Goal: Task Accomplishment & Management: Use online tool/utility

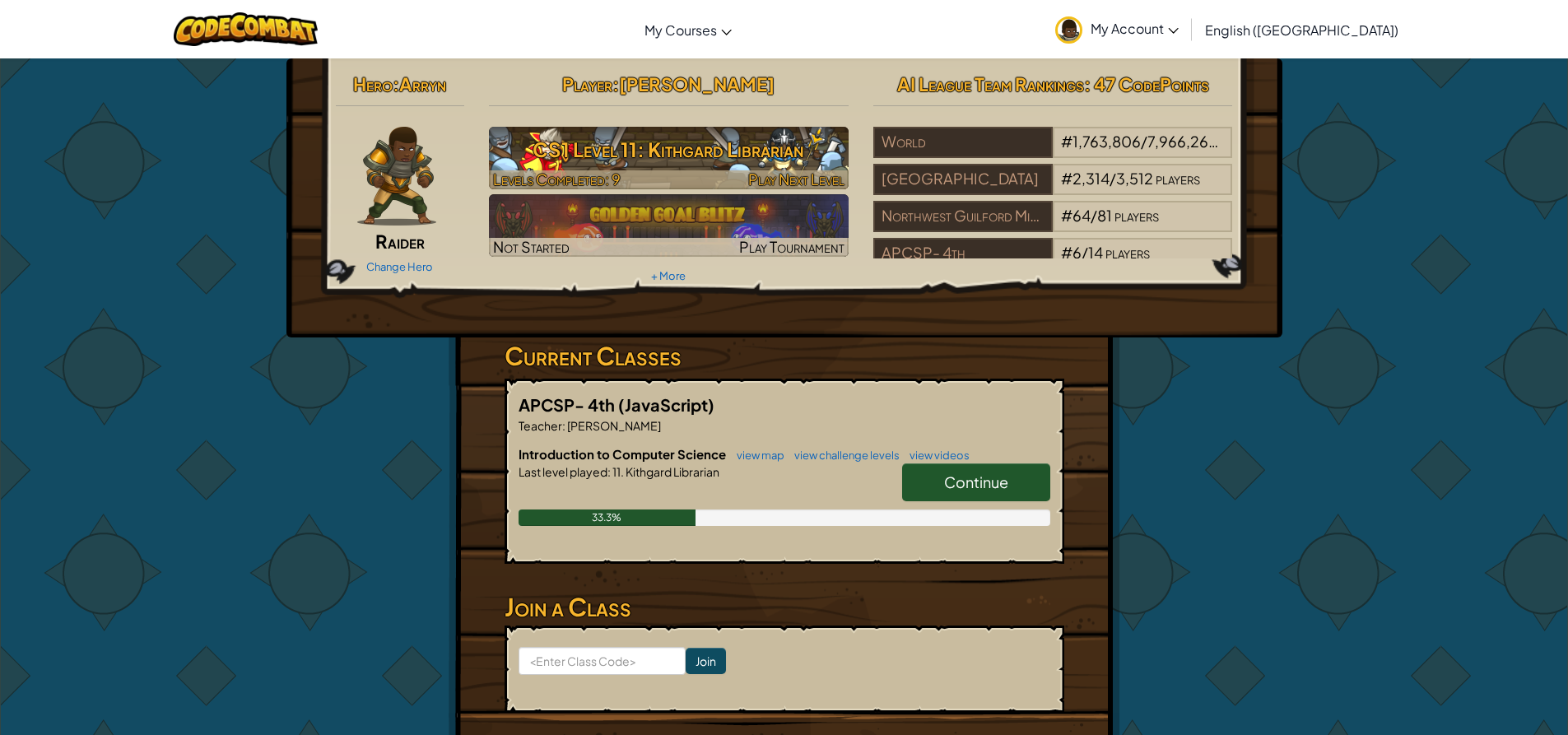
click at [789, 158] on h3 "CS1 Level 11: Kithgard Librarian" at bounding box center [668, 148] width 360 height 37
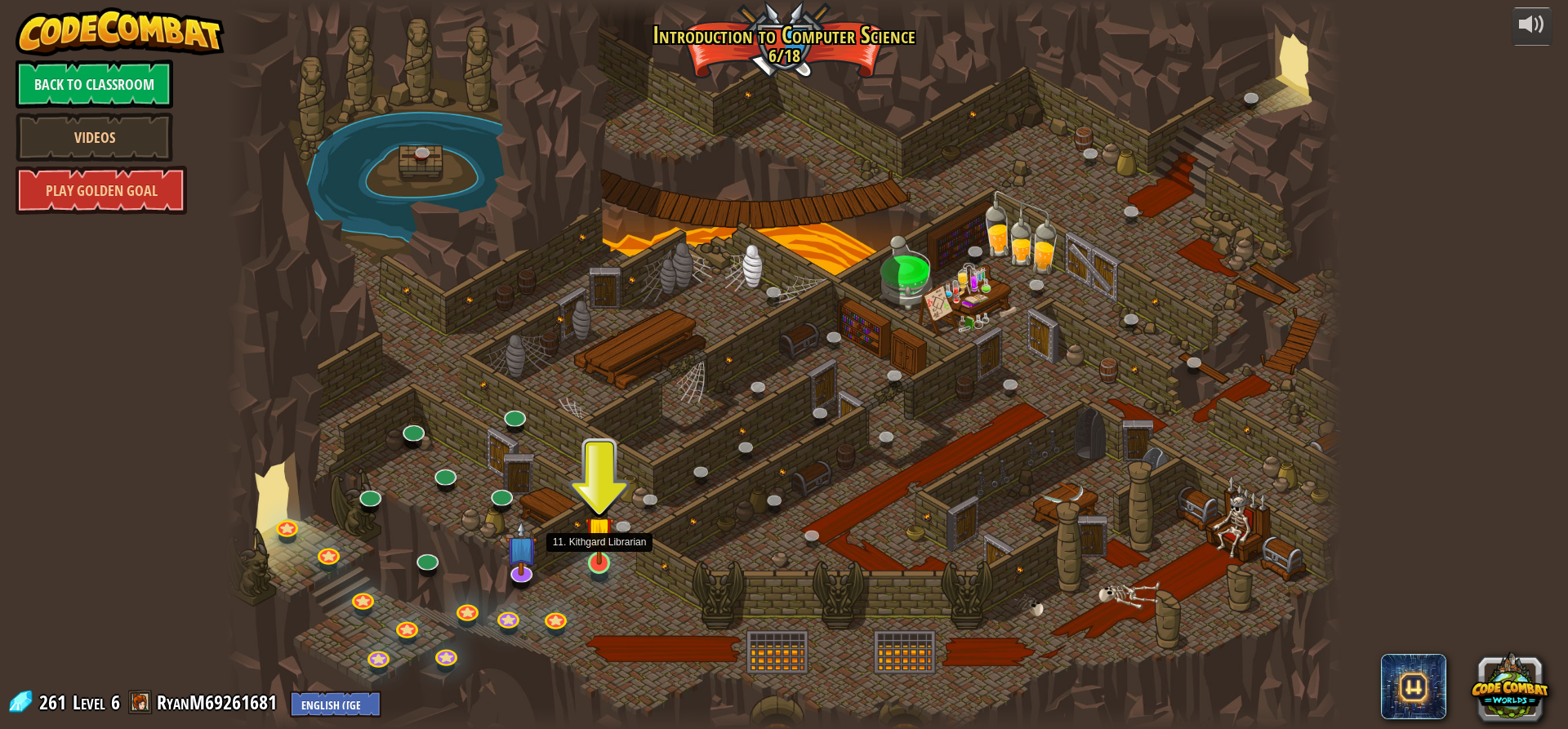
click at [596, 557] on img at bounding box center [600, 530] width 30 height 68
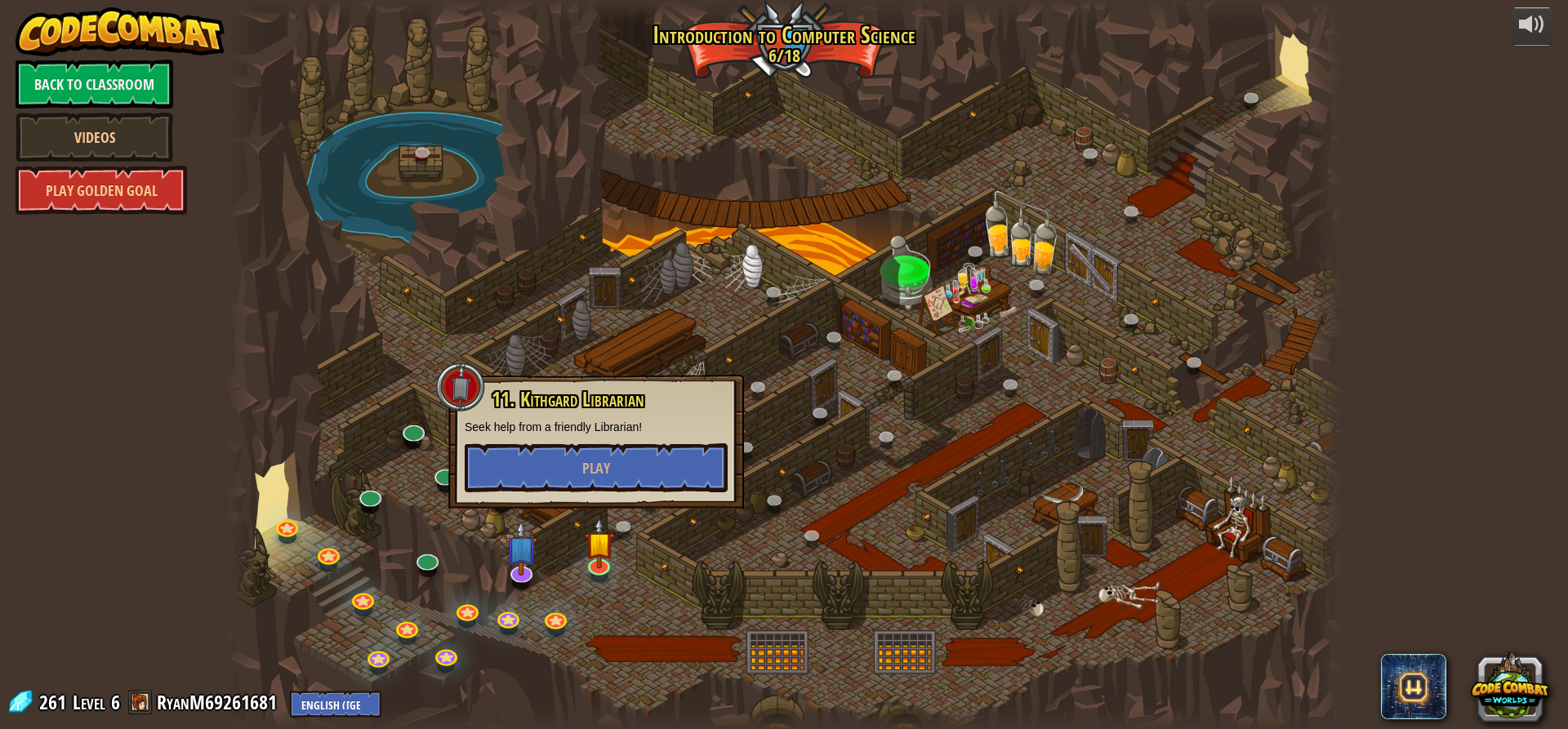
click at [641, 441] on div "11. Kithgard Librarian Seek help from a friendly Librarian! Play" at bounding box center [596, 440] width 263 height 104
click at [641, 458] on button "Play" at bounding box center [596, 468] width 263 height 49
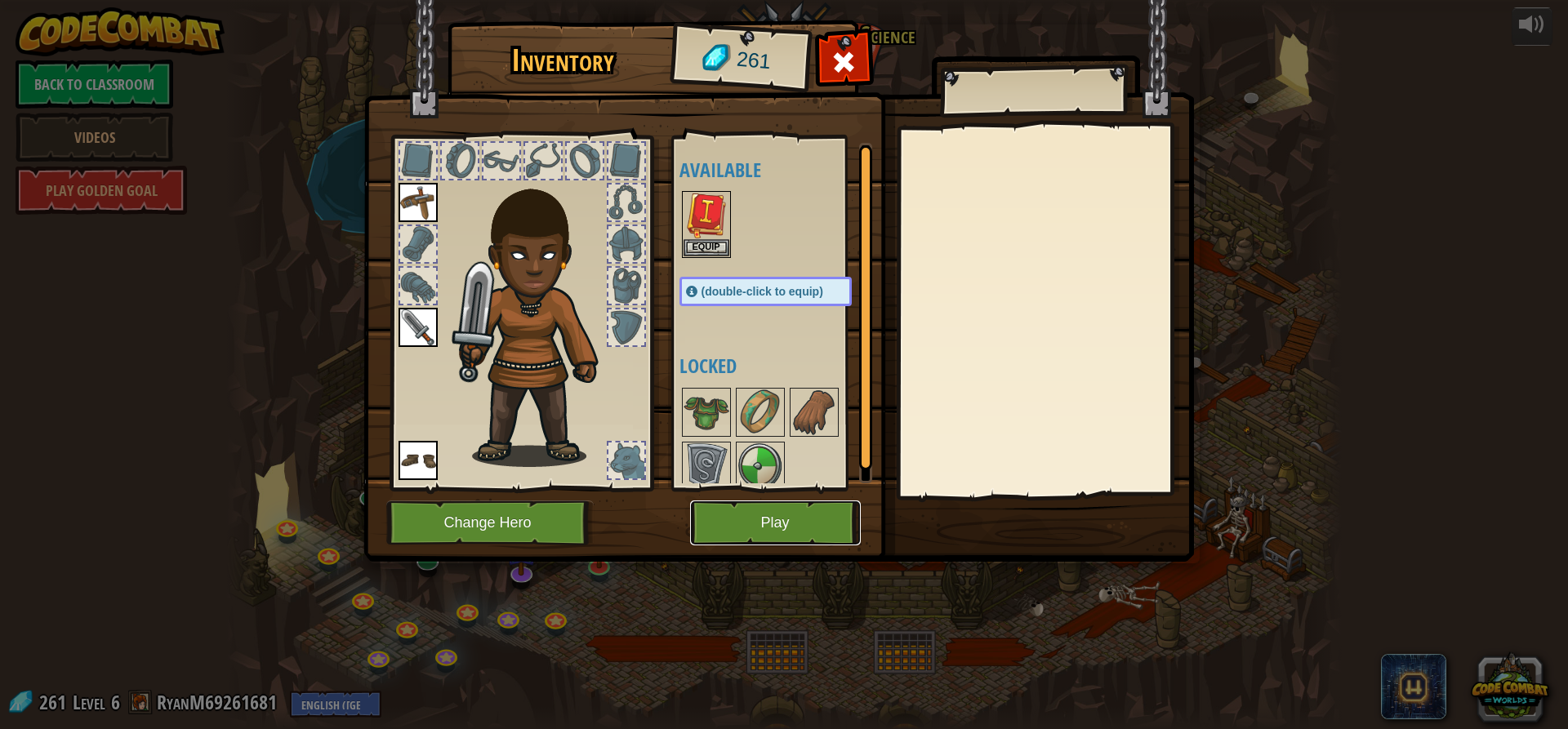
click at [794, 521] on button "Play" at bounding box center [775, 523] width 171 height 44
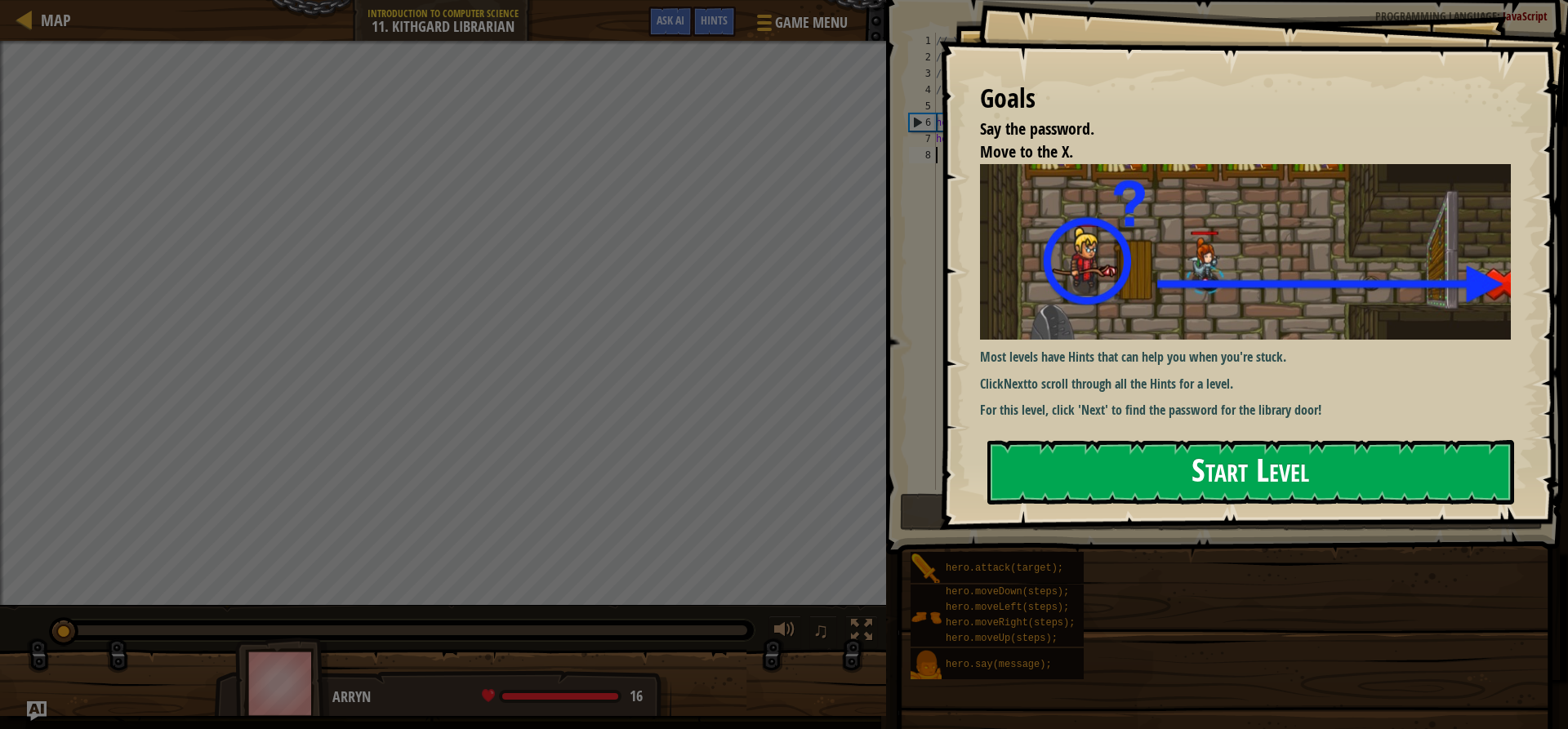
click at [1267, 483] on button "Start Level" at bounding box center [1250, 471] width 527 height 64
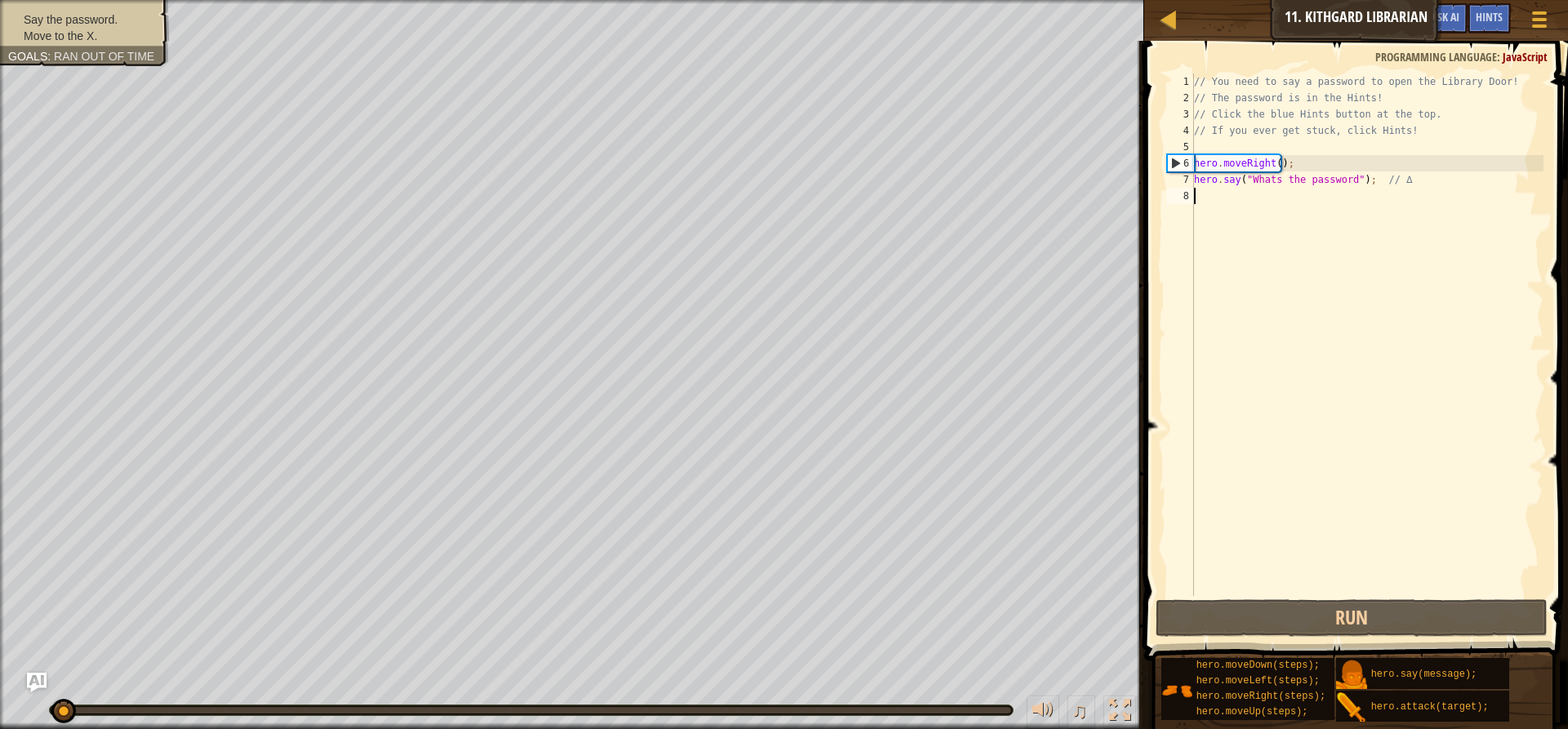
click at [1346, 187] on div "// You need to say a password to open the Library Door! // The password is in t…" at bounding box center [1366, 351] width 353 height 555
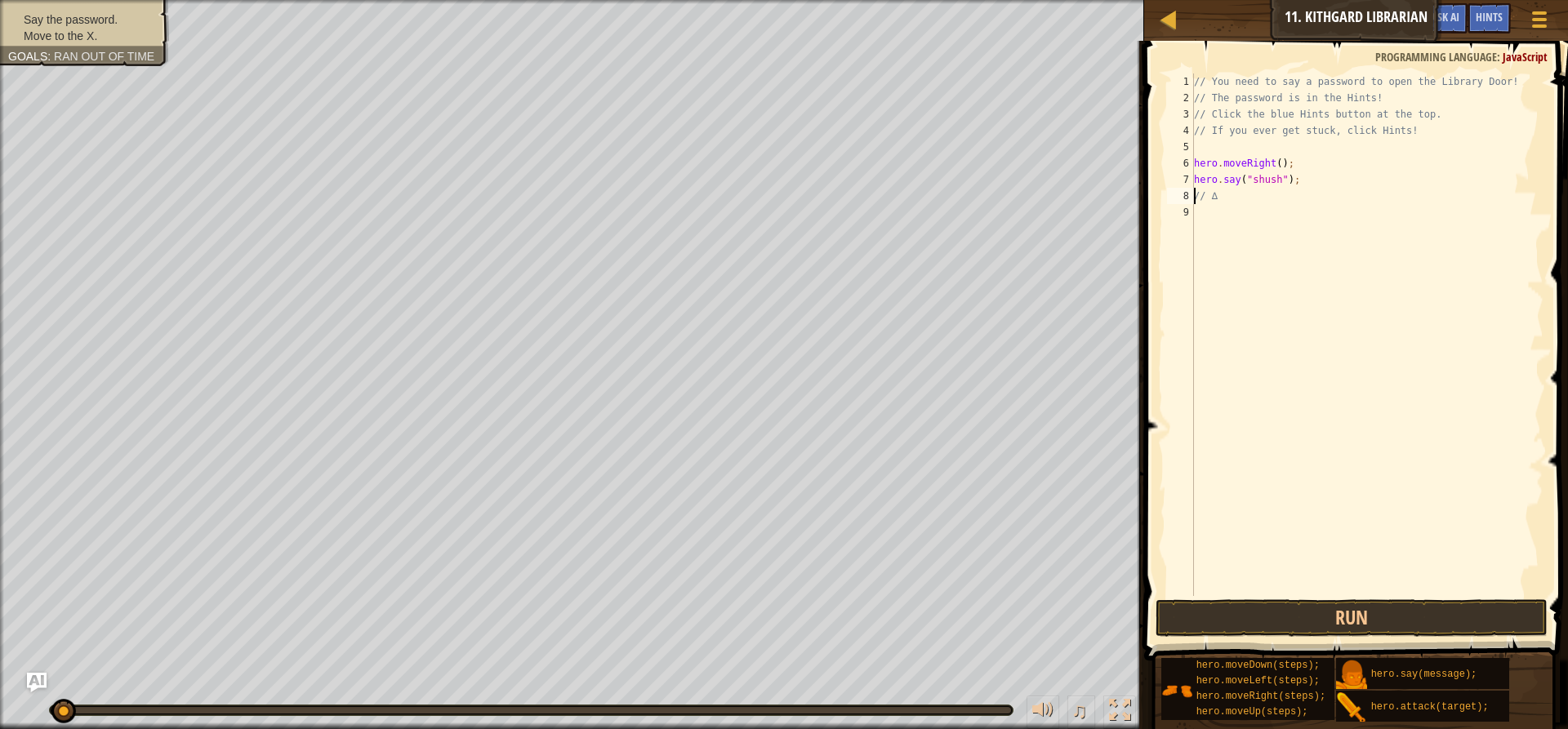
scroll to position [7, 1]
click at [1320, 202] on div "// You need to say a password to open the Library Door! // The password is in t…" at bounding box center [1366, 351] width 353 height 555
type textarea "/"
click at [1272, 618] on button "Run" at bounding box center [1351, 618] width 392 height 38
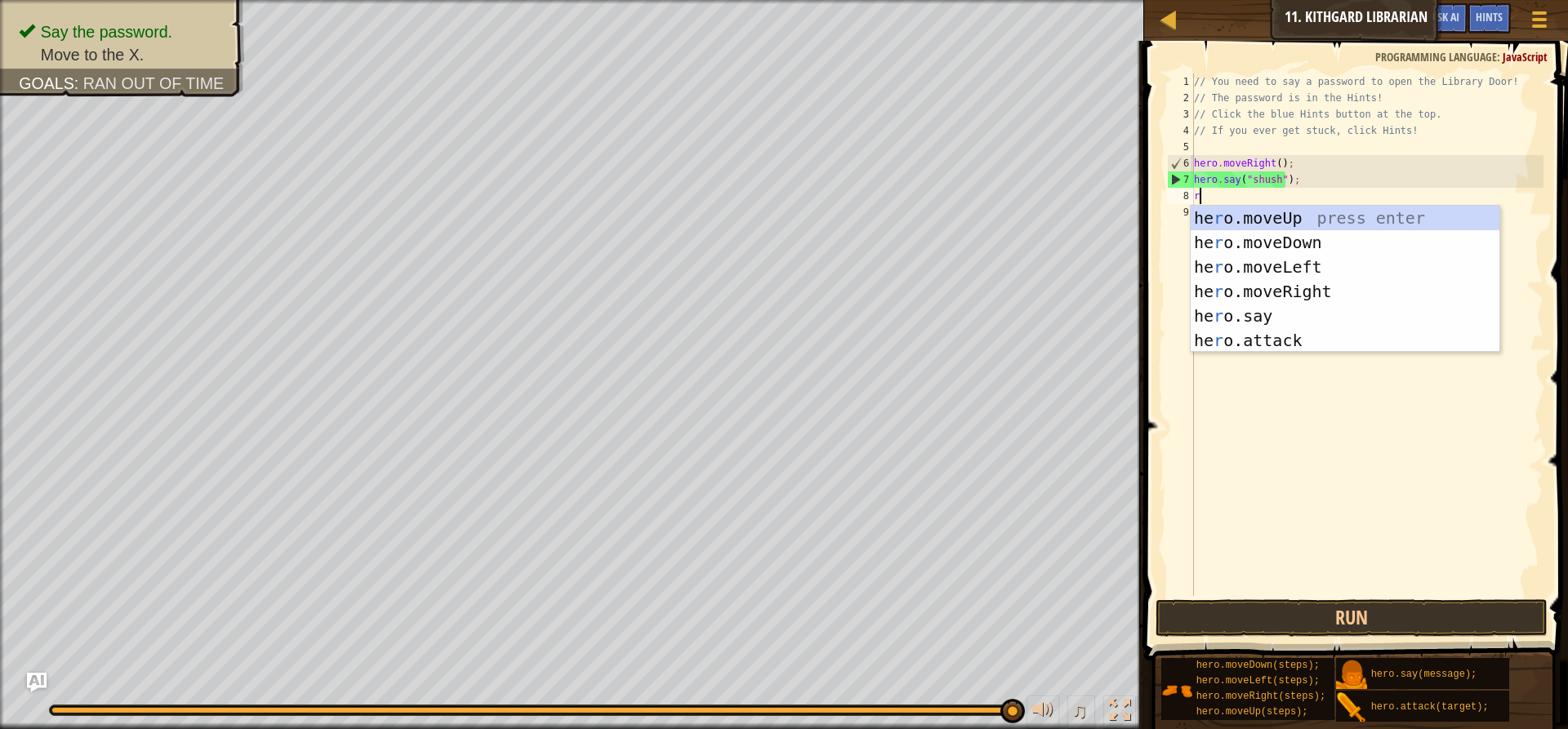
type textarea "ri"
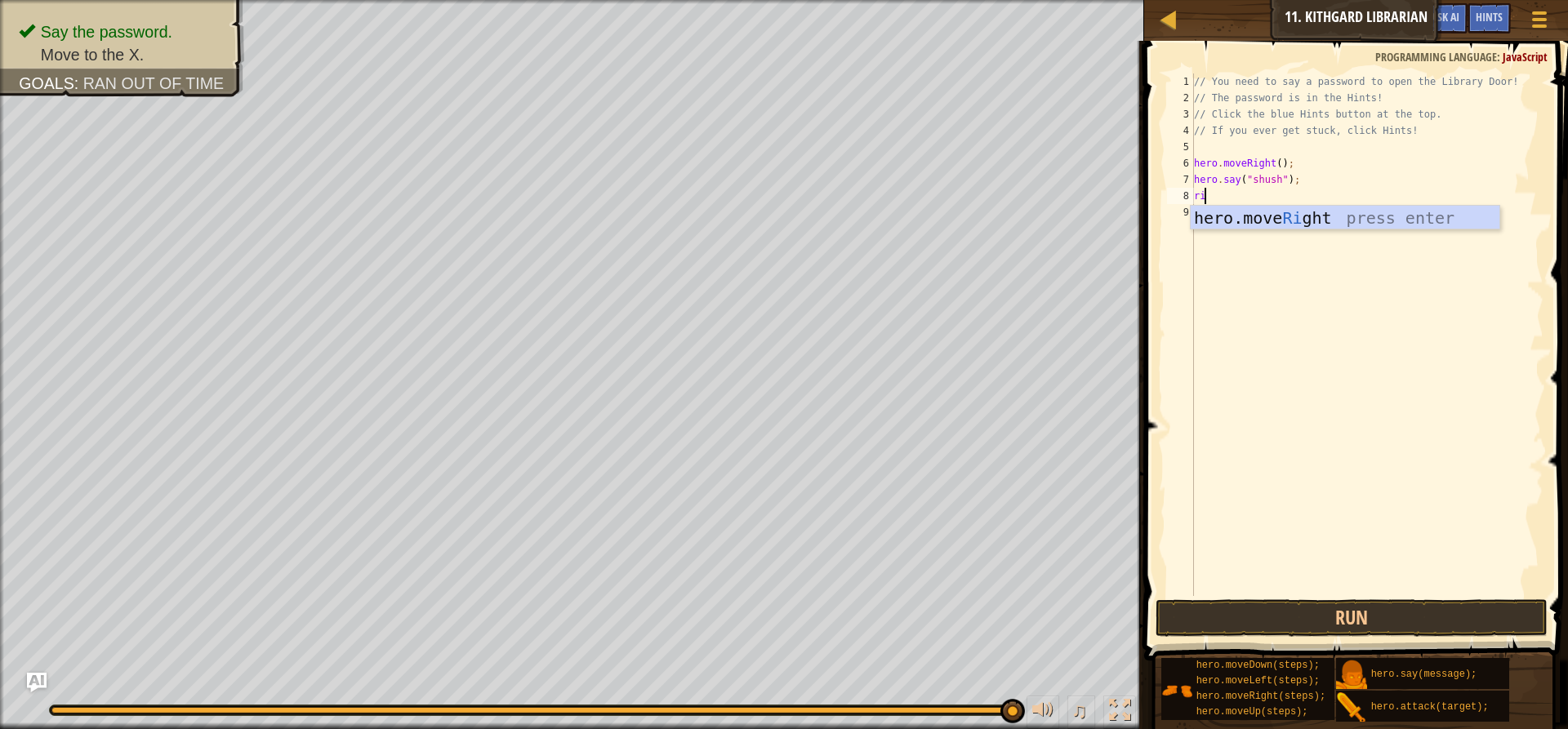
click at [1260, 206] on div "hero.move Ri ght press enter" at bounding box center [1345, 242] width 308 height 73
click at [1265, 618] on button "Run" at bounding box center [1351, 618] width 392 height 38
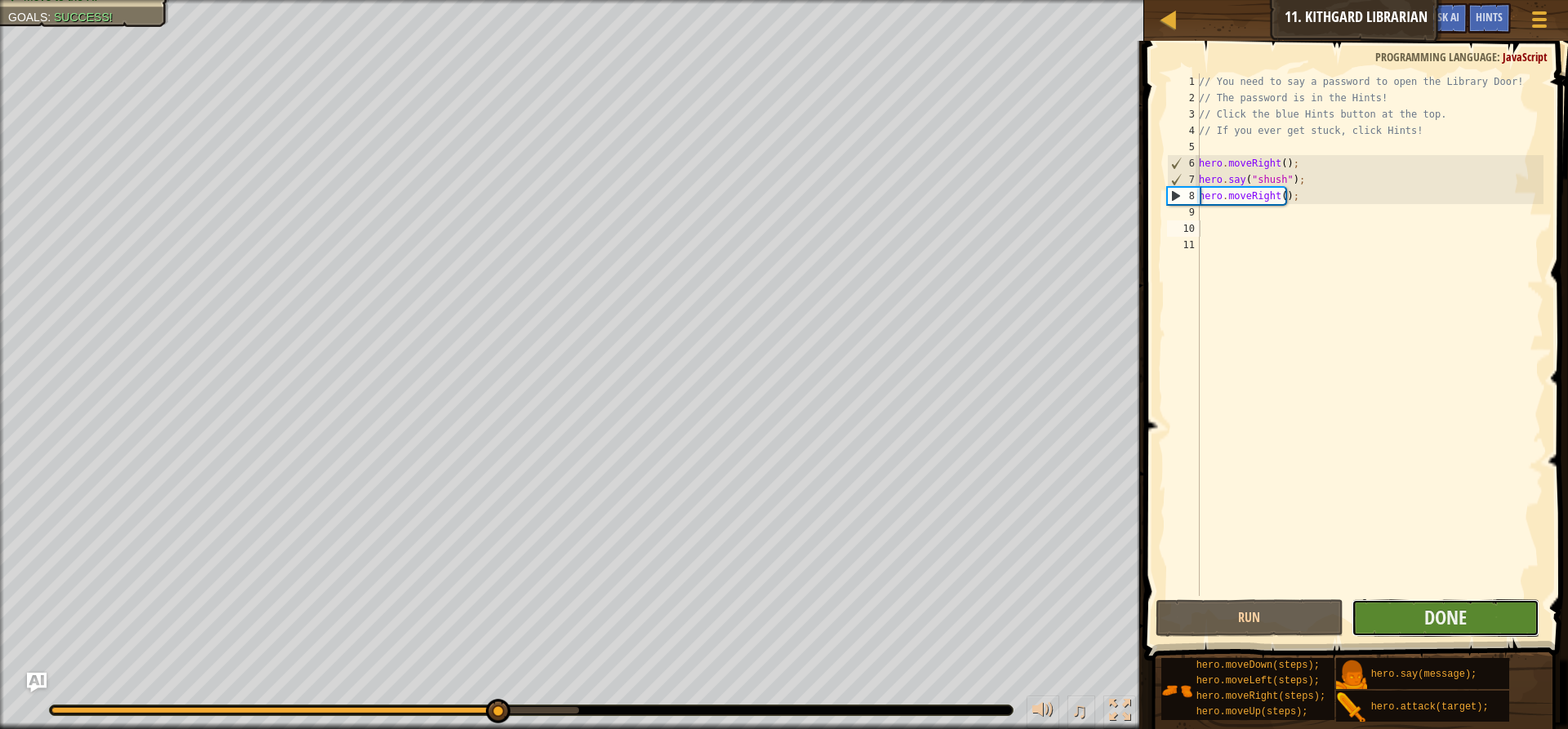
click at [1415, 600] on button "Done" at bounding box center [1445, 618] width 188 height 38
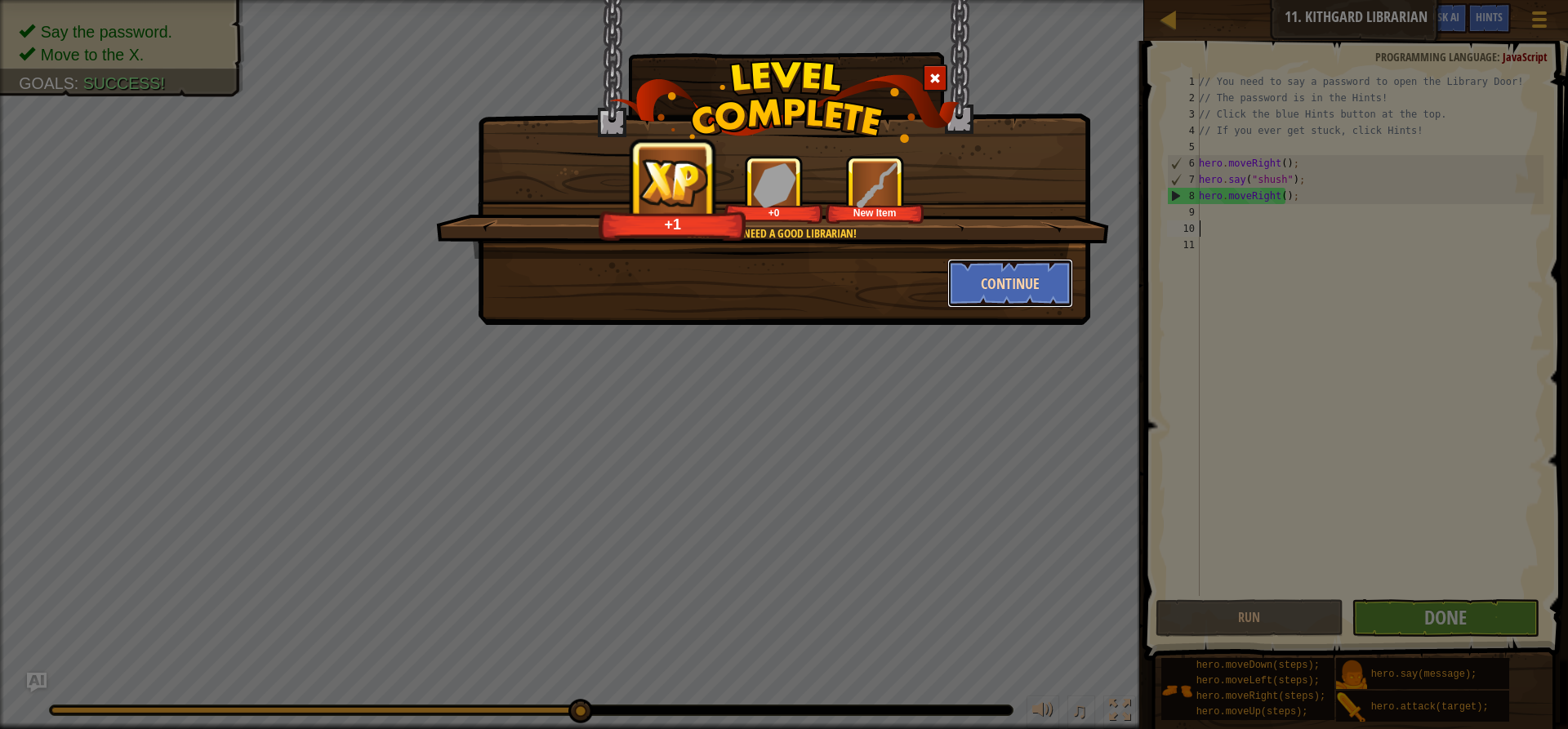
click at [999, 300] on button "Continue" at bounding box center [1011, 284] width 126 height 49
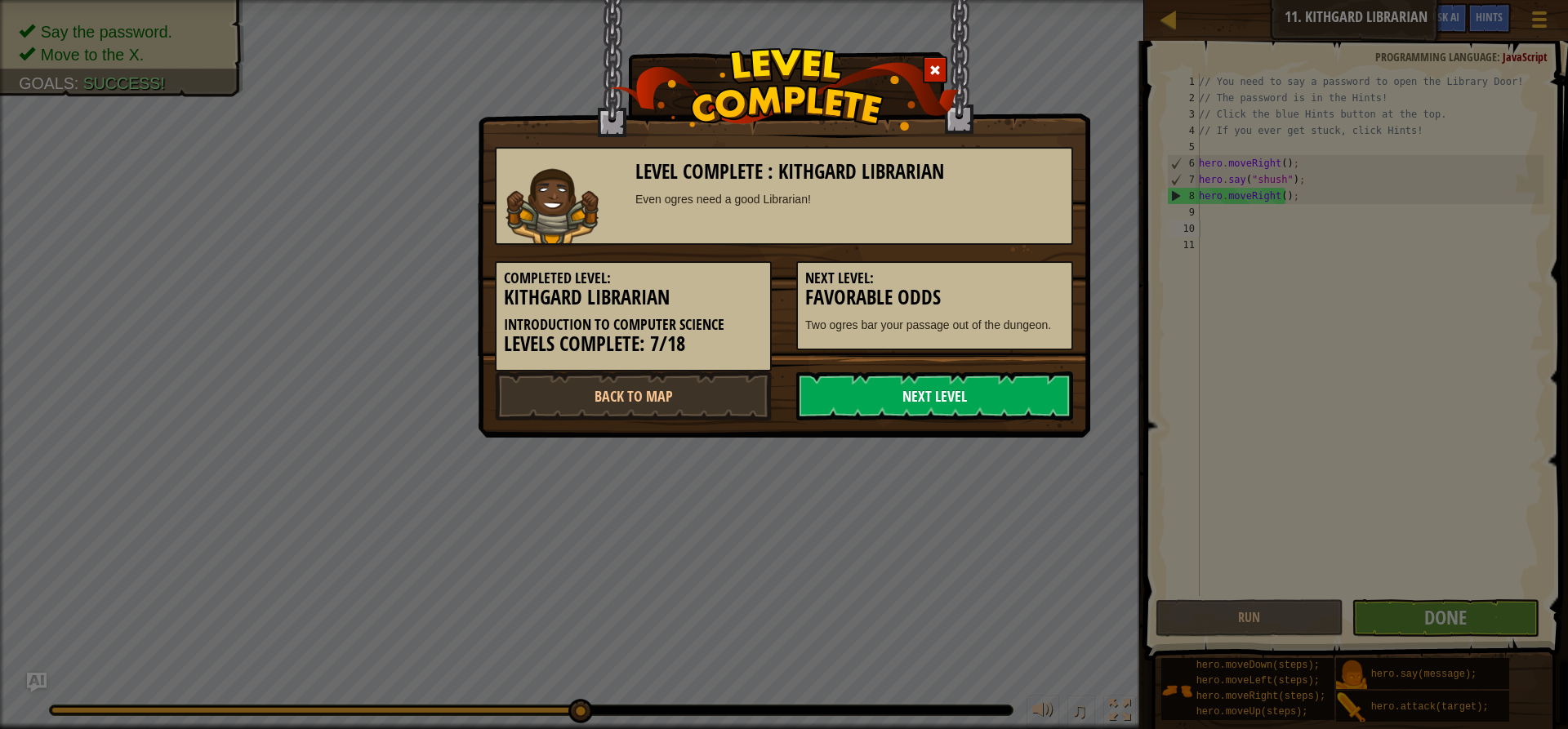
drag, startPoint x: 946, startPoint y: 385, endPoint x: 955, endPoint y: 383, distance: 9.2
click at [955, 383] on link "Next Level" at bounding box center [935, 396] width 277 height 49
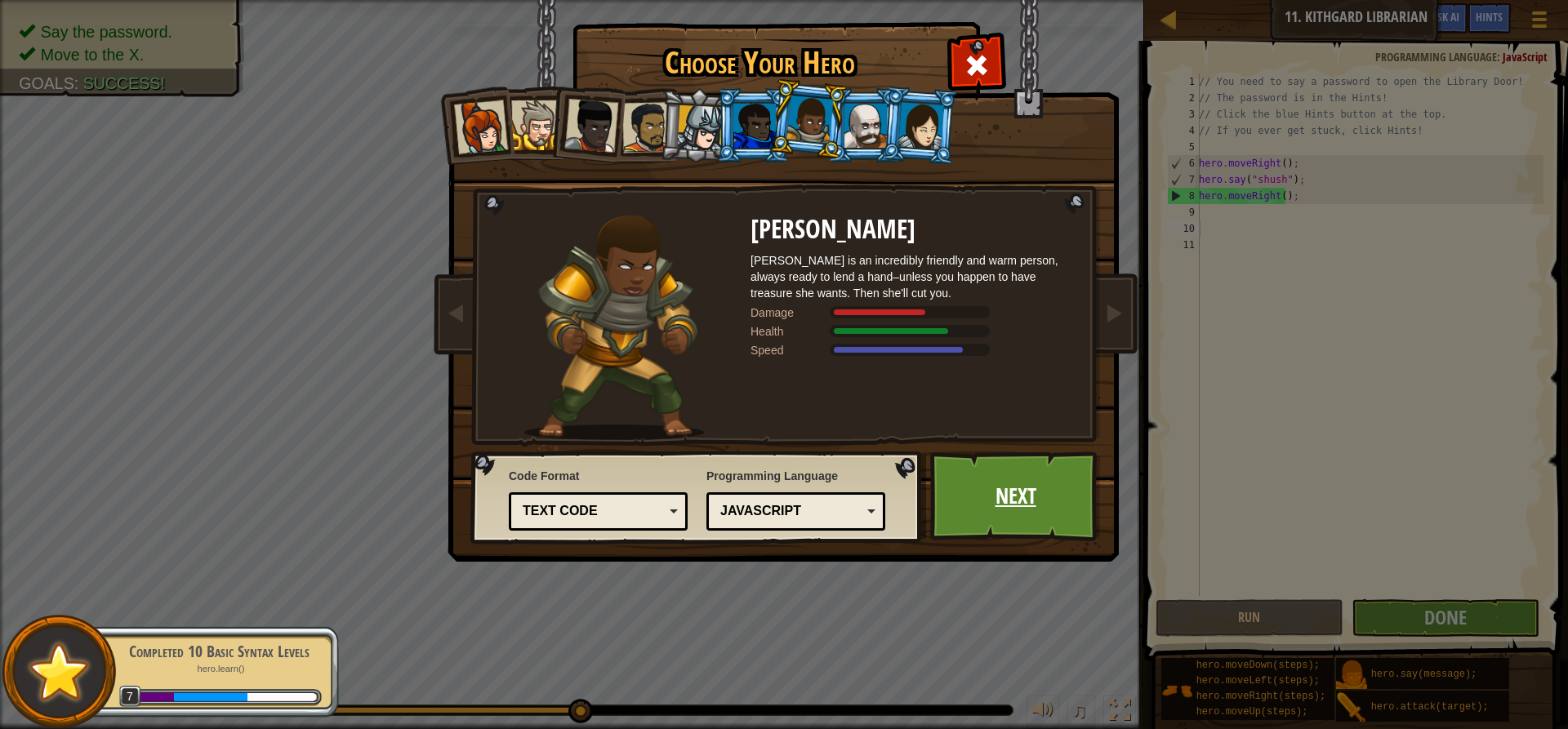
click at [998, 496] on link "Next" at bounding box center [1015, 496] width 171 height 90
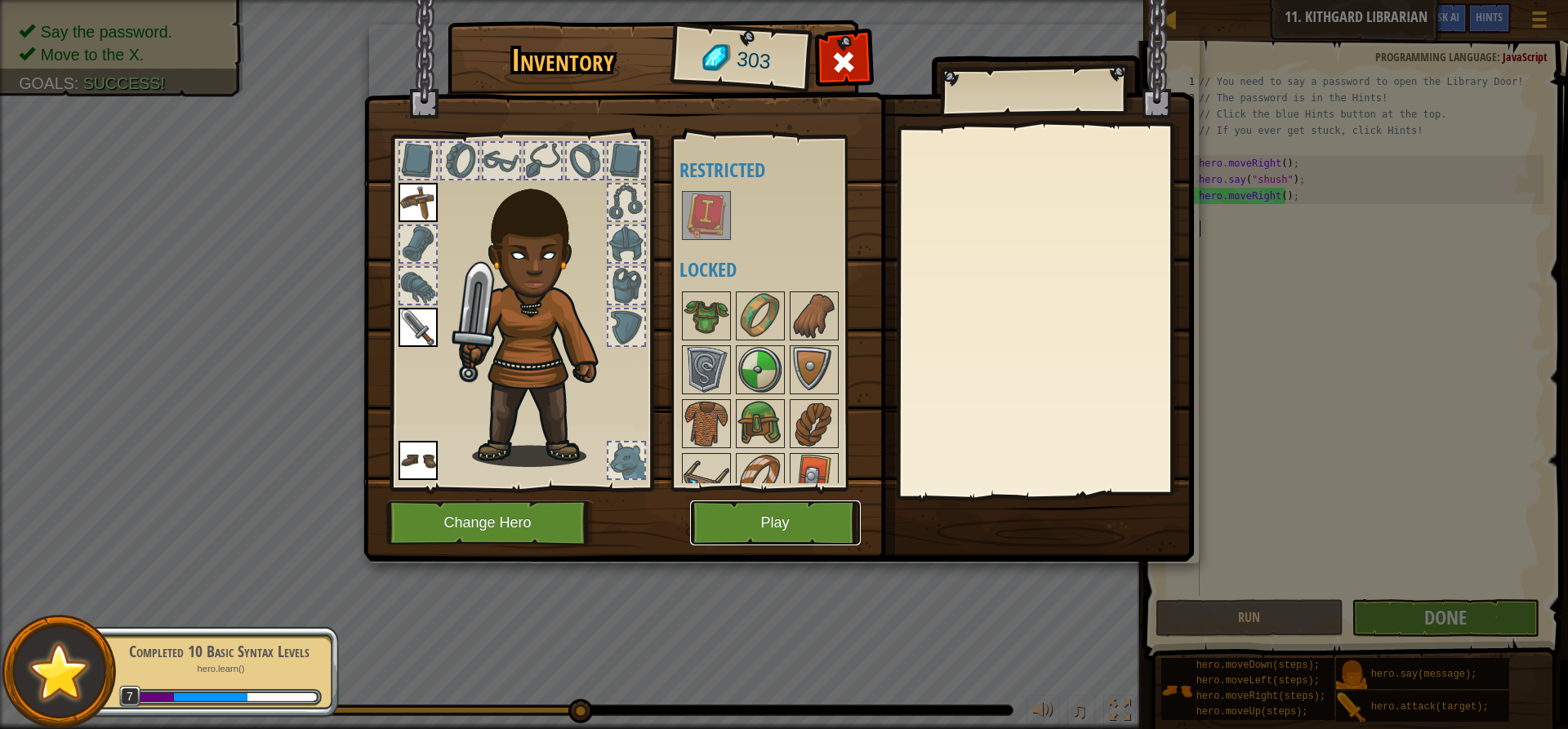
click at [737, 526] on button "Play" at bounding box center [775, 523] width 171 height 44
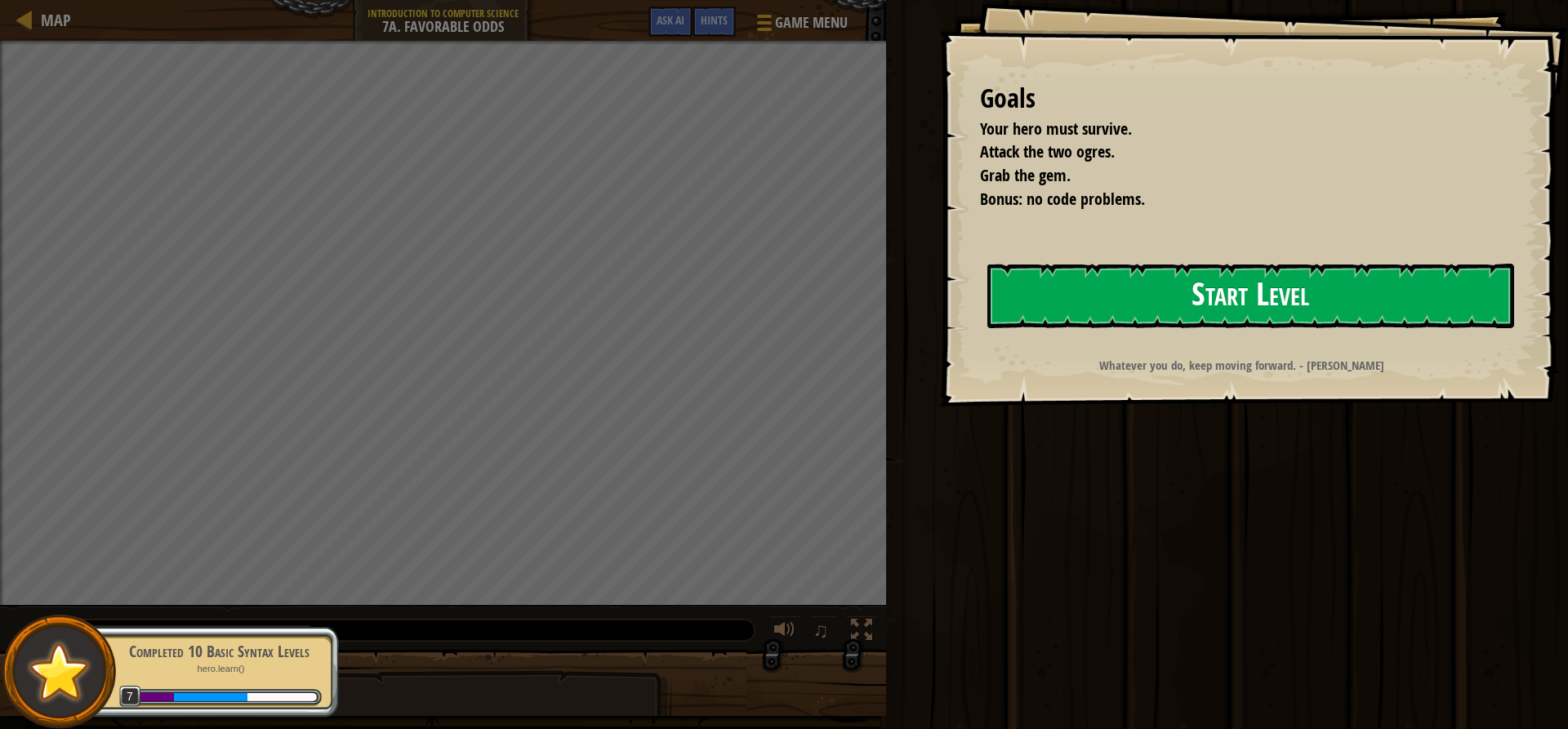
click at [1026, 277] on button "Start Level" at bounding box center [1250, 295] width 527 height 64
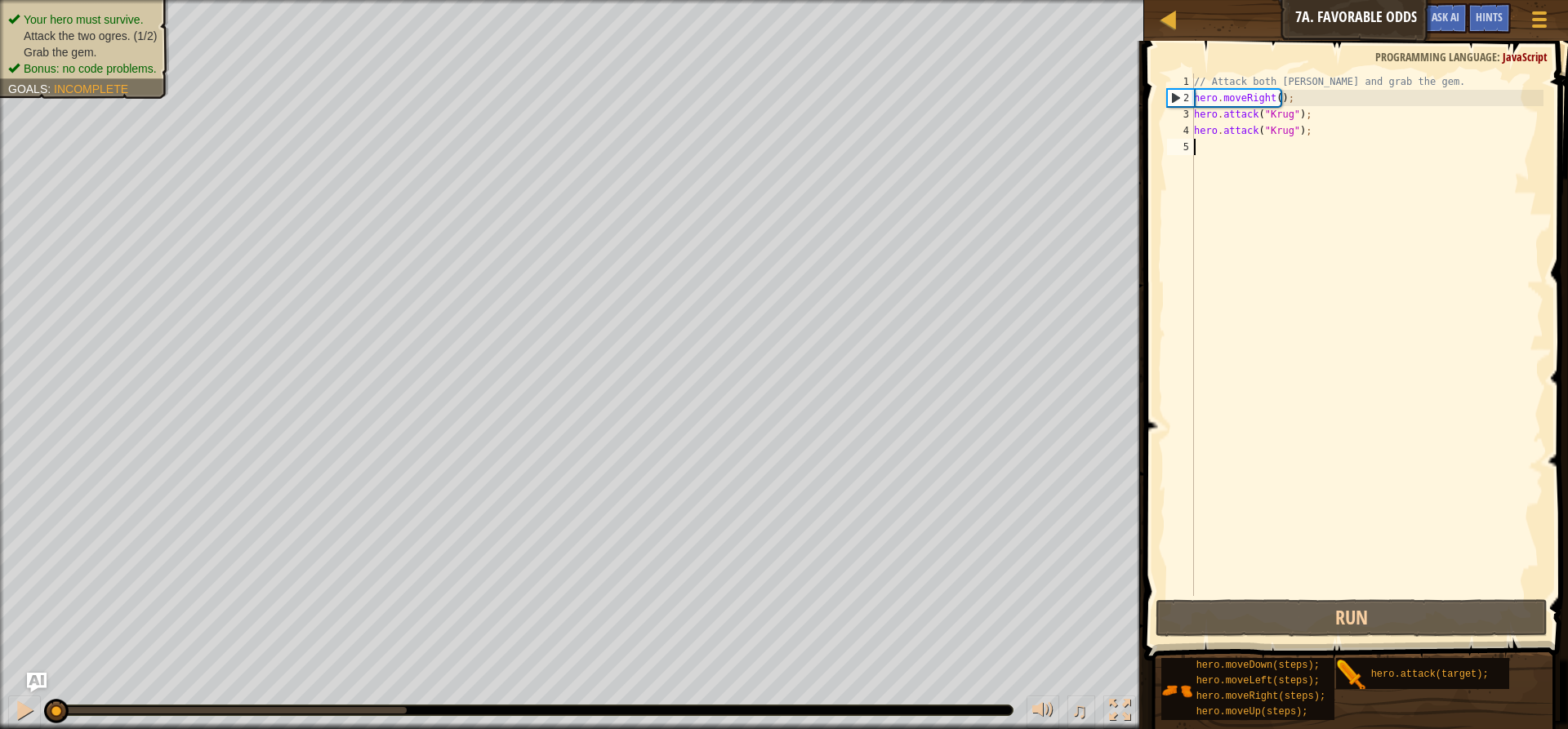
click at [1250, 143] on div "// Attack both [PERSON_NAME] and grab the gem. hero . moveRight ( ) ; hero . at…" at bounding box center [1366, 351] width 353 height 555
type textarea "ri"
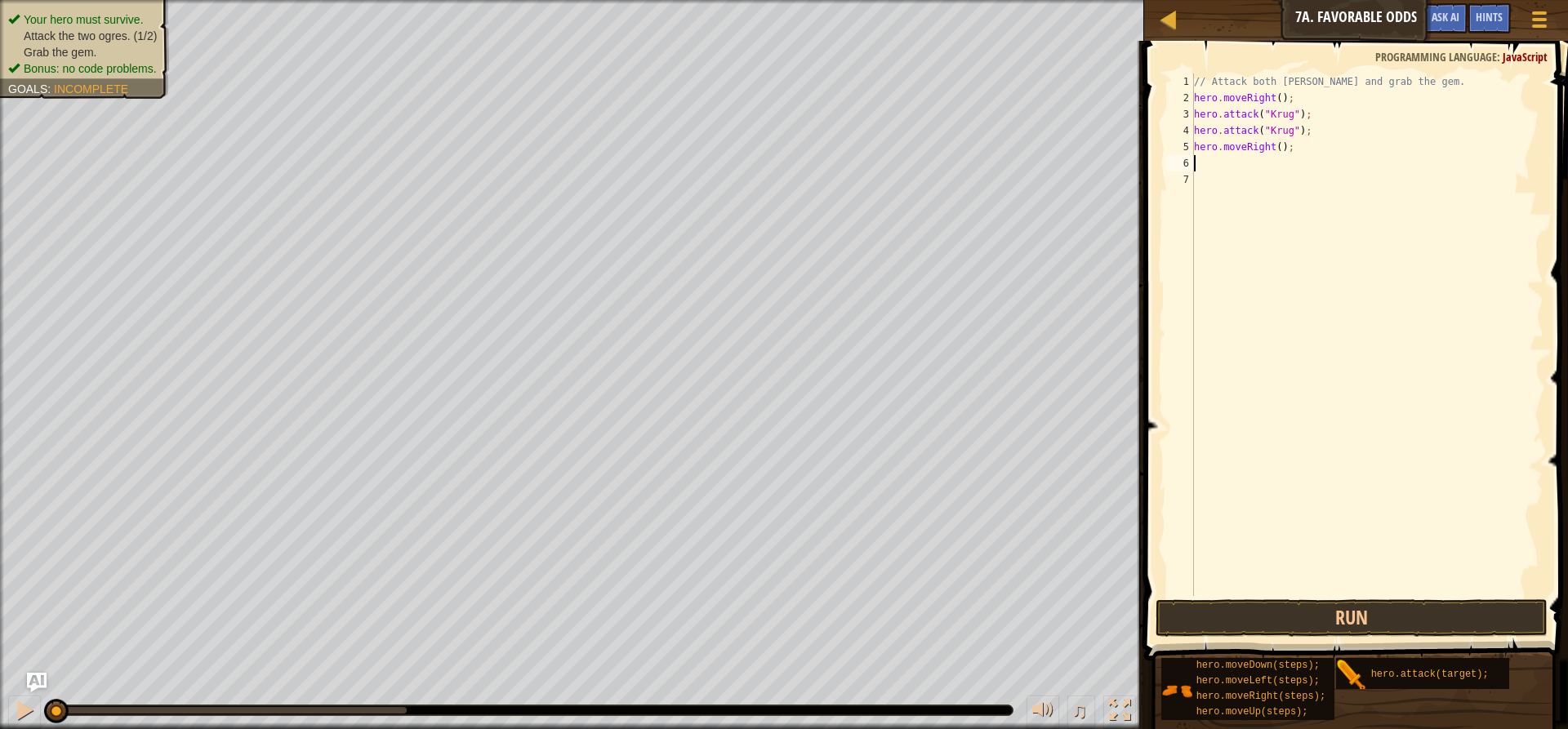
type textarea "u"
type textarea "le"
type textarea "hero.attack("Grump");"
click at [1329, 190] on div "// Attack both [PERSON_NAME] and grab the gem. hero . moveRight ( ) ; hero . at…" at bounding box center [1366, 351] width 353 height 555
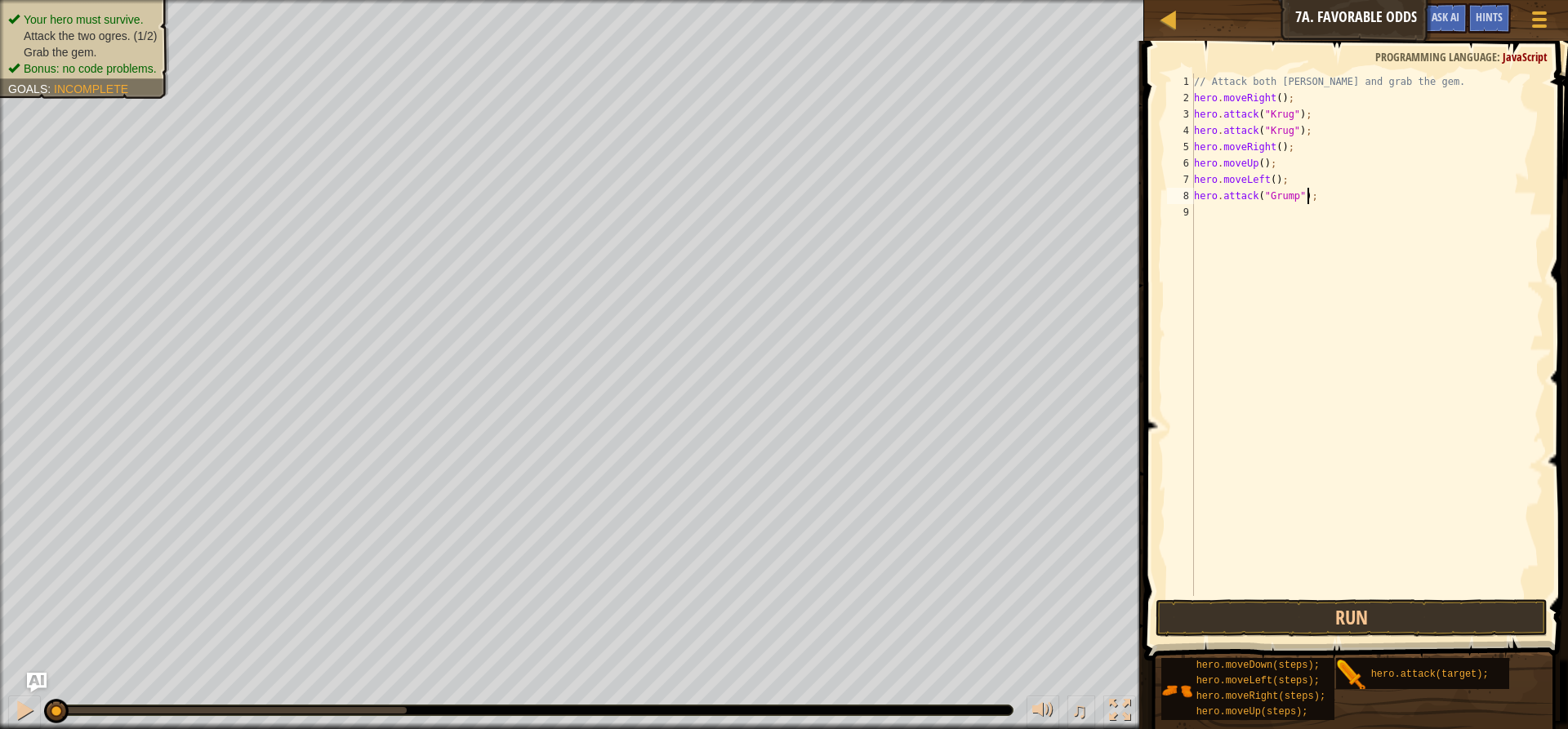
scroll to position [7, 0]
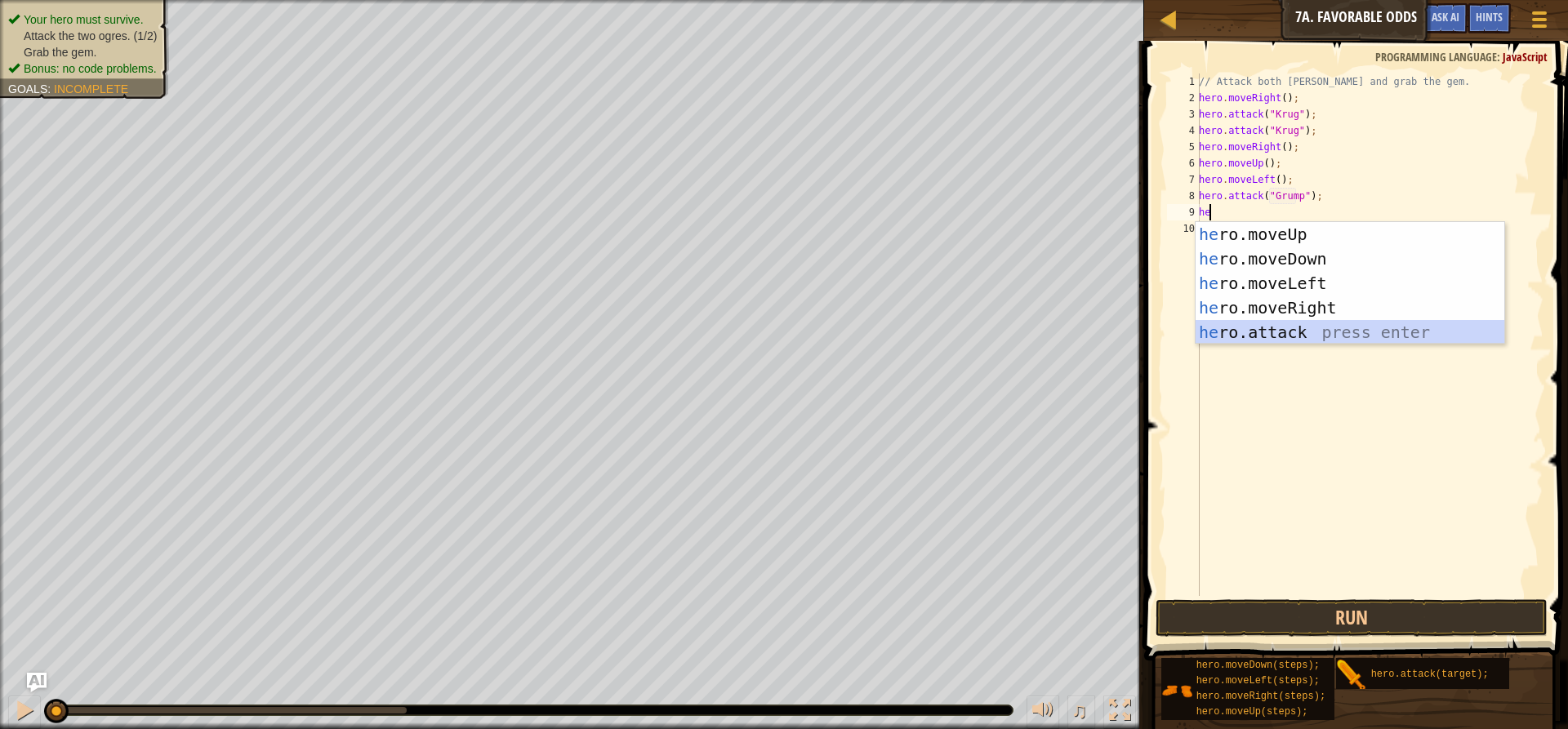
click at [1249, 326] on div "he ro.moveUp press enter he ro.moveDown press enter he ro.moveLeft press enter …" at bounding box center [1350, 308] width 308 height 172
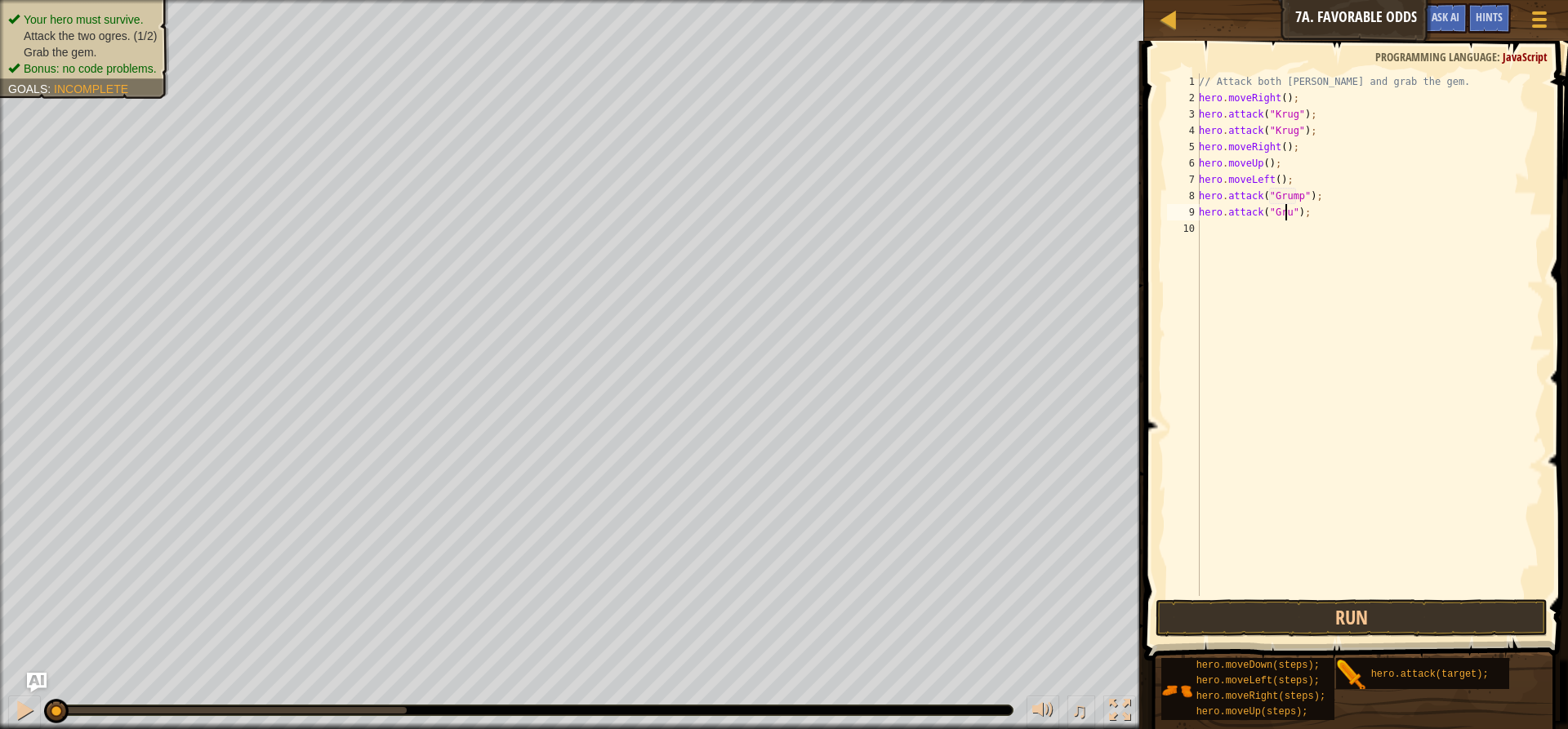
scroll to position [7, 7]
type textarea "hero.attack("Grump");"
click at [1215, 226] on div "// Attack both [PERSON_NAME] and grab the gem. hero . moveRight ( ) ; hero . at…" at bounding box center [1369, 351] width 348 height 555
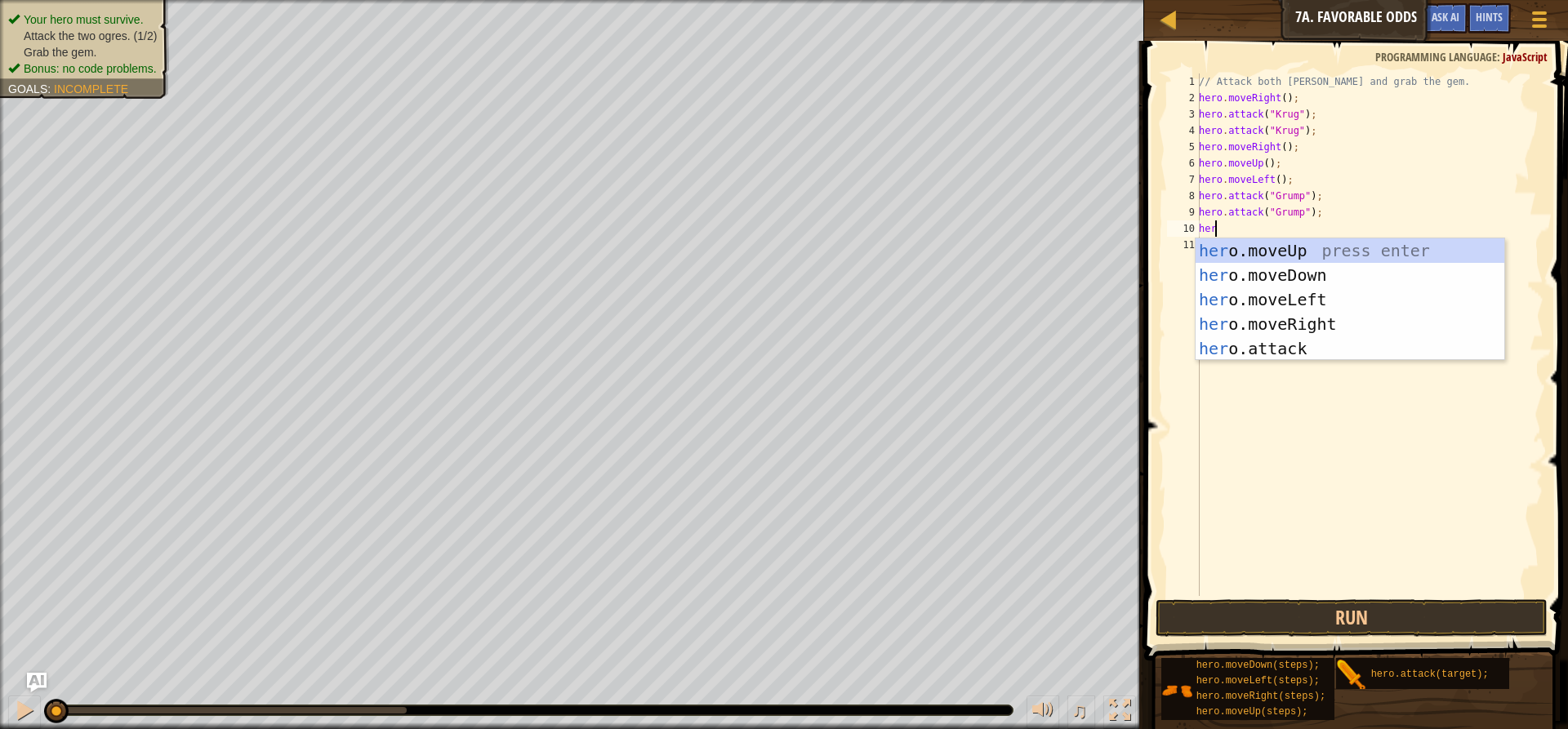
type textarea "hero"
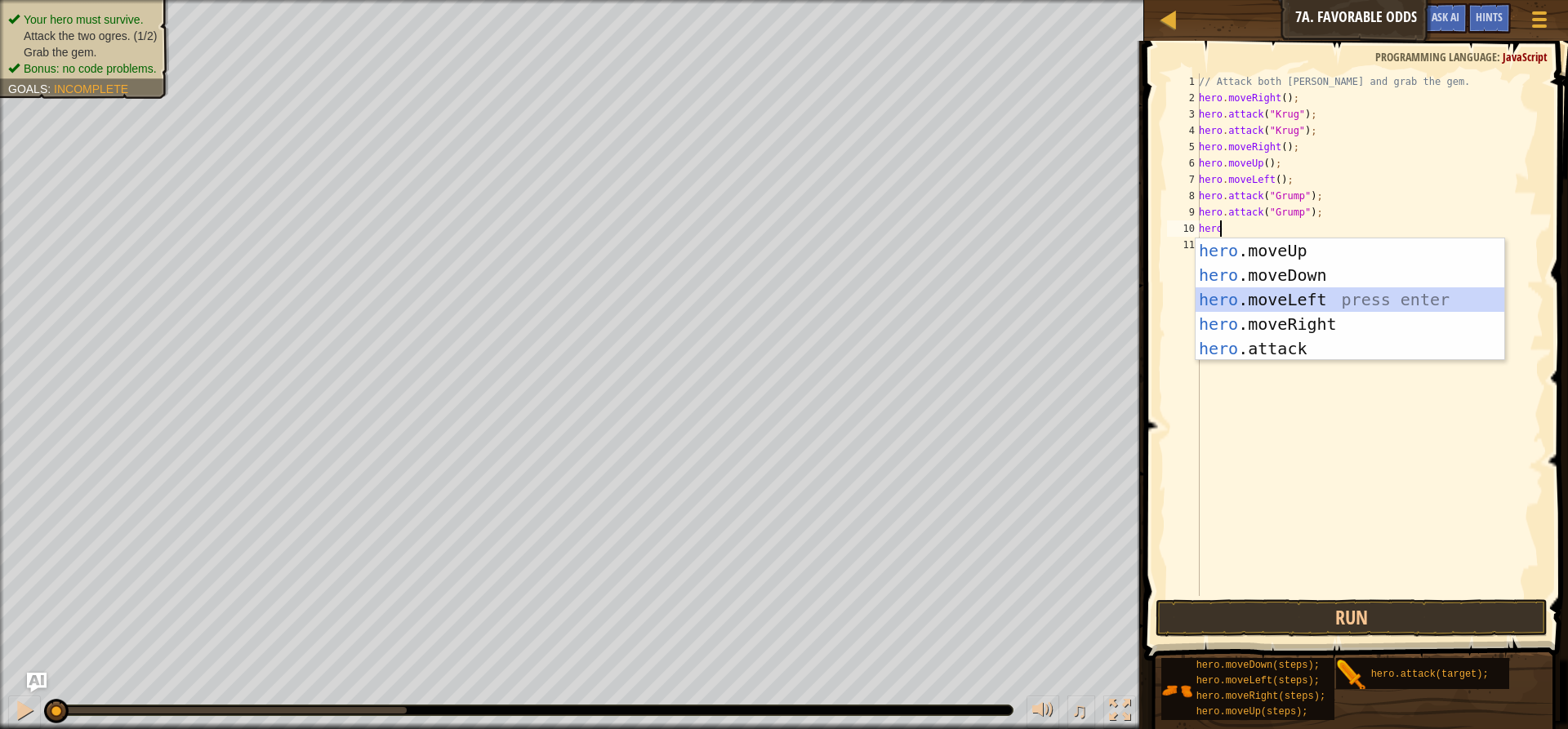
click at [1281, 300] on div "hero .moveUp press enter hero .moveDown press enter hero .moveLeft press enter …" at bounding box center [1350, 324] width 308 height 172
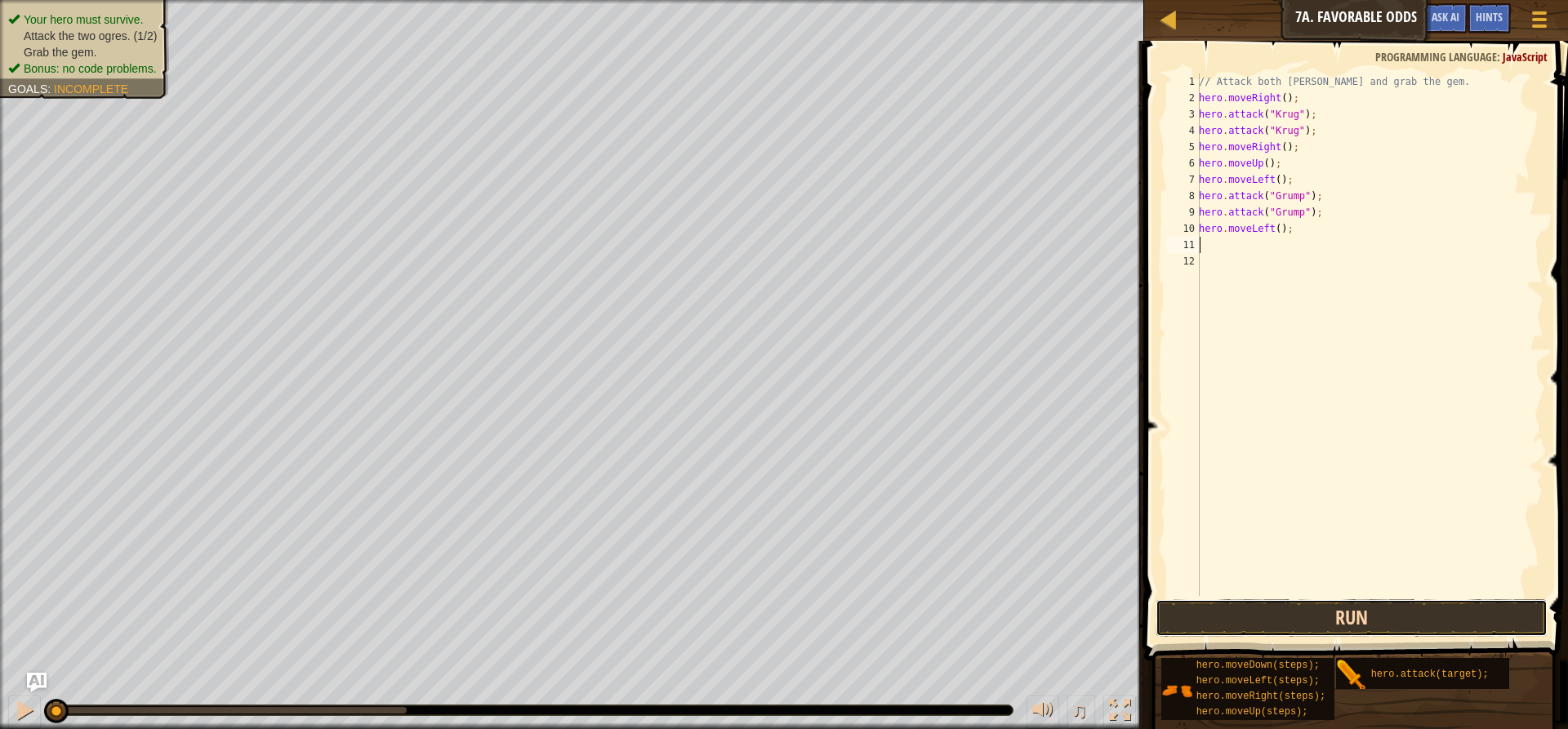
click at [1232, 622] on button "Run" at bounding box center [1351, 618] width 392 height 38
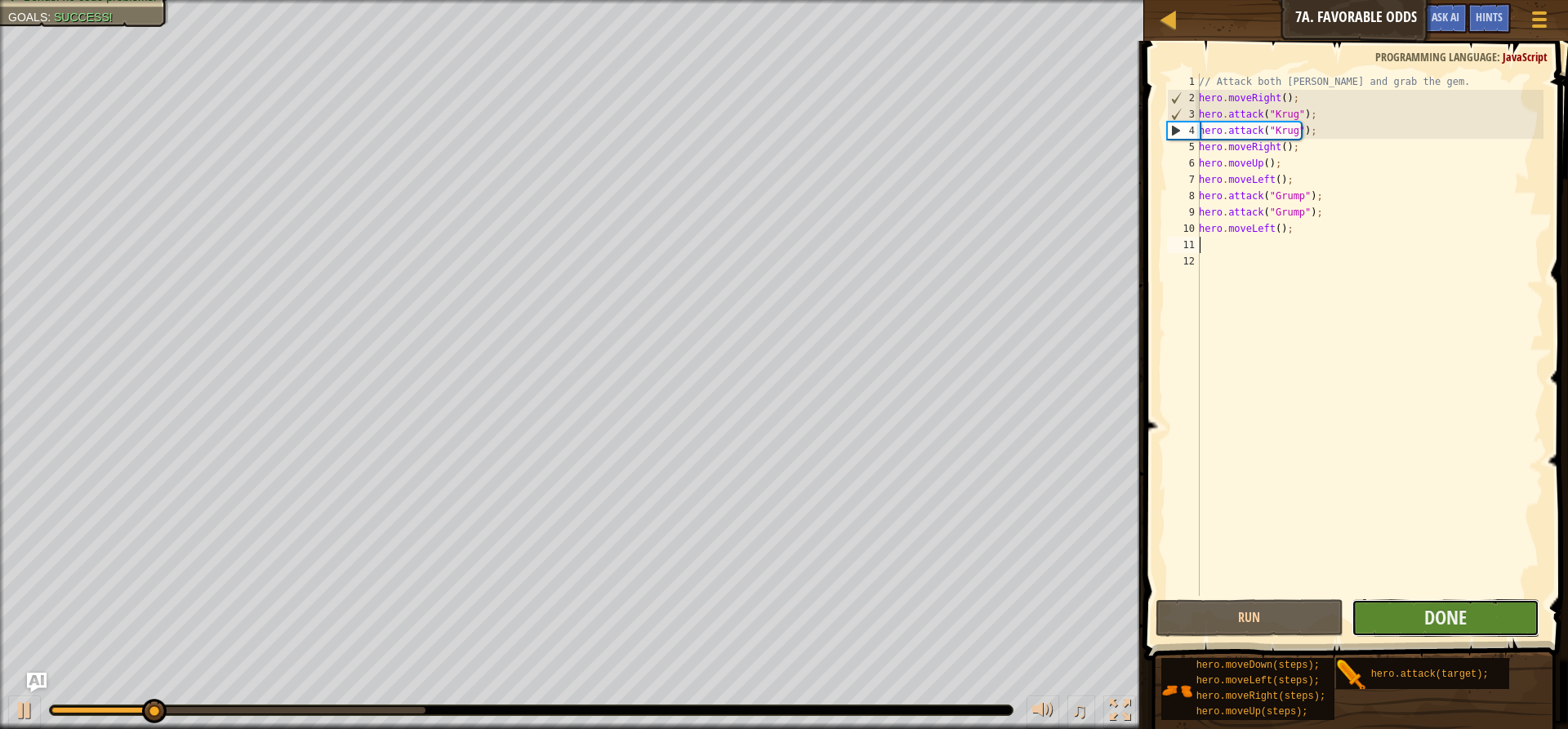
click at [1471, 618] on button "Done" at bounding box center [1445, 618] width 188 height 38
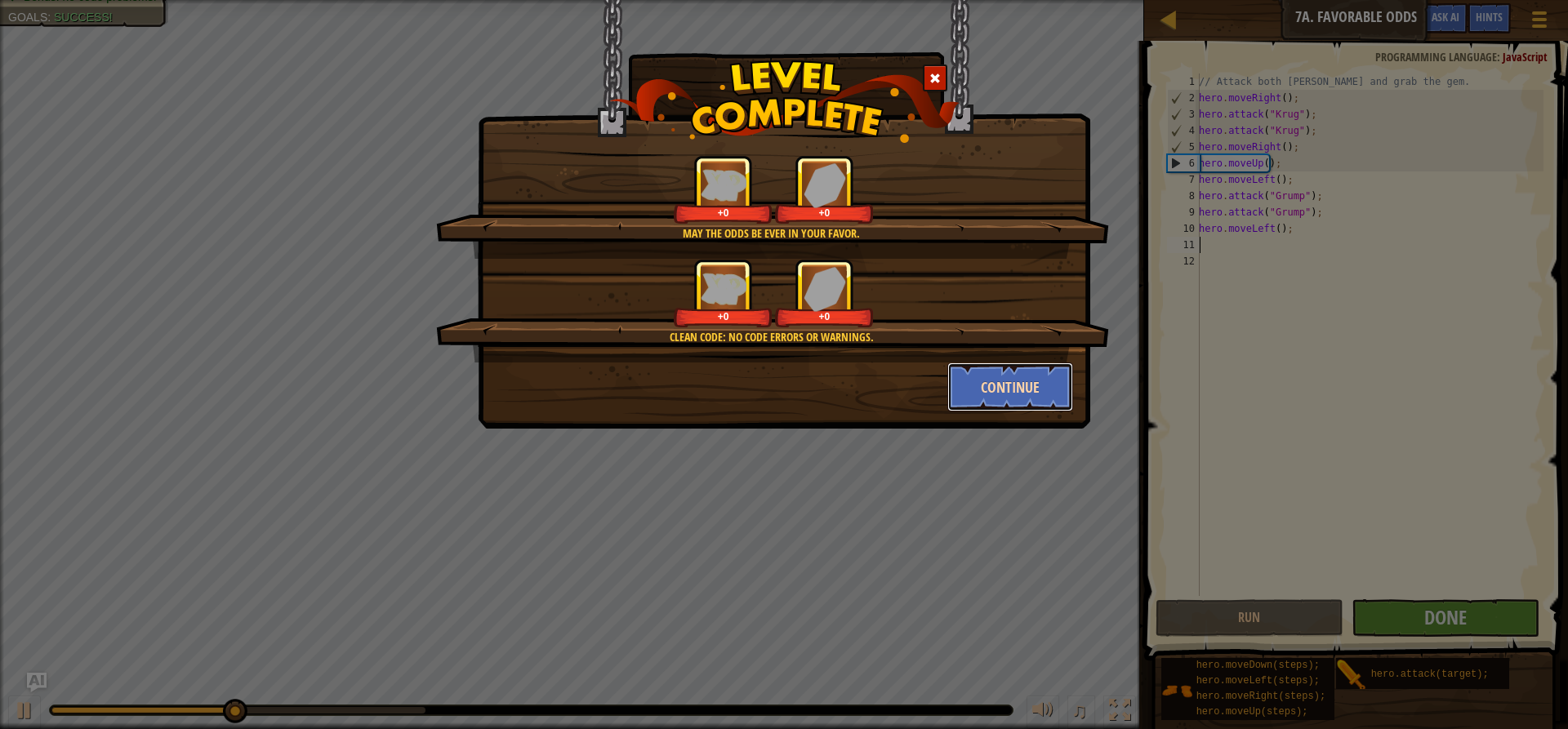
click at [1065, 380] on button "Continue" at bounding box center [1011, 387] width 126 height 49
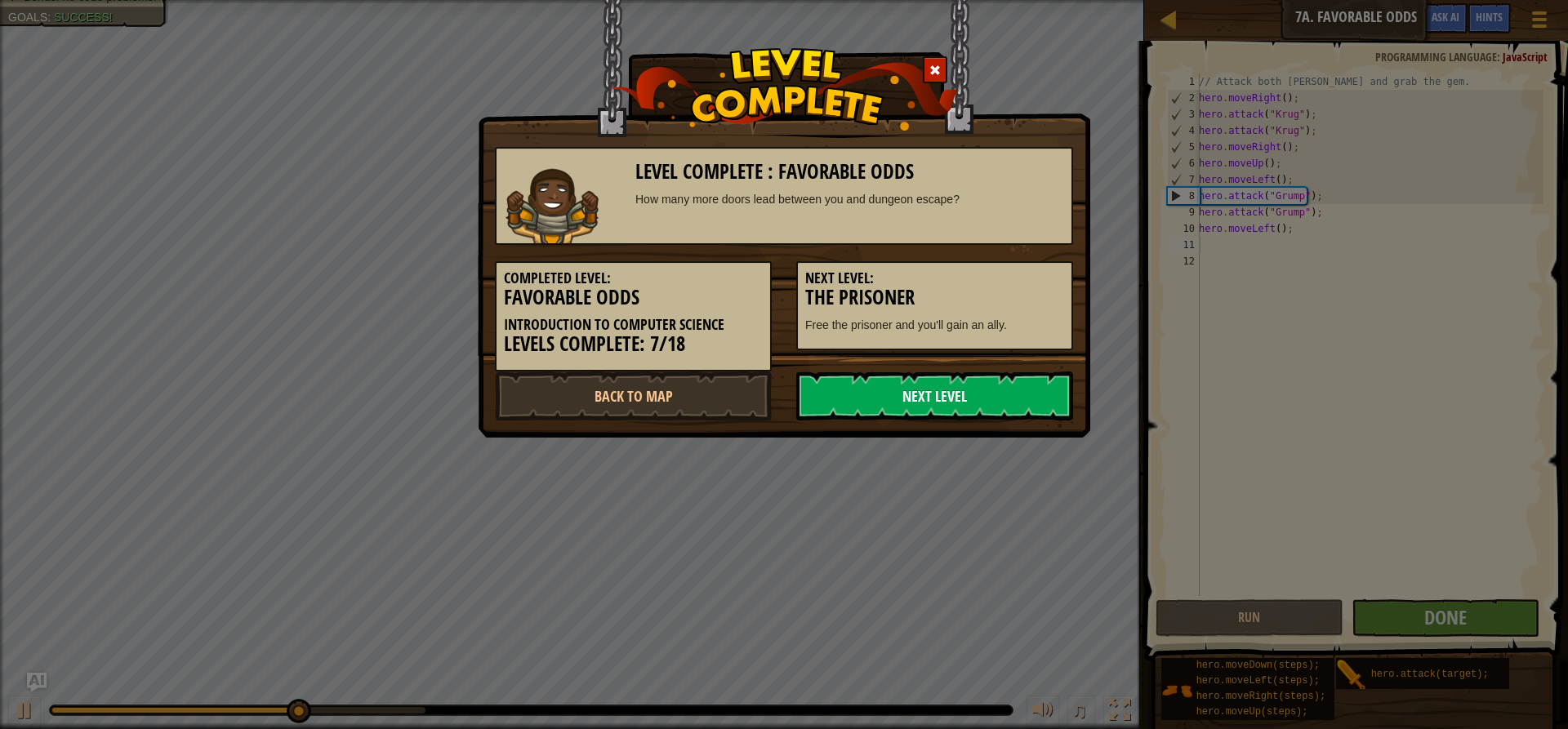
click at [1009, 407] on link "Next Level" at bounding box center [935, 396] width 277 height 49
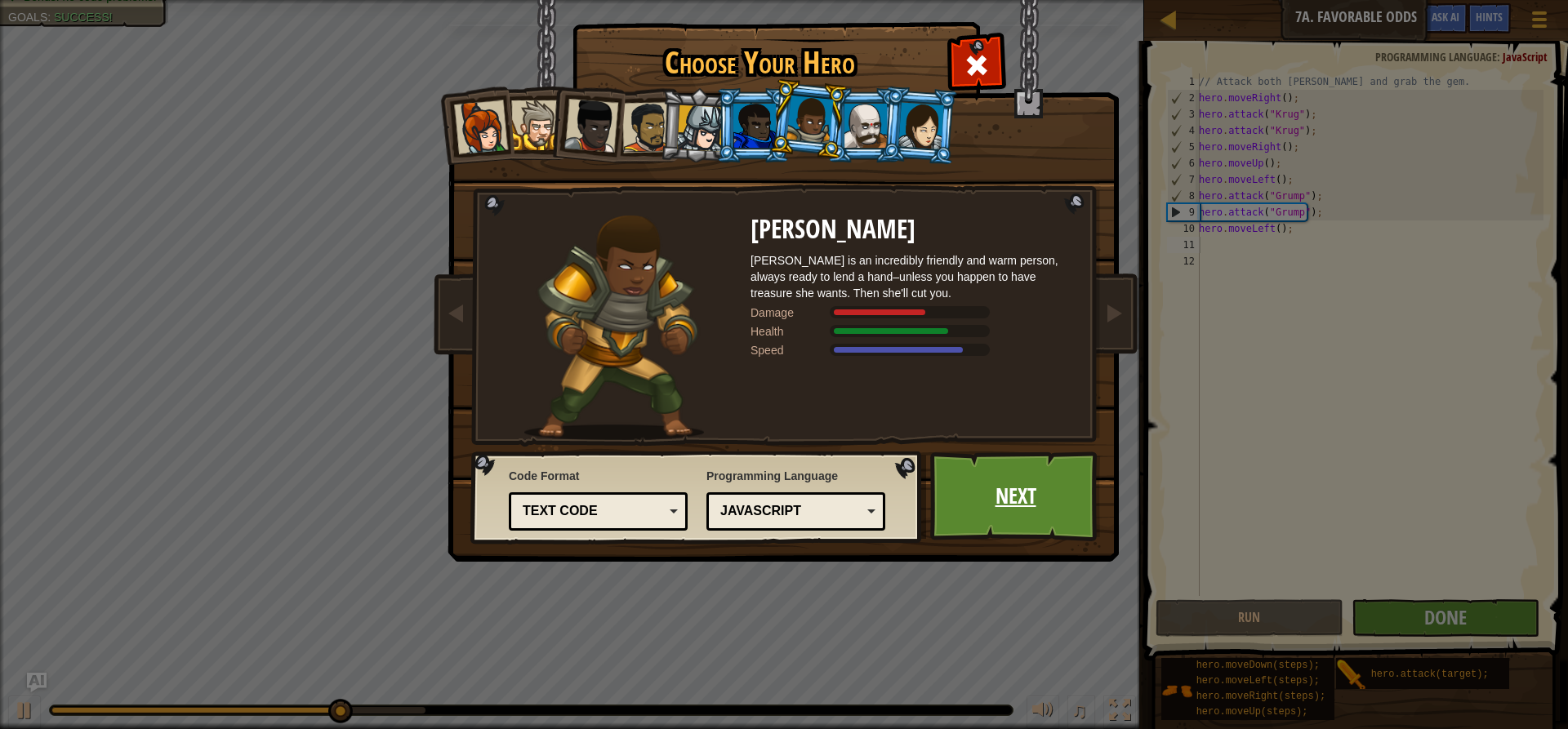
click at [1004, 530] on link "Next" at bounding box center [1015, 496] width 171 height 90
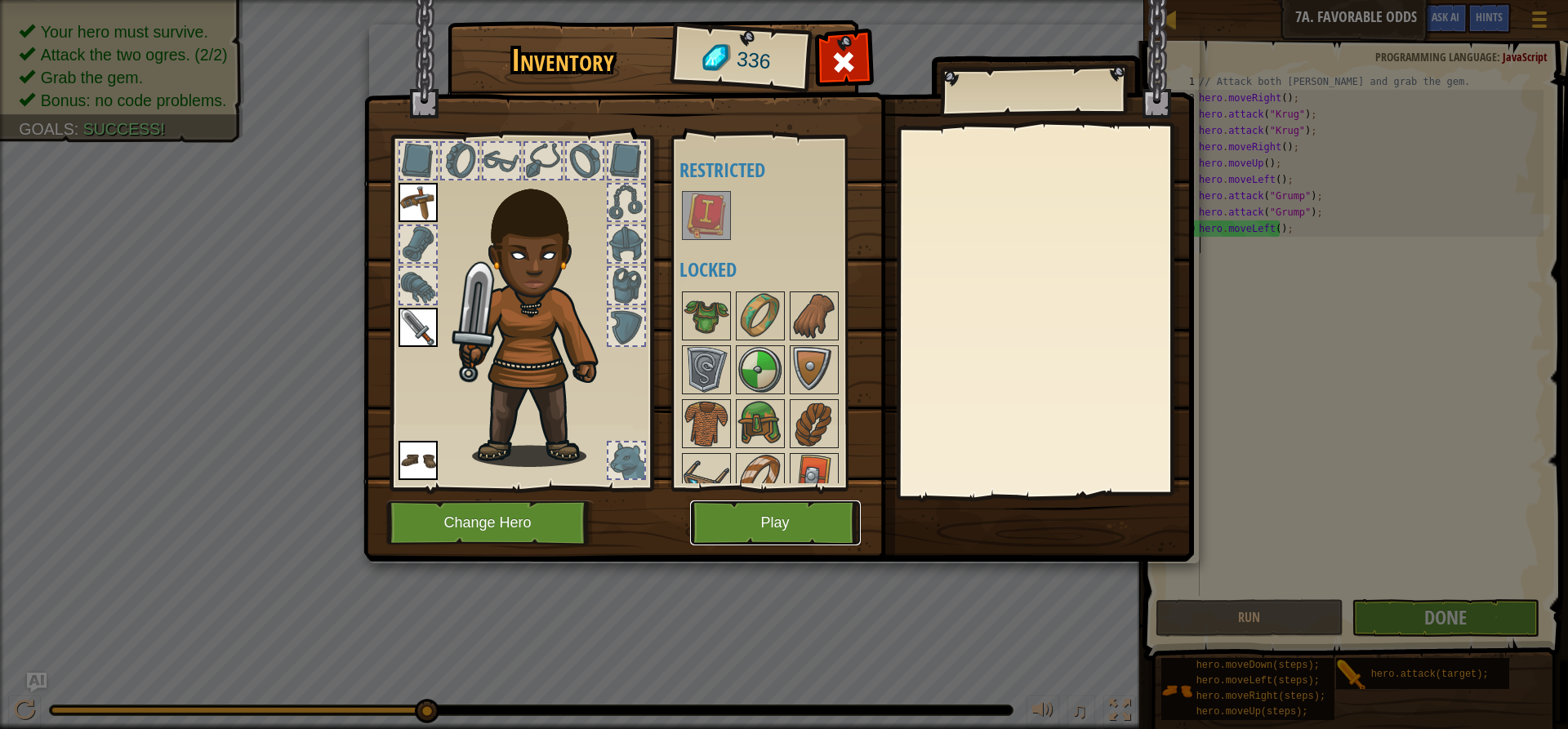
click at [792, 520] on button "Play" at bounding box center [775, 523] width 171 height 44
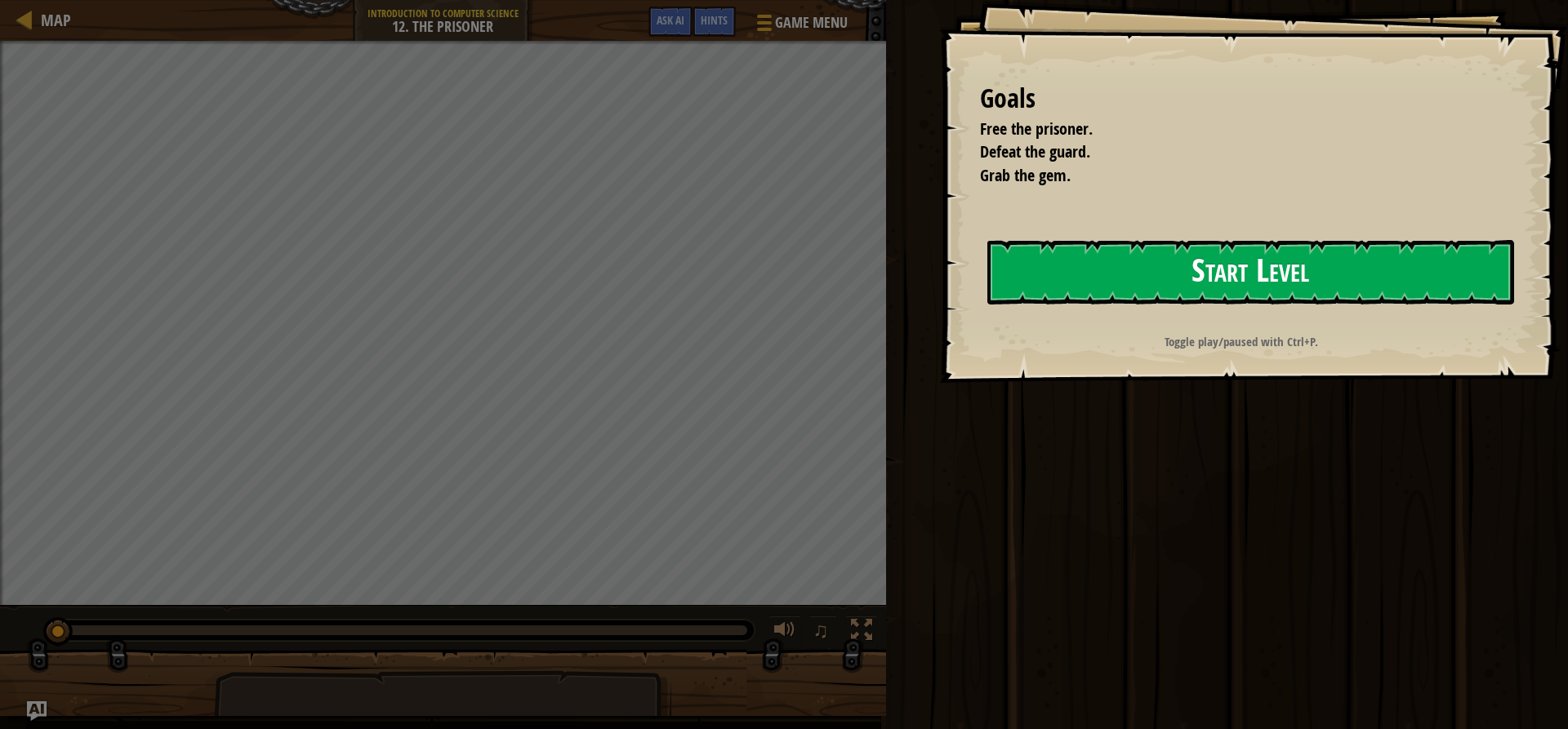
click at [1093, 257] on button "Start Level" at bounding box center [1250, 272] width 527 height 64
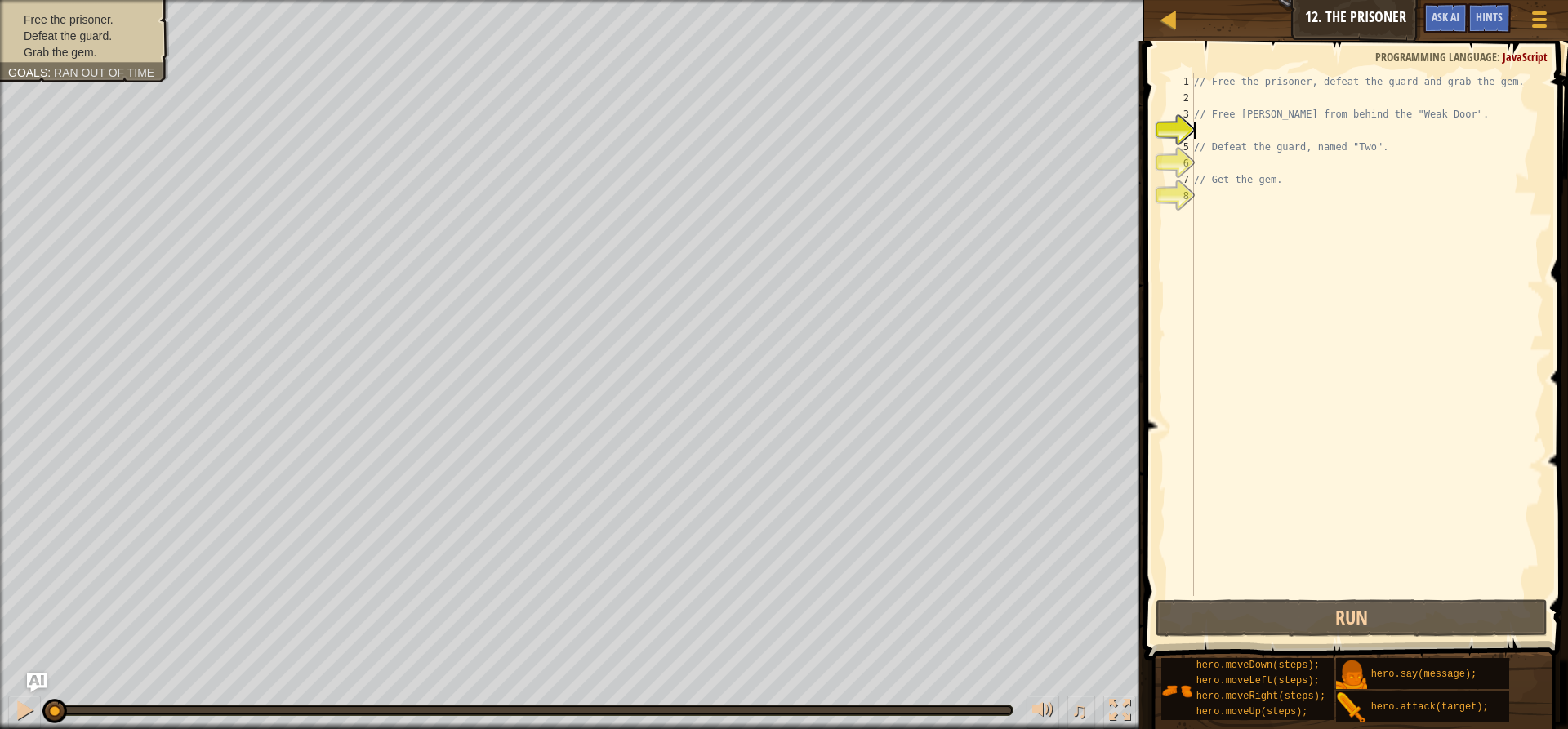
click at [1342, 141] on div "// Free the prisoner, defeat the guard and grab the gem. // Free [PERSON_NAME] …" at bounding box center [1366, 351] width 353 height 555
type textarea "// Defeat the guard, named "Two"."
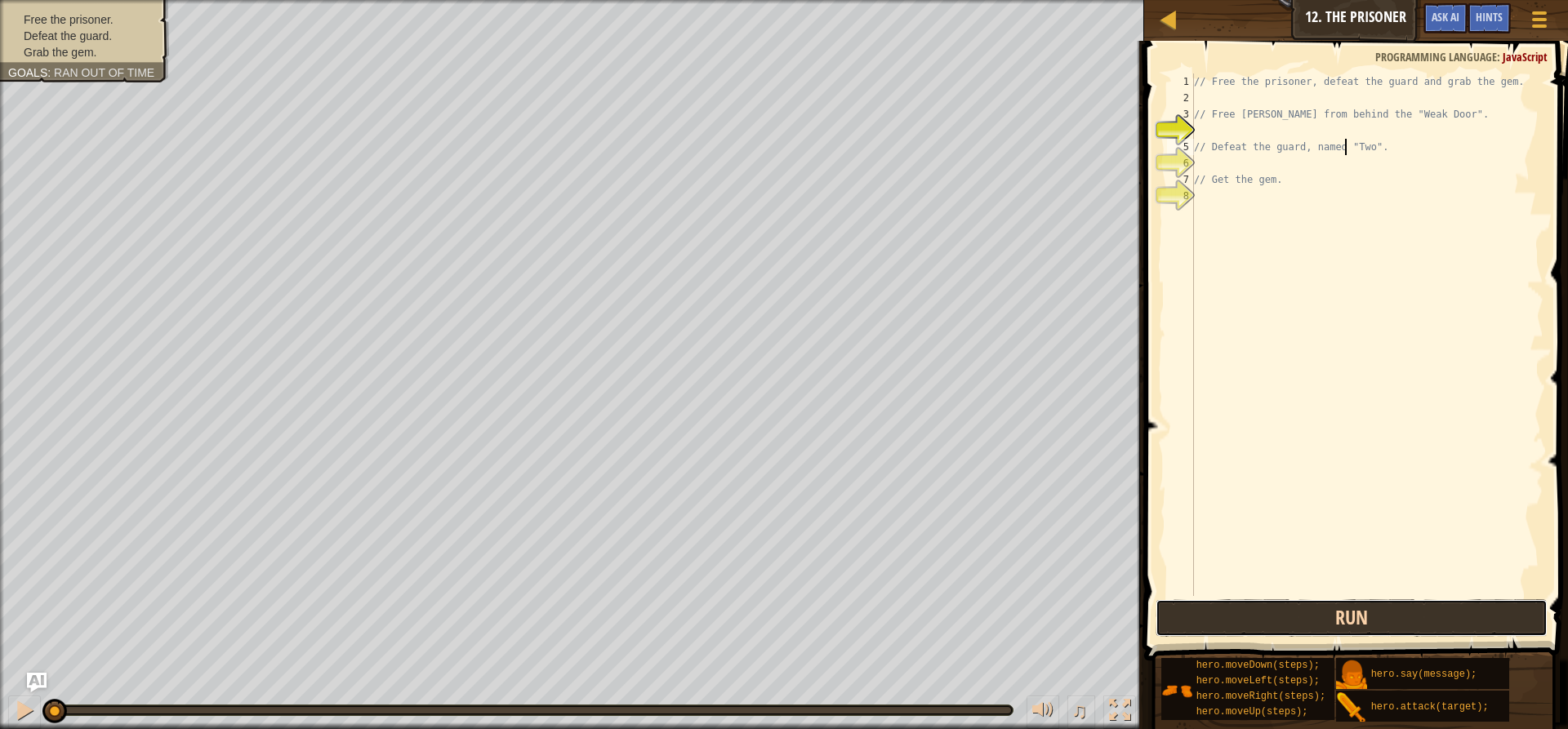
click at [1300, 620] on button "Run" at bounding box center [1351, 618] width 392 height 38
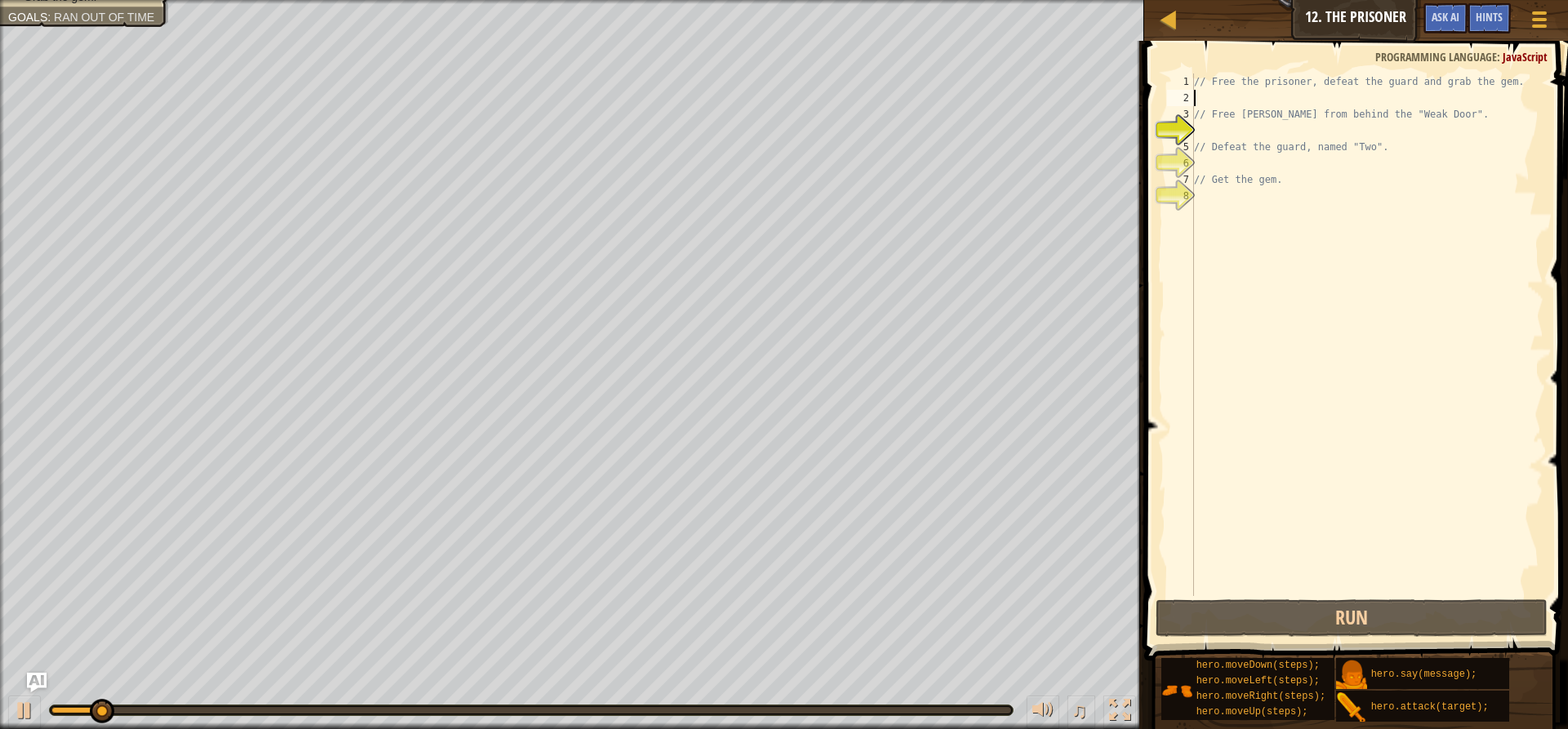
click at [1256, 90] on div "// Free the prisoner, defeat the guard and grab the gem. // Free [PERSON_NAME] …" at bounding box center [1366, 351] width 353 height 555
type textarea "h"
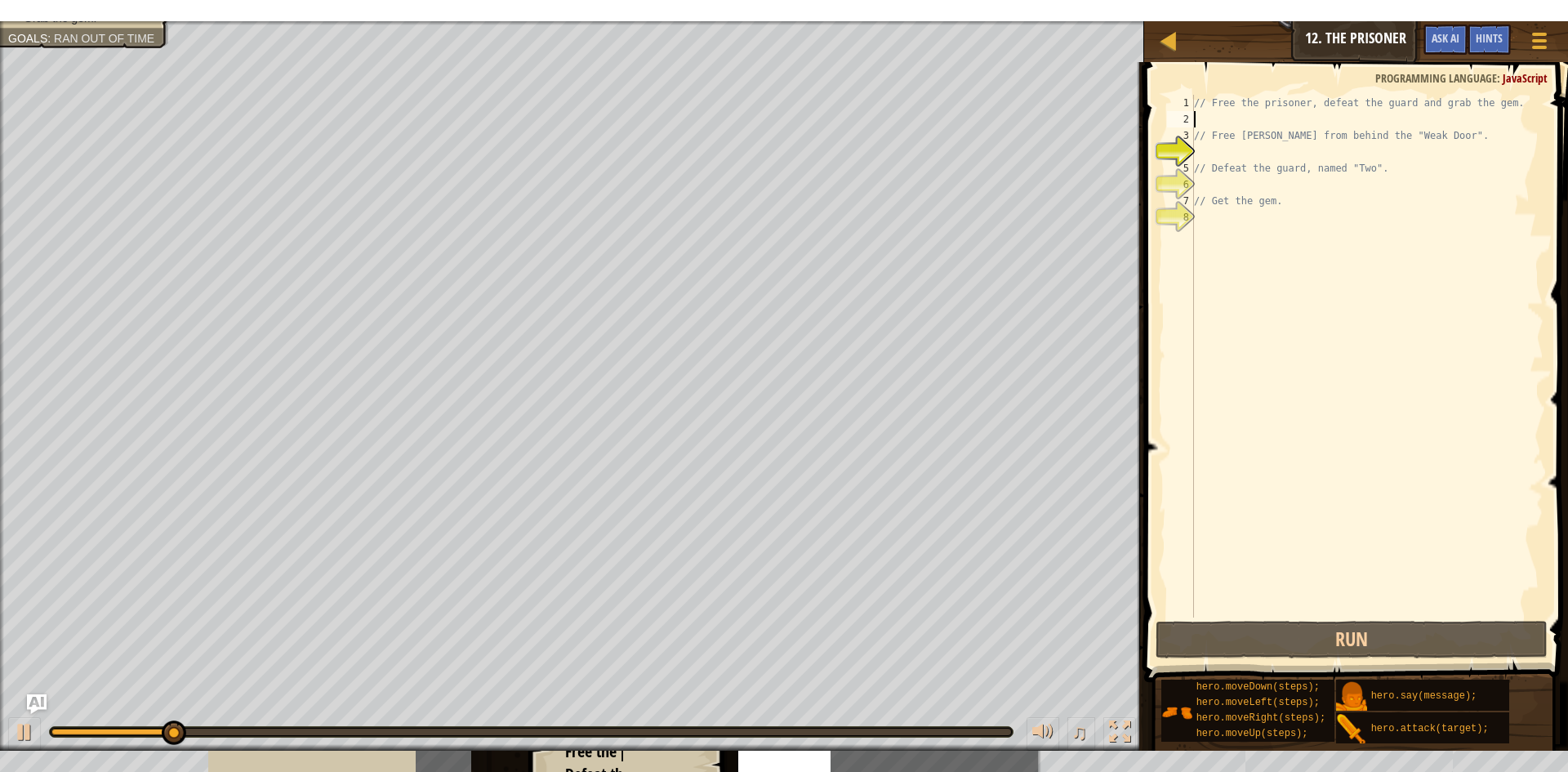
scroll to position [7, 0]
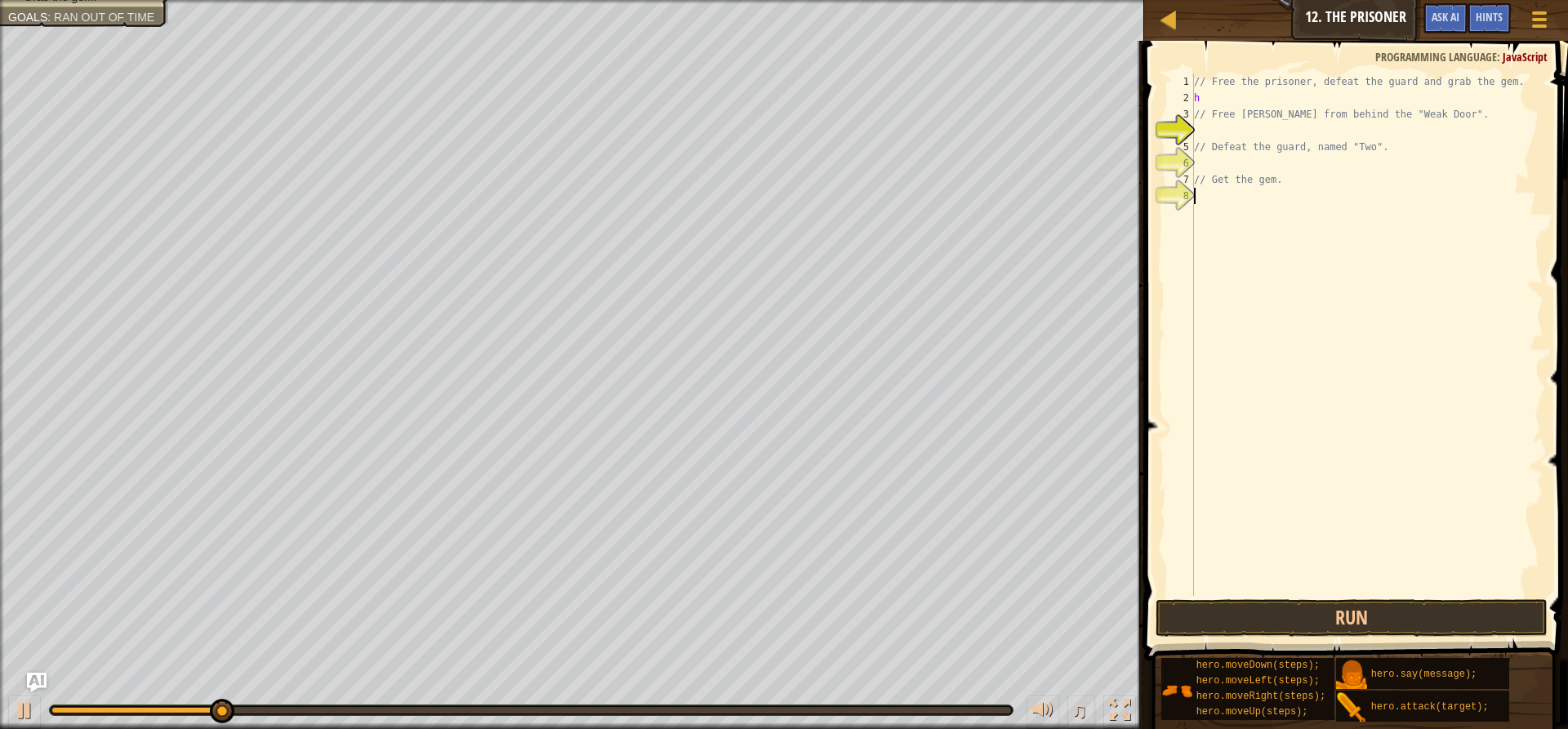
click at [1285, 354] on div "// Free the prisoner, defeat the guard and grab the gem. h // Free [PERSON_NAME…" at bounding box center [1366, 351] width 353 height 555
click at [1218, 105] on div "// Free the prisoner, defeat the guard and grab the gem. h // Free [PERSON_NAME…" at bounding box center [1366, 351] width 353 height 555
type textarea "h"
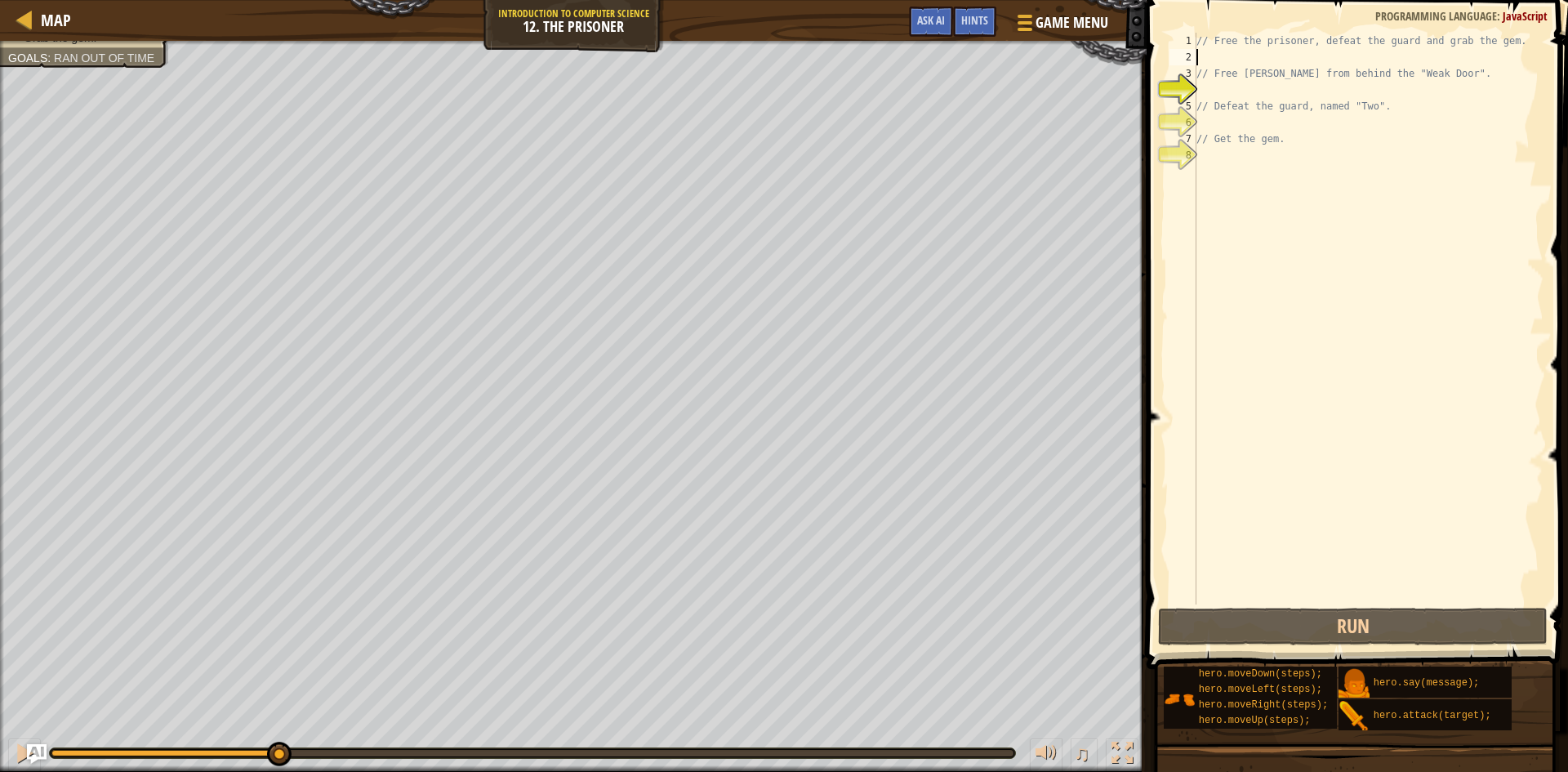
type textarea "r"
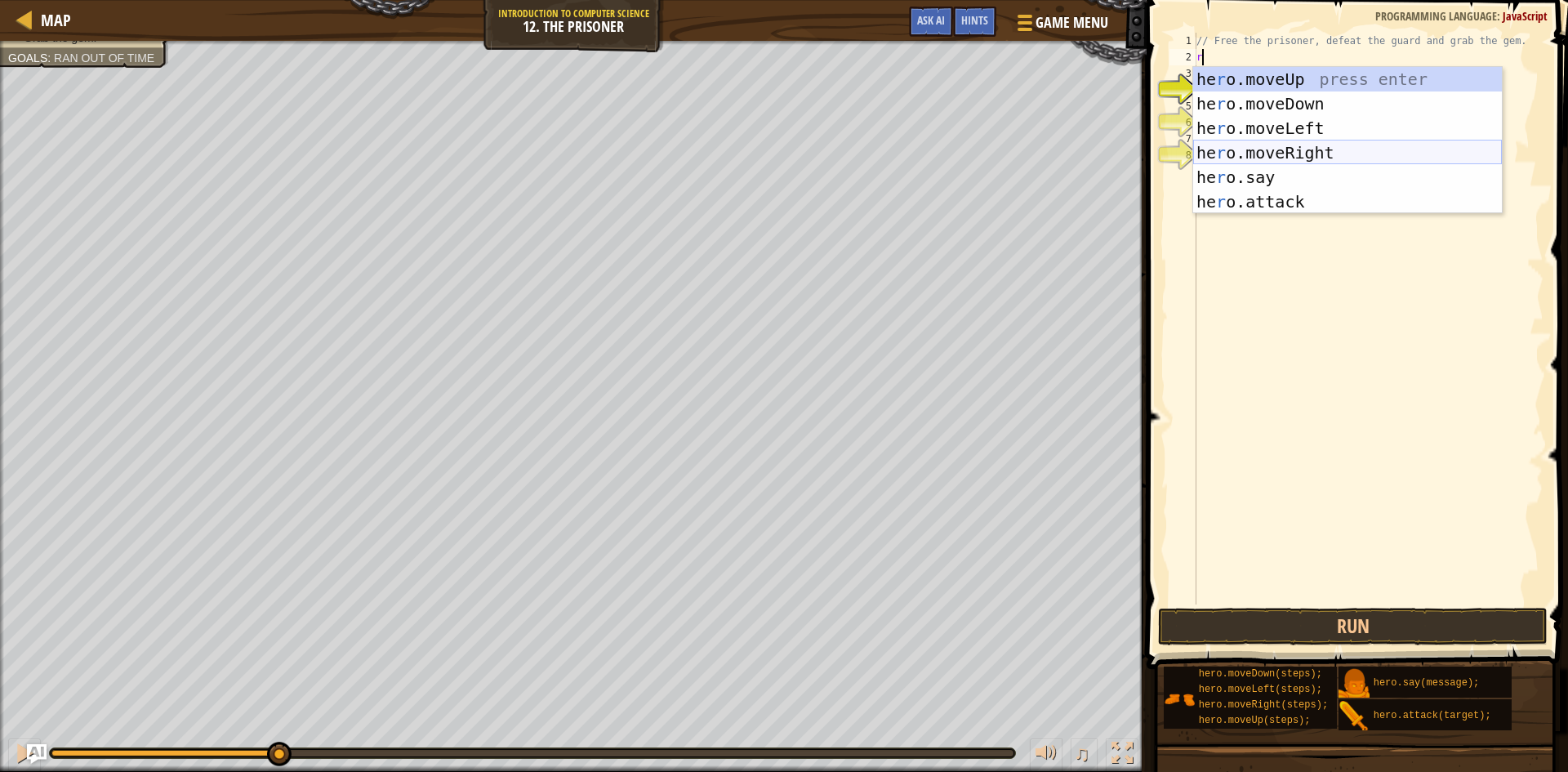
click at [1281, 155] on div "he r o.moveUp press enter he r o.moveDown press enter he r o.moveLeft press ent…" at bounding box center [1347, 165] width 308 height 196
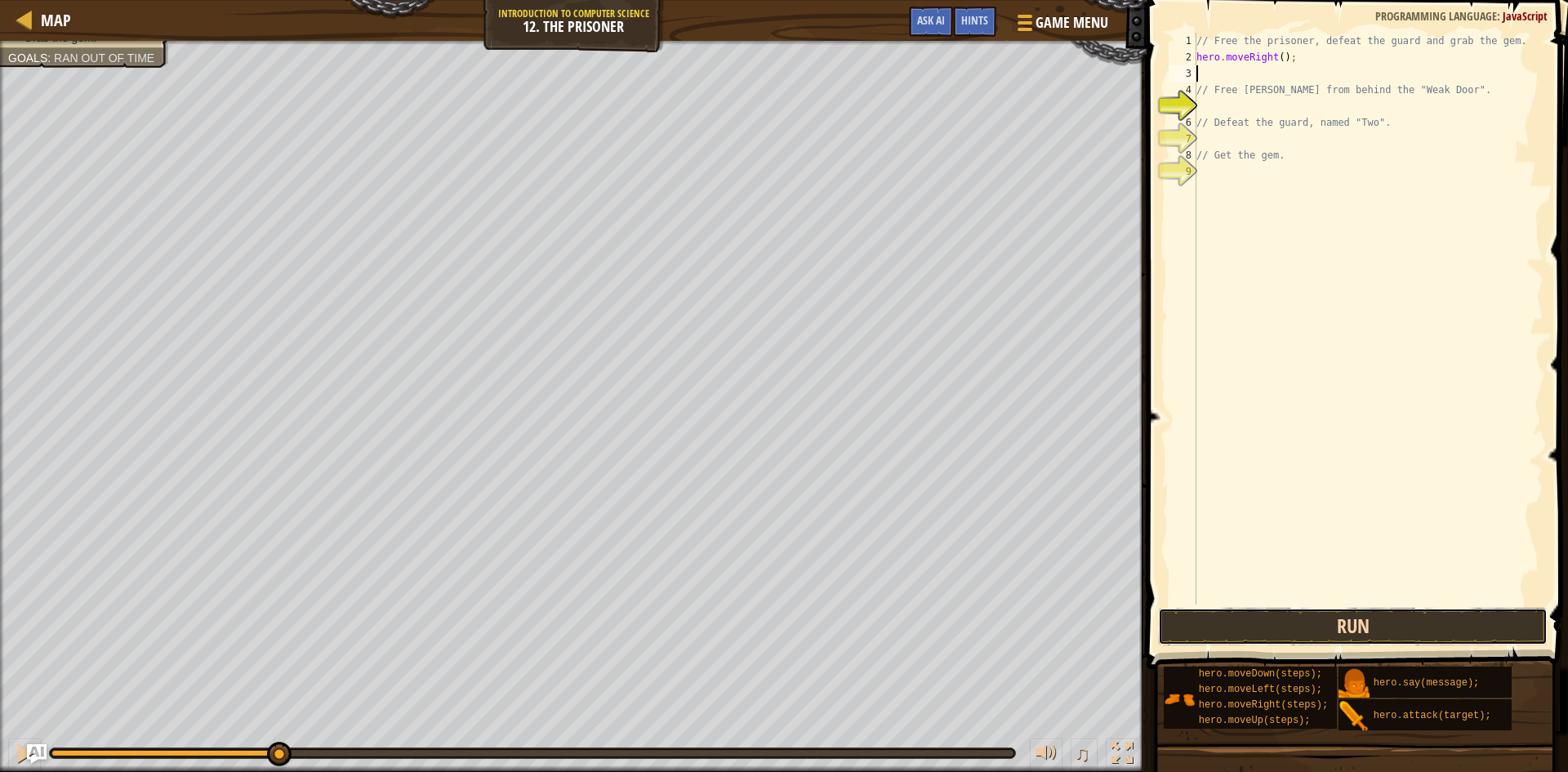
click at [1397, 633] on button "Run" at bounding box center [1353, 627] width 389 height 38
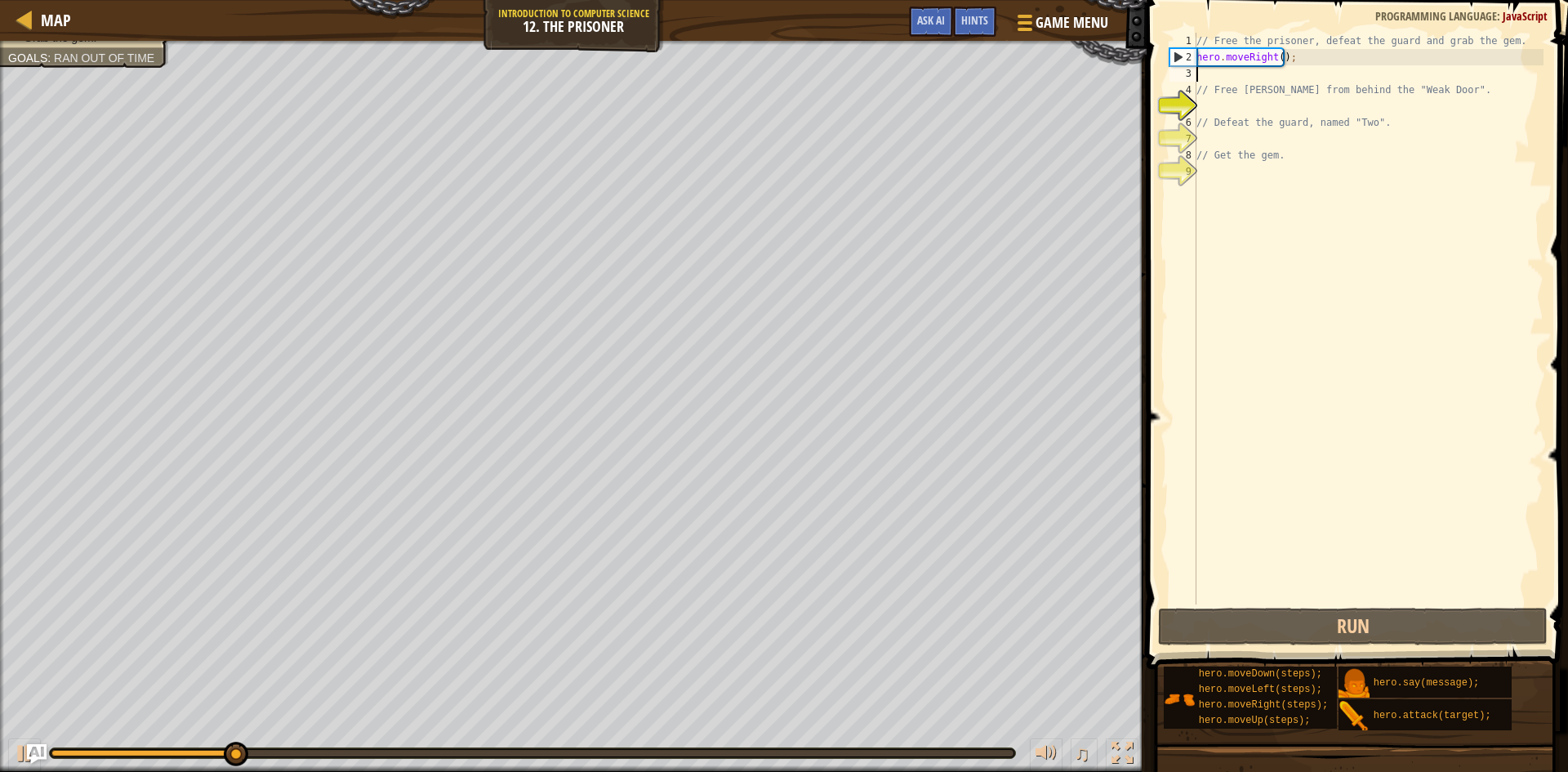
type textarea "f"
click at [1290, 42] on div "// Free the prisoner, defeat the guard and grab the gem. hero . moveRight ( ) ;…" at bounding box center [1367, 334] width 350 height 604
drag, startPoint x: 1493, startPoint y: 36, endPoint x: 1092, endPoint y: -9, distance: 403.5
click at [1092, 0] on html "Map Introduction to Computer Science 12. The Prisoner Game Menu Done Hints Ask …" at bounding box center [784, 0] width 1568 height 0
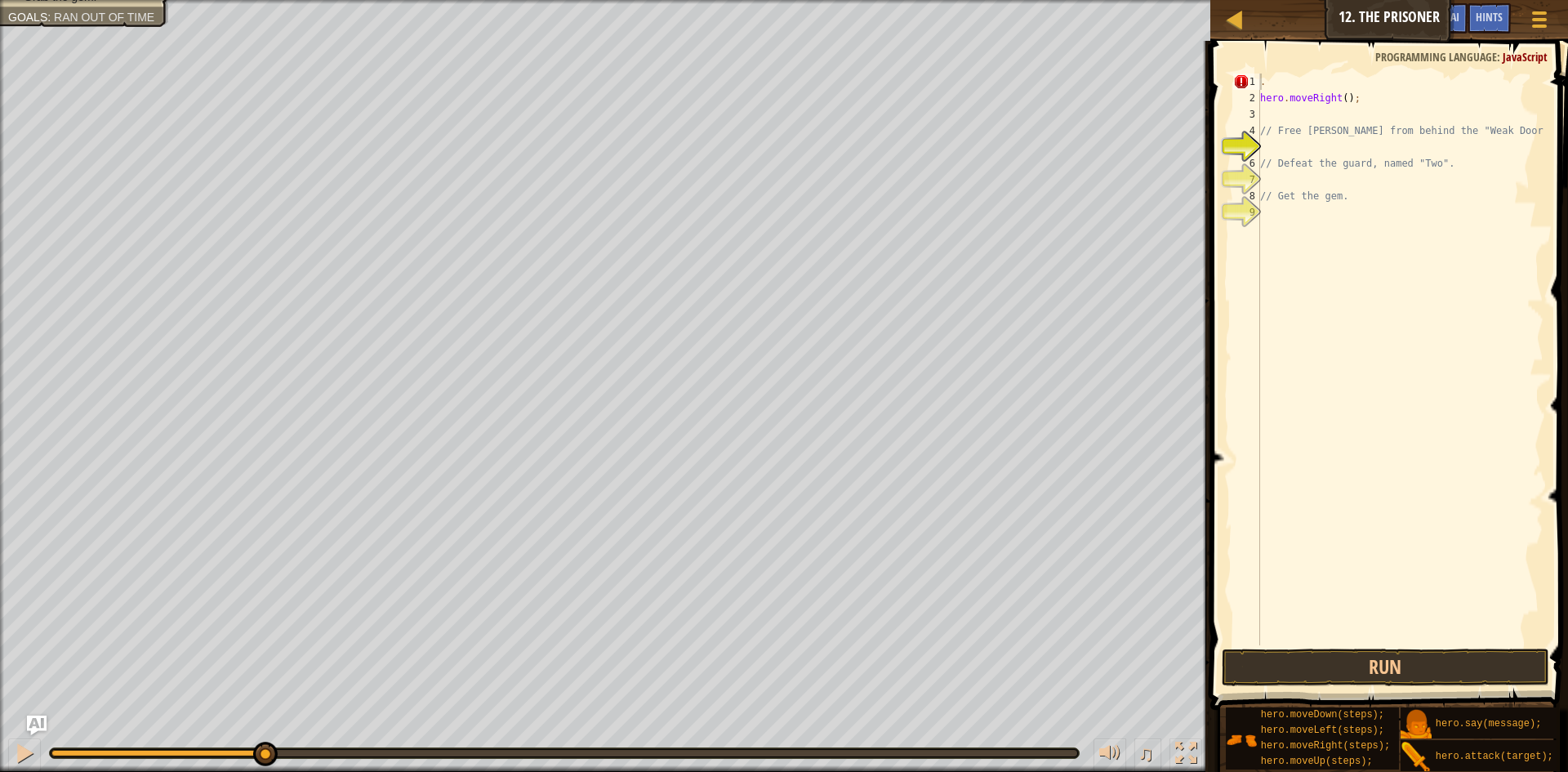
click at [1368, 659] on button "Run" at bounding box center [1384, 667] width 327 height 38
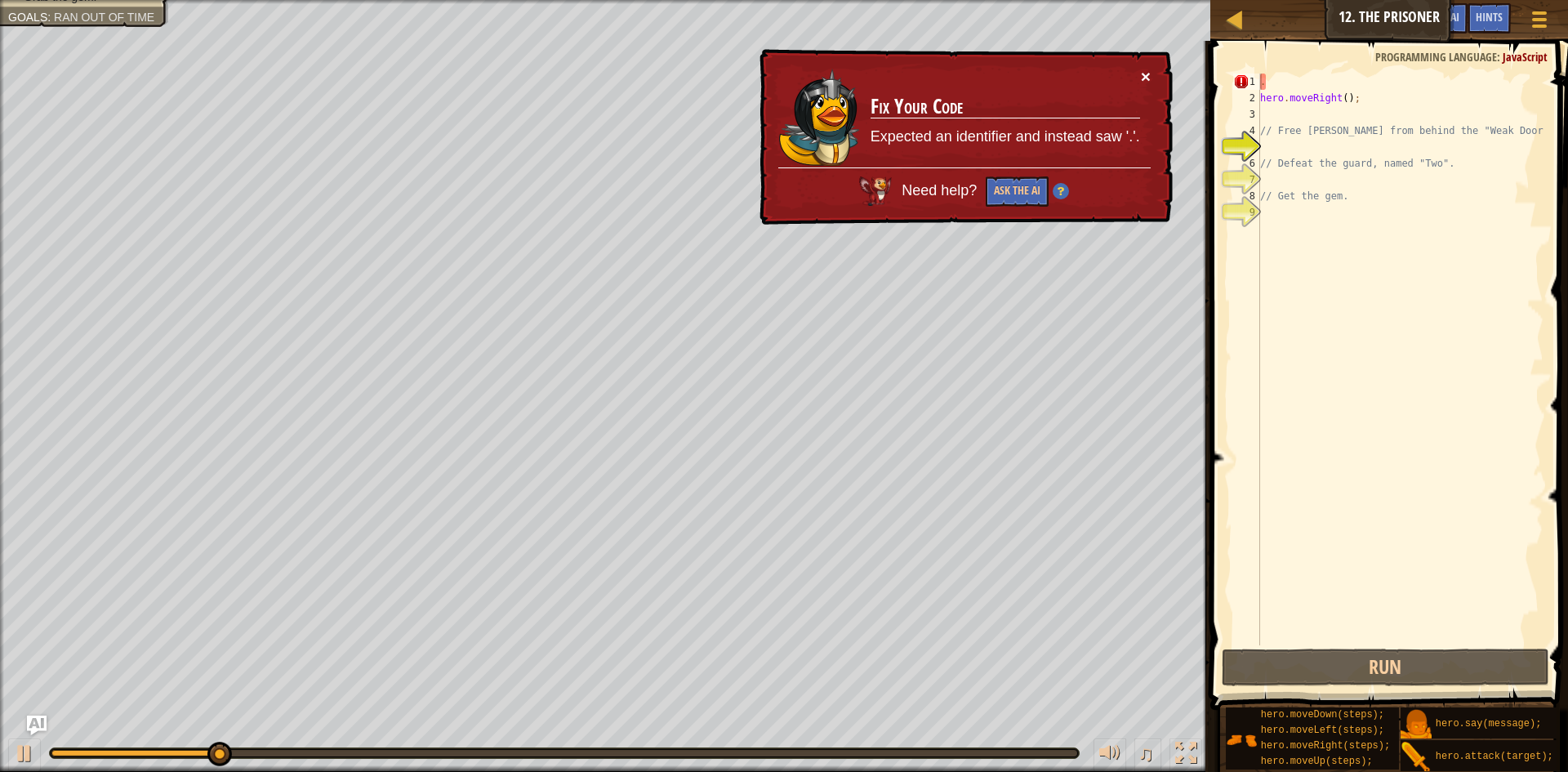
click at [1144, 78] on button "×" at bounding box center [1145, 76] width 10 height 17
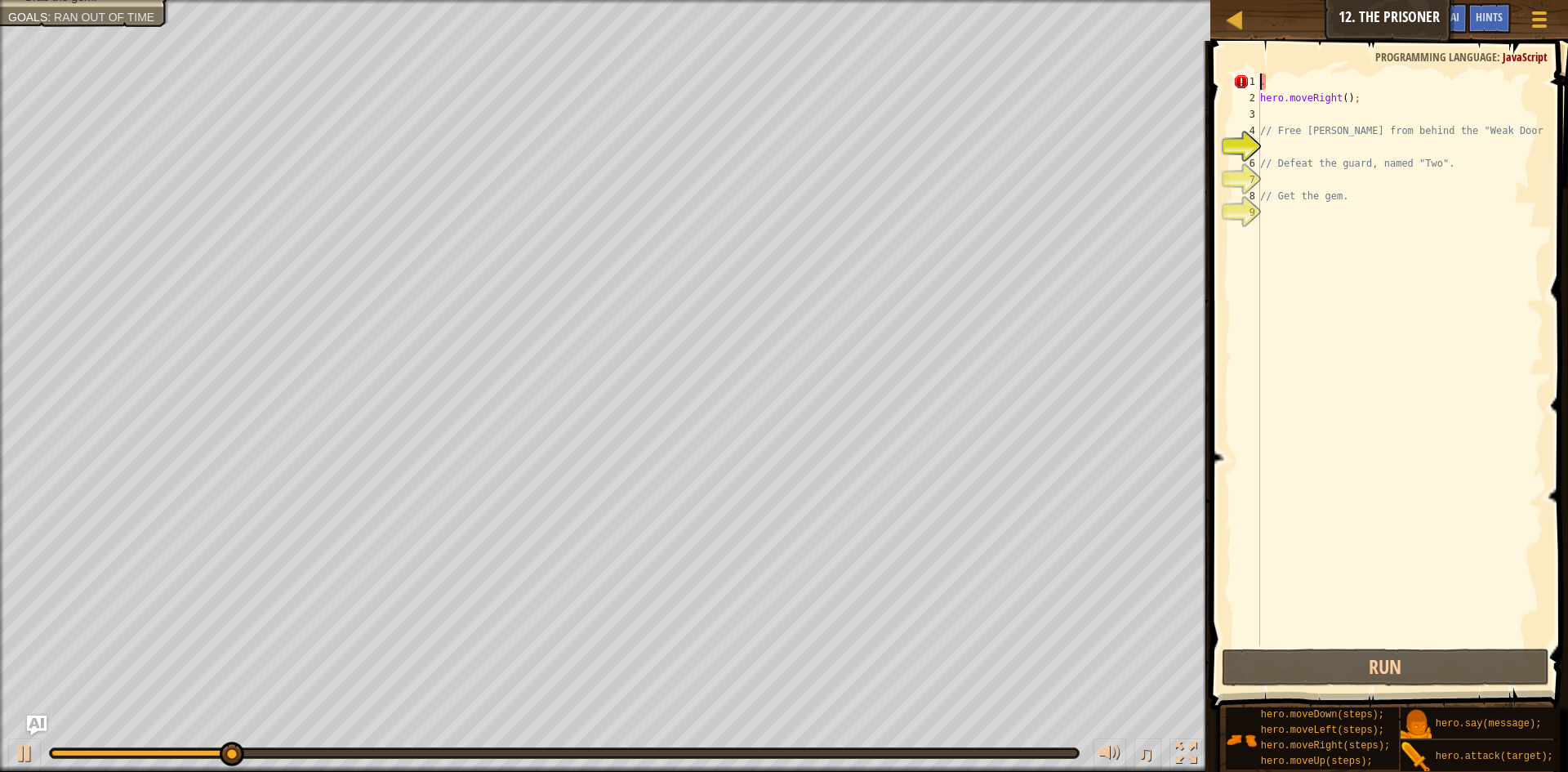
click at [1375, 87] on div ". hero . moveRight ( ) ; // Free [PERSON_NAME] from behind the "Weak Door". // …" at bounding box center [1400, 375] width 287 height 604
type textarea ". hero.moveRight();"
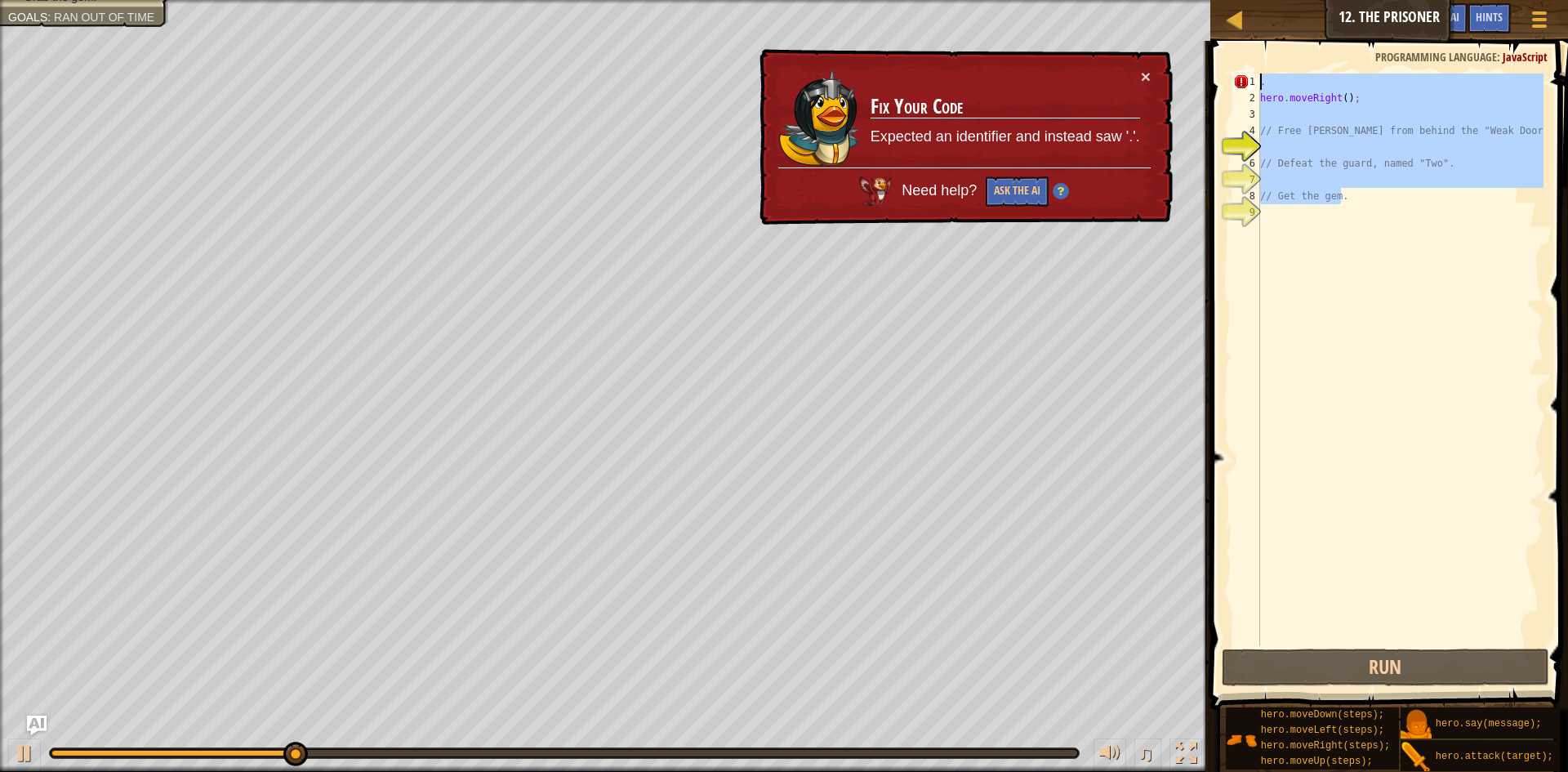
drag, startPoint x: 1348, startPoint y: 201, endPoint x: 1253, endPoint y: 81, distance: 153.1
click at [1253, 81] on div ". hero.moveRight(); 1 2 3 4 5 6 7 8 9 . hero . moveRight ( ) ; // Free [PERSON_…" at bounding box center [1385, 359] width 313 height 571
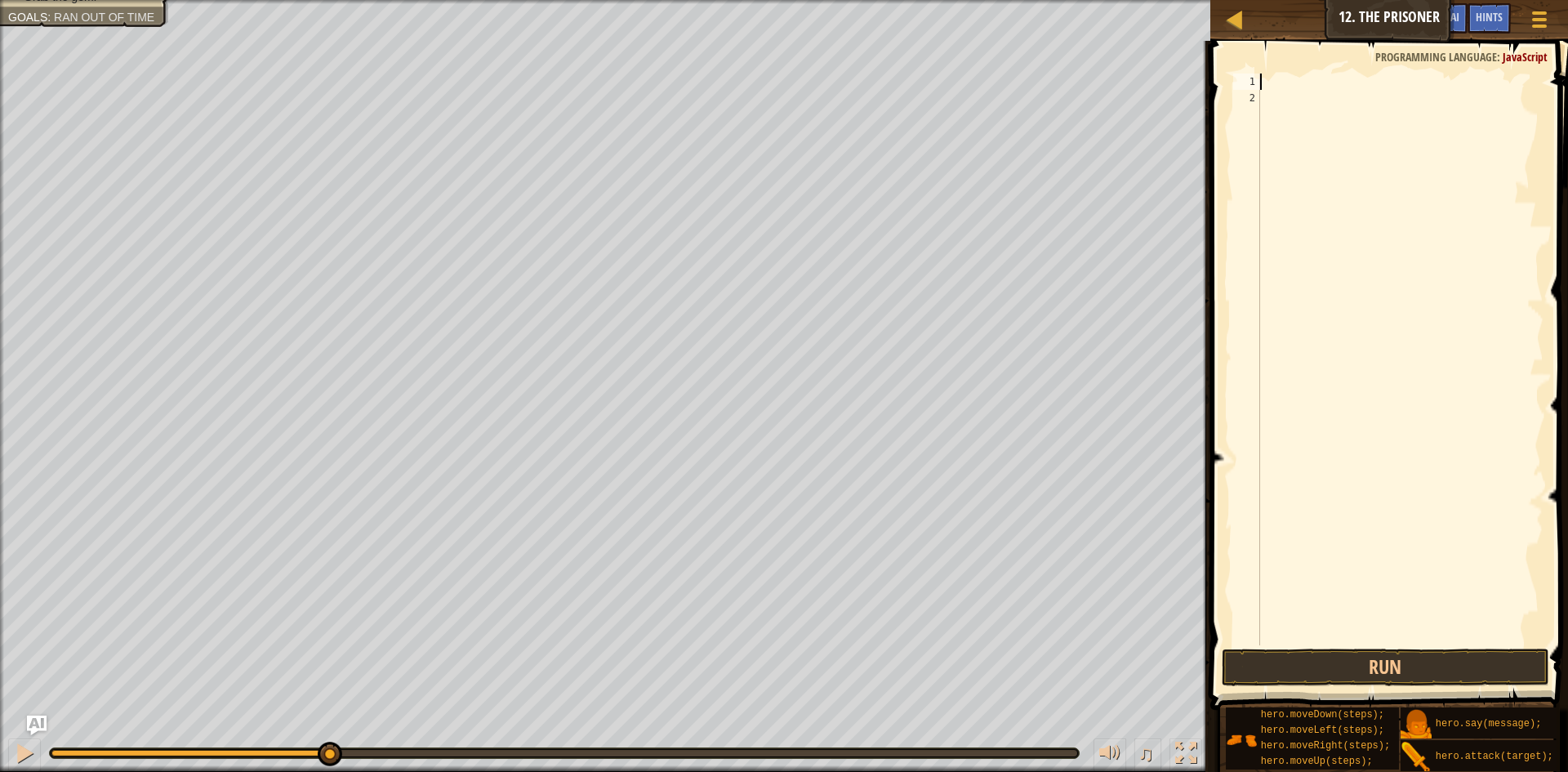
click at [1309, 143] on div at bounding box center [1400, 375] width 287 height 604
click at [1283, 66] on span at bounding box center [1390, 351] width 371 height 717
click at [1281, 78] on div at bounding box center [1400, 375] width 287 height 604
click at [1282, 662] on button "Run" at bounding box center [1384, 667] width 327 height 38
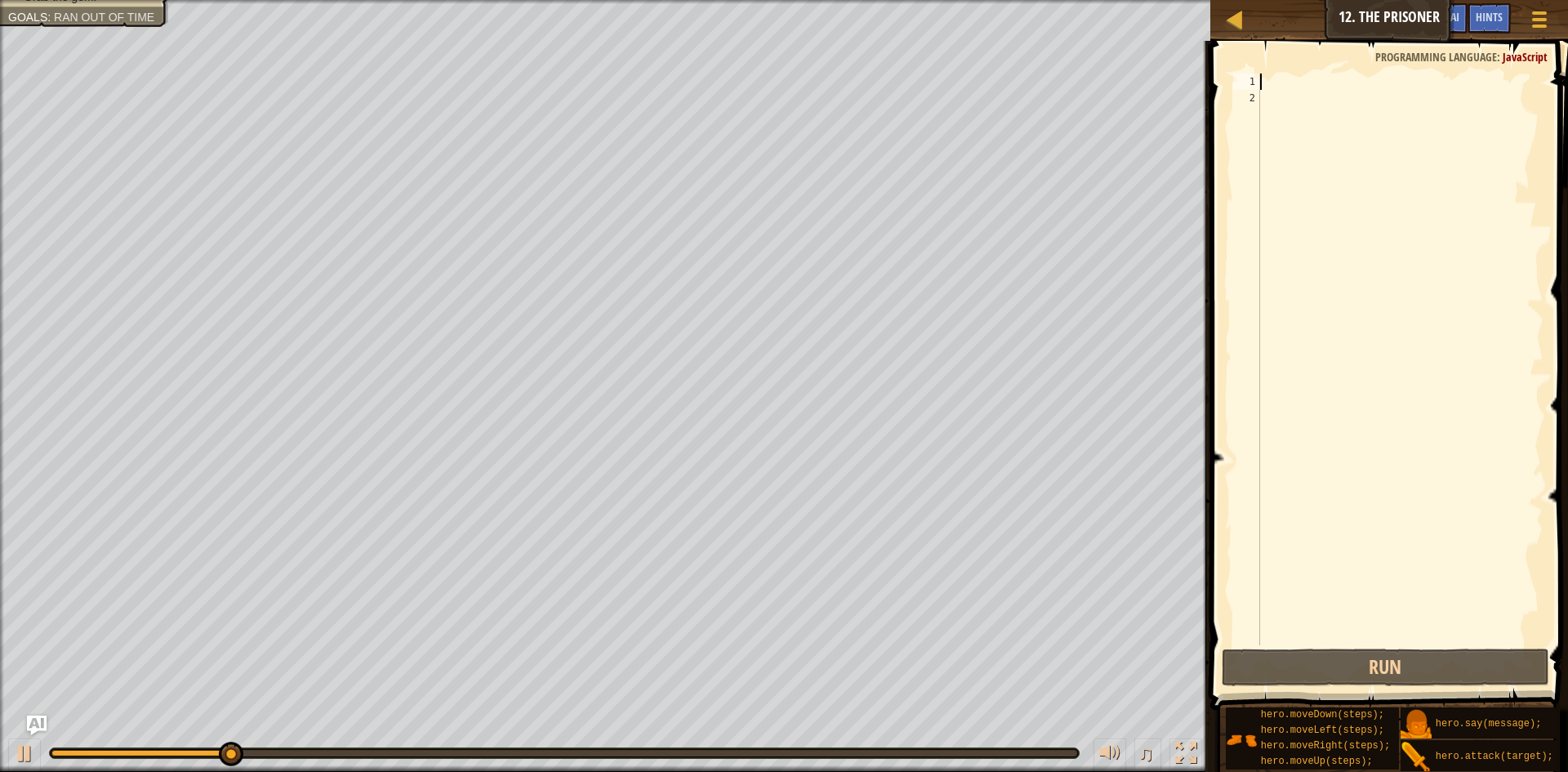
type textarea "t"
type textarea "r"
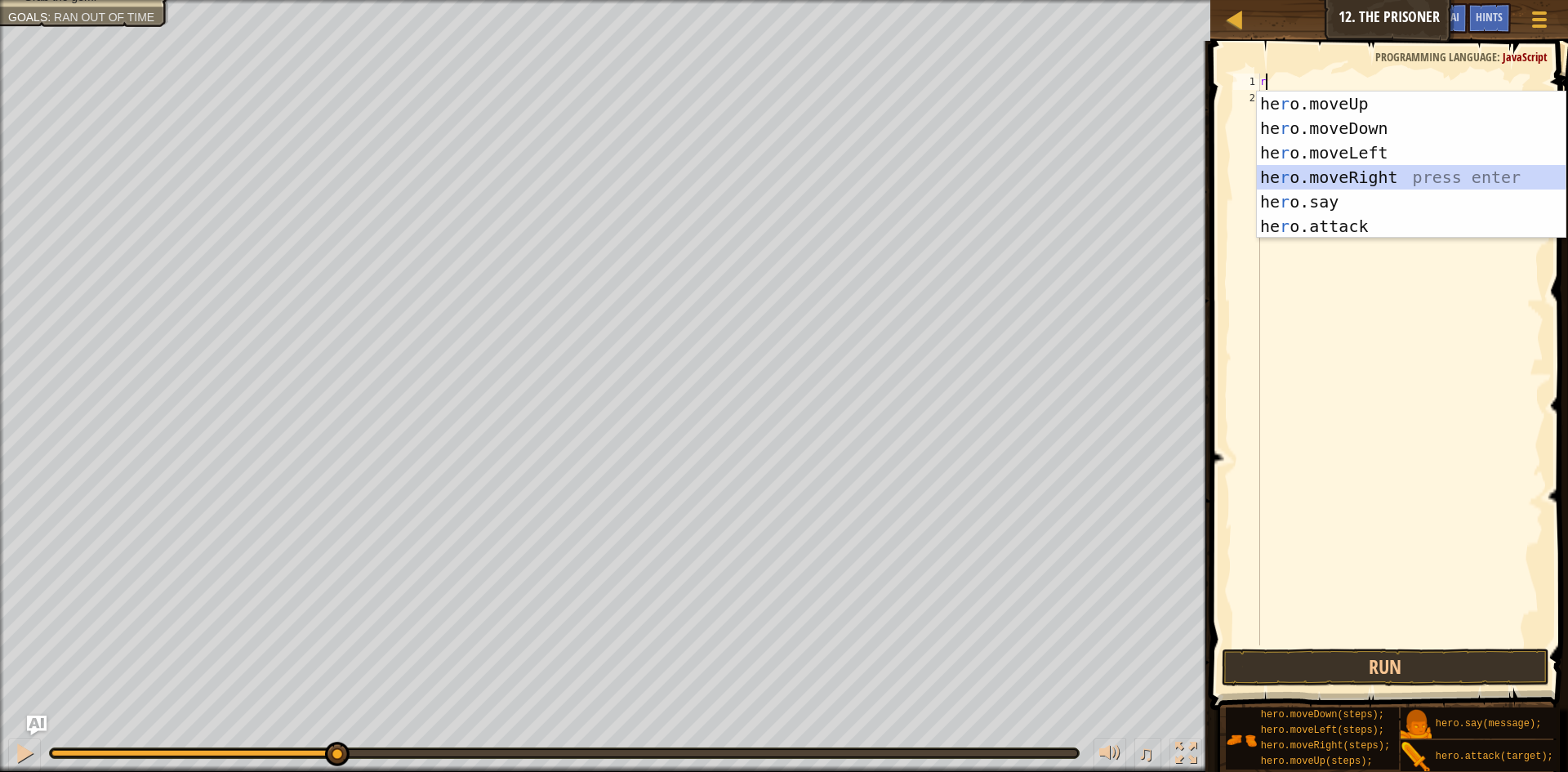
click at [1327, 177] on div "he r o.moveUp press enter he r o.moveDown press enter he r o.moveLeft press ent…" at bounding box center [1411, 190] width 308 height 196
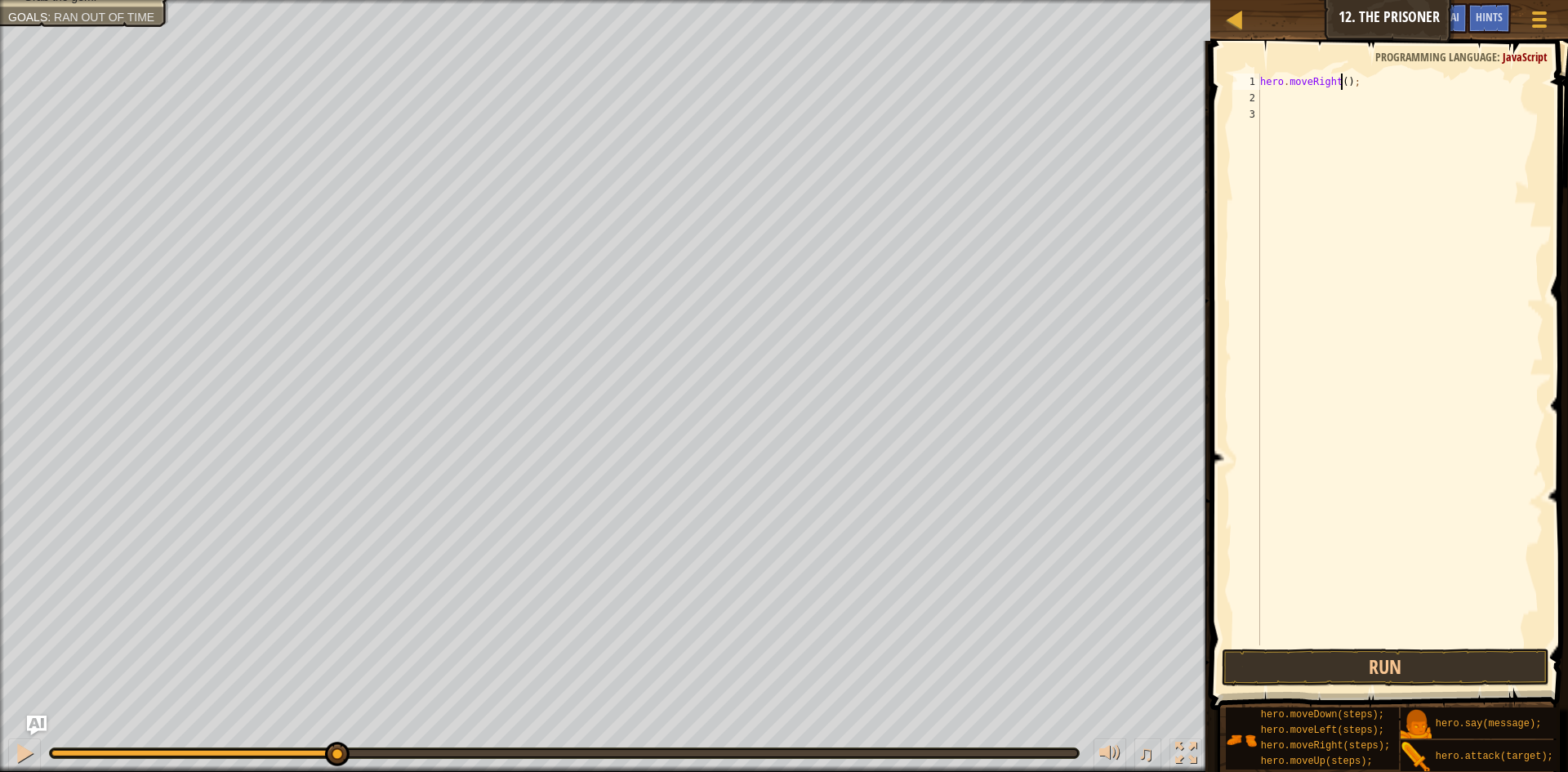
click at [1339, 84] on div "hero . moveRight ( ) ;" at bounding box center [1400, 375] width 287 height 604
type textarea "hero.moveRight(3);"
click at [1307, 106] on div "hero . moveRight ( 3 ) ;" at bounding box center [1400, 375] width 287 height 604
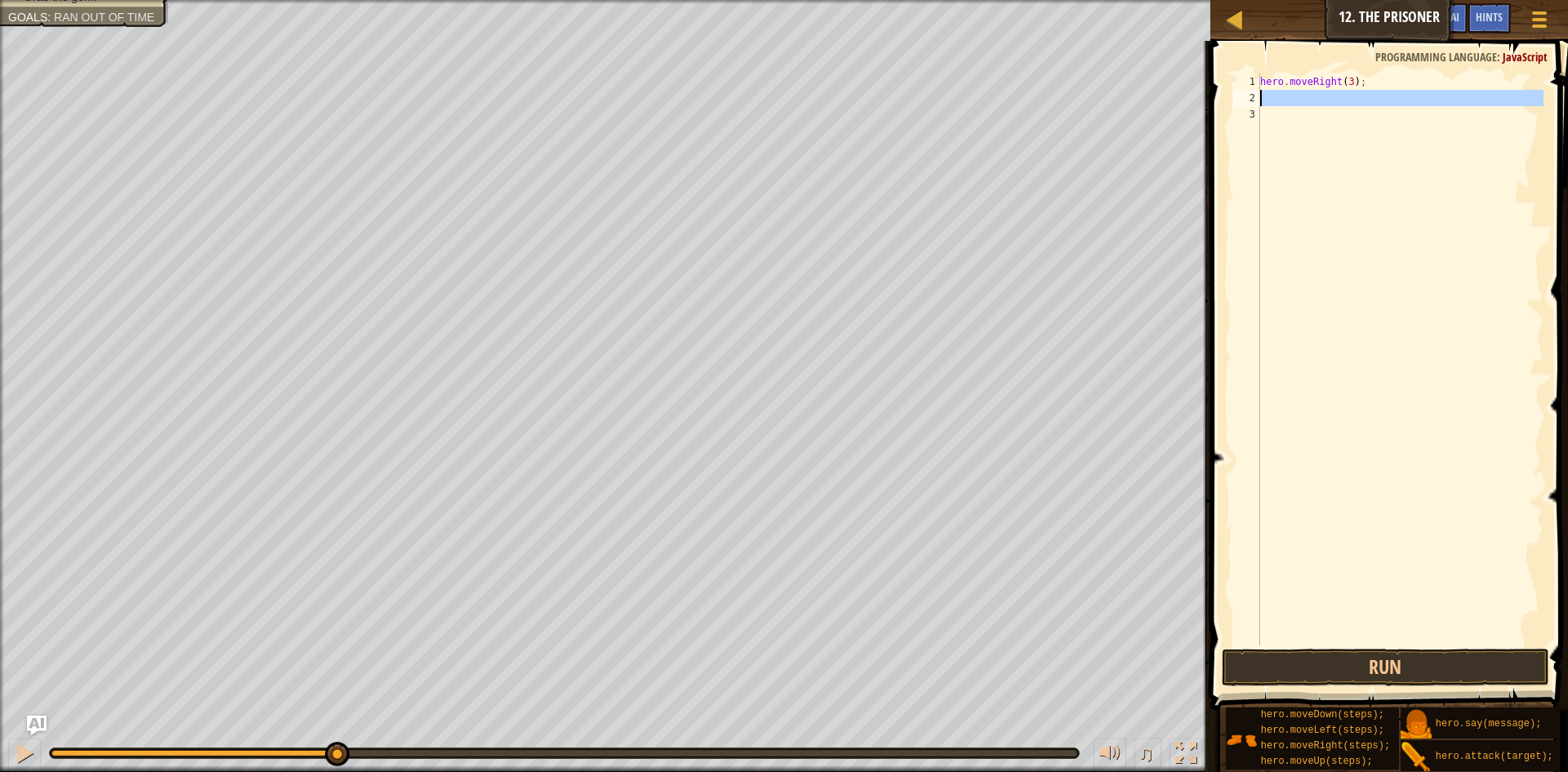
click at [1298, 97] on div "hero . moveRight ( 3 ) ;" at bounding box center [1400, 359] width 287 height 571
type textarea "d"
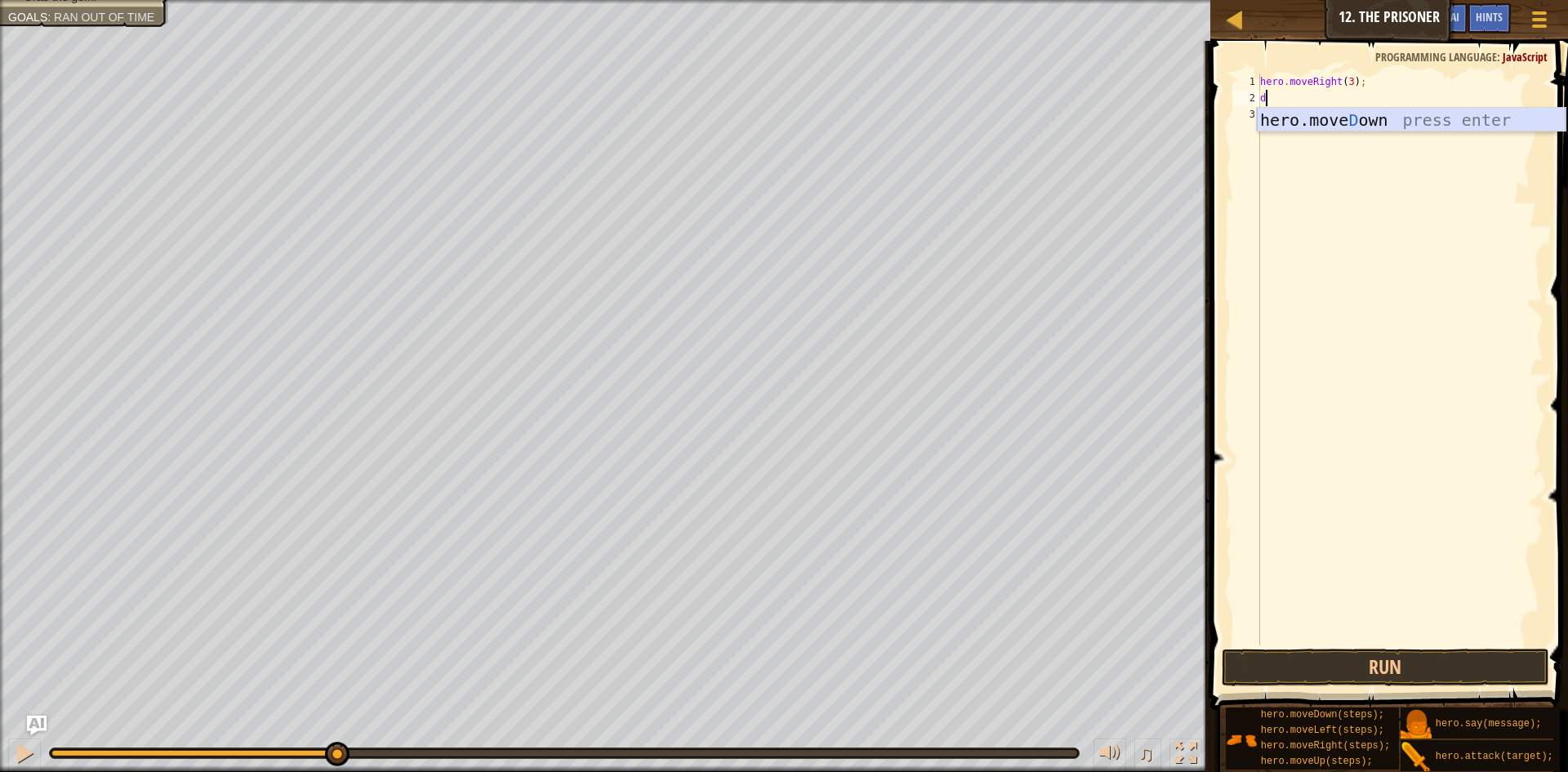
click at [1301, 115] on div "hero.move D own press enter" at bounding box center [1411, 144] width 308 height 73
click at [1334, 98] on div "hero . moveRight ( 3 ) ; hero . moveDown ( ) ;" at bounding box center [1400, 375] width 287 height 604
type textarea "hero.moveDown(3);"
click at [1314, 118] on div "hero . moveRight ( 3 ) ; hero . moveDown ( 3 ) ;" at bounding box center [1400, 375] width 287 height 604
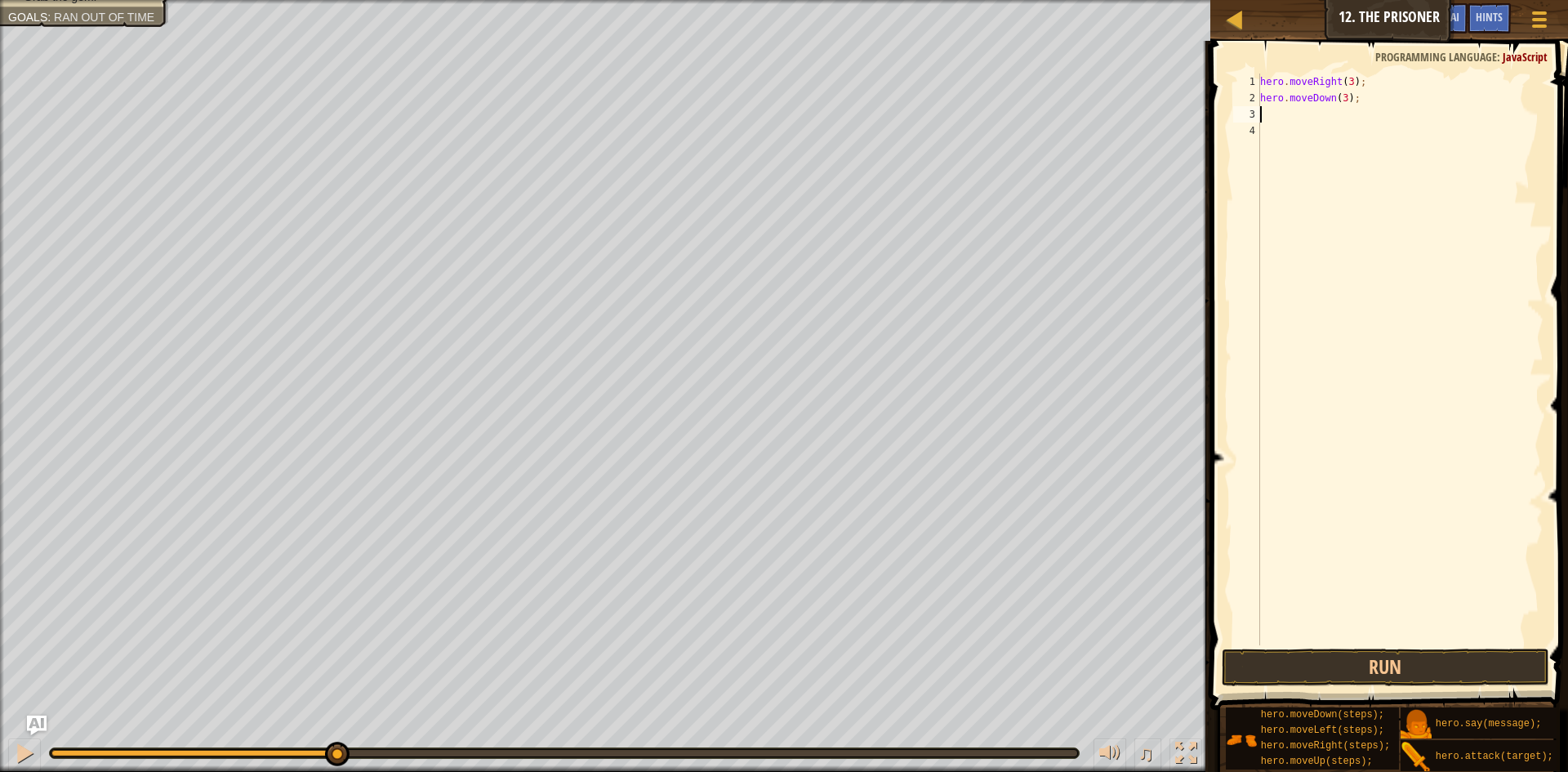
scroll to position [7, 0]
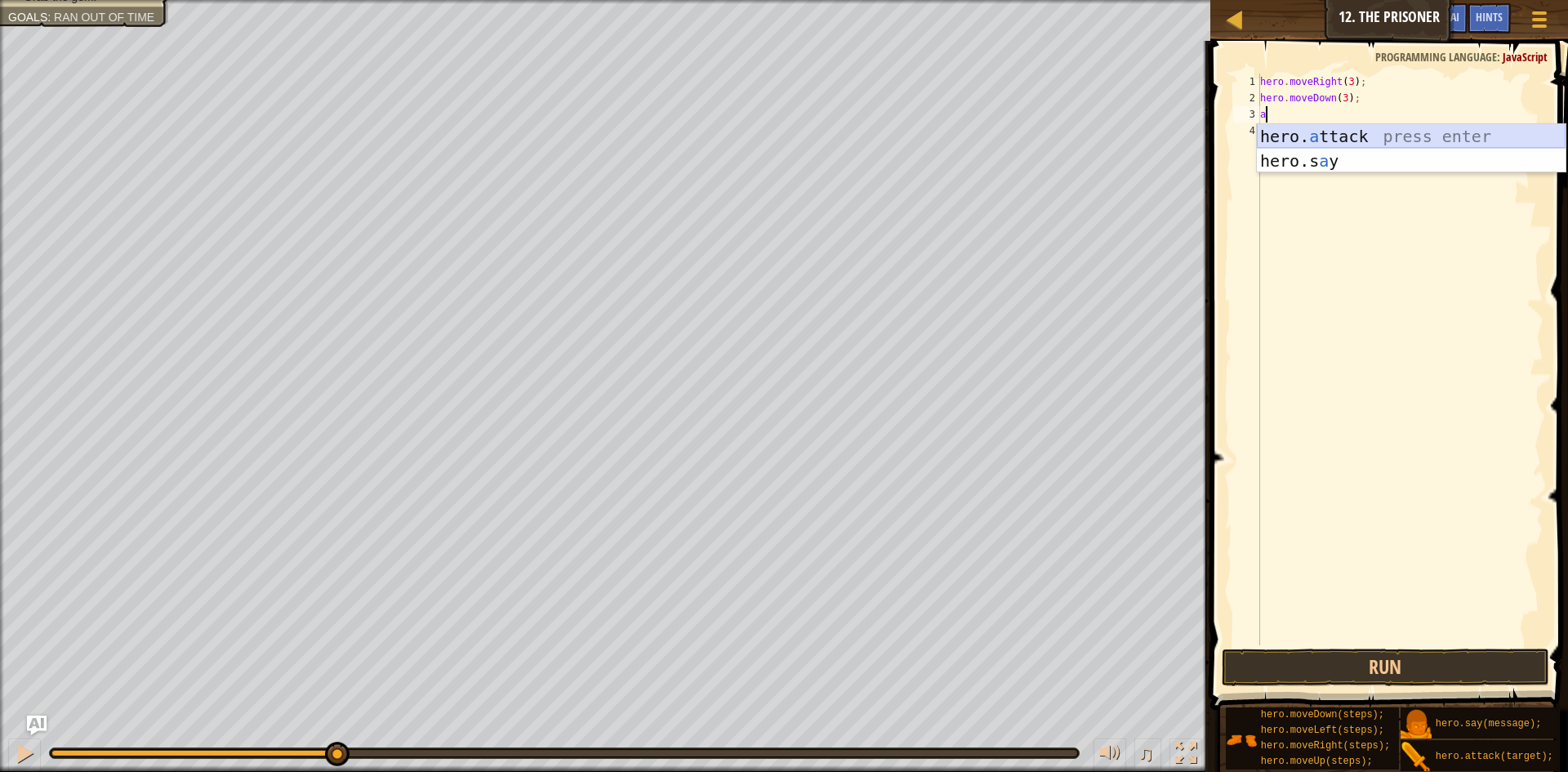
click at [1299, 140] on div "hero. a ttack press enter hero.s a y press enter" at bounding box center [1411, 173] width 308 height 98
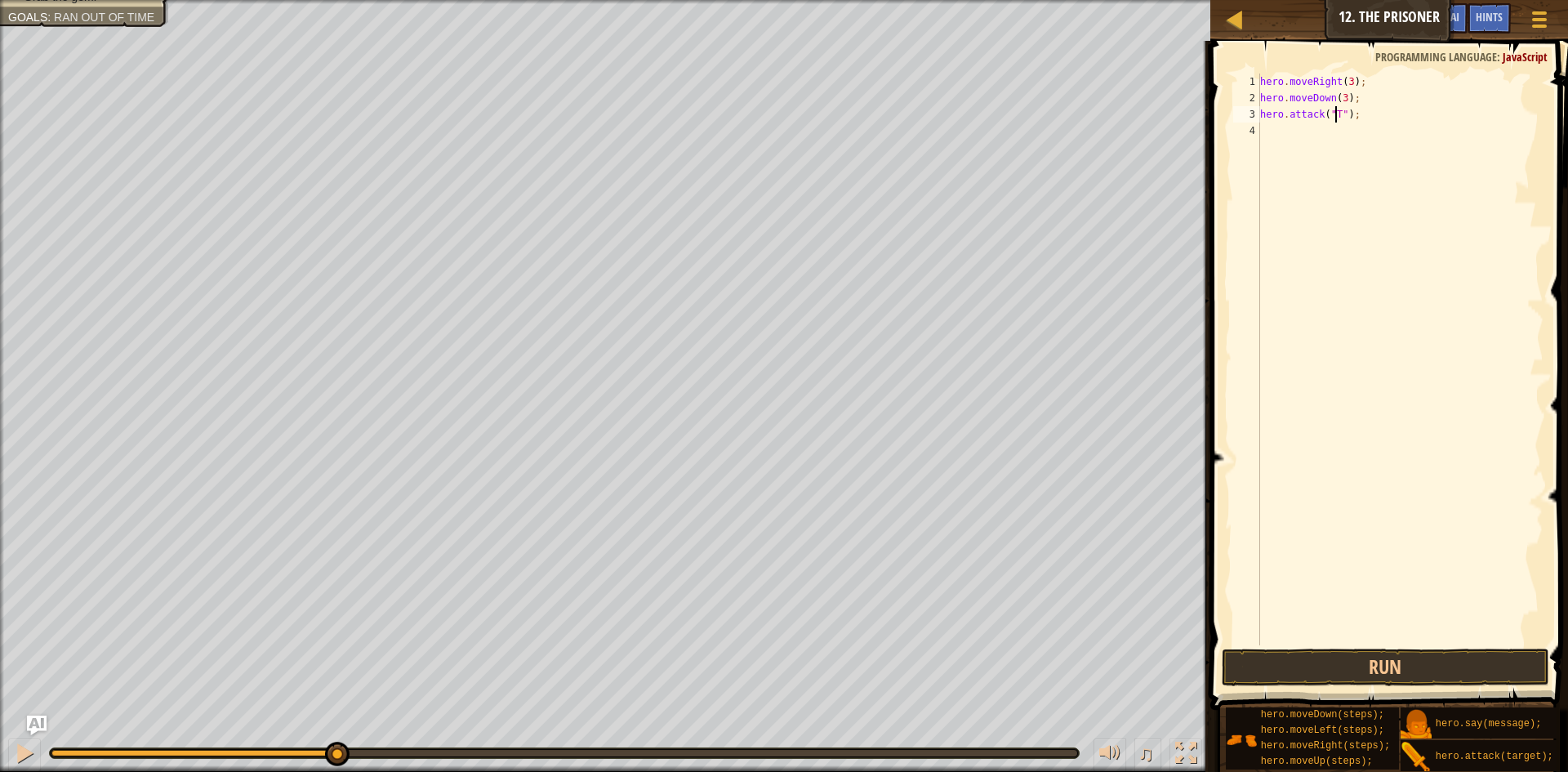
scroll to position [7, 7]
type textarea "hero.attack("Two");"
click at [1337, 134] on div "hero . moveRight ( 3 ) ; hero . moveDown ( 3 ) ; hero . attack ( "Two" ) ;" at bounding box center [1400, 375] width 287 height 604
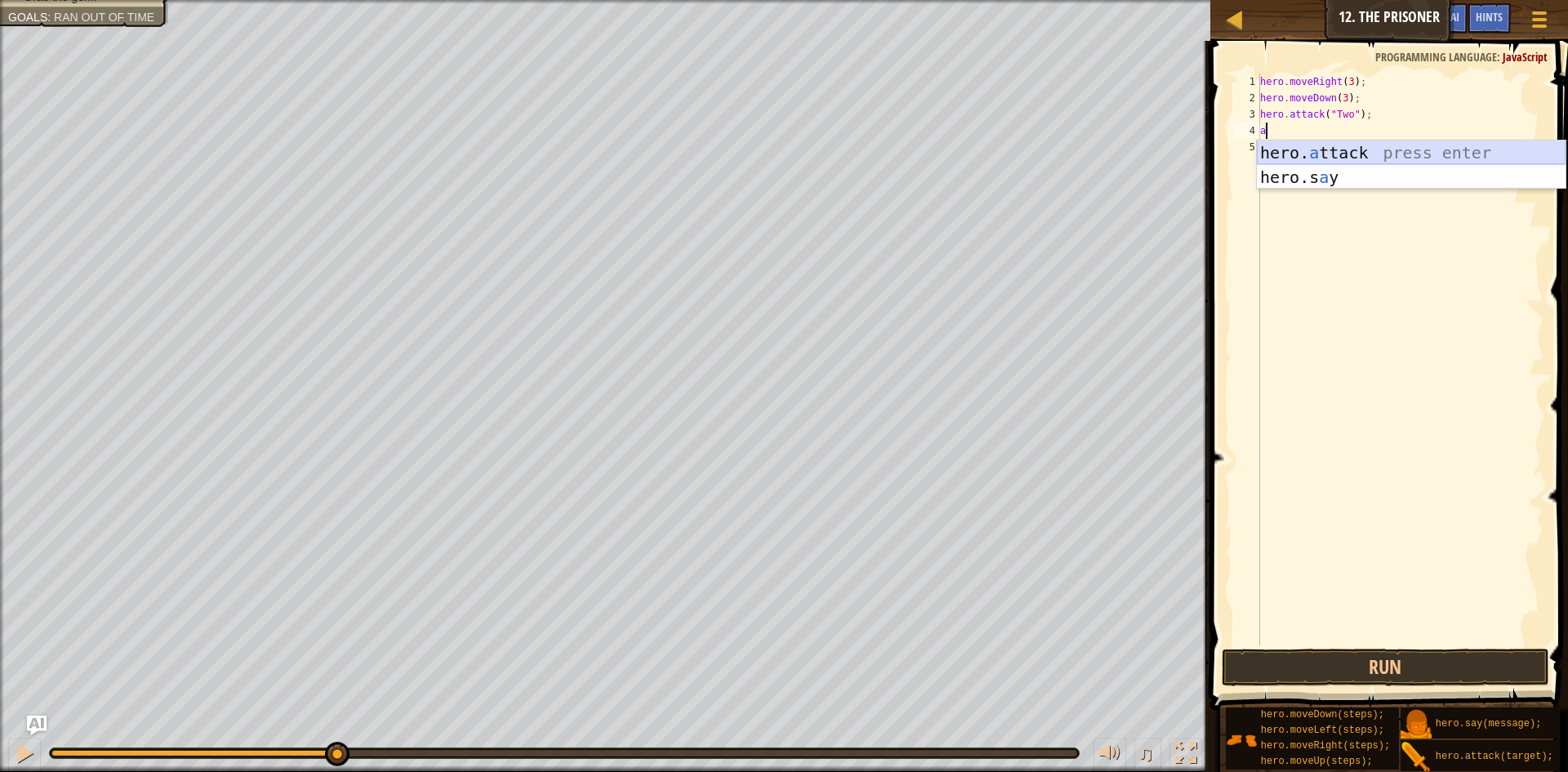
click at [1342, 157] on div "hero. a ttack press enter hero.s a y press enter" at bounding box center [1411, 189] width 308 height 98
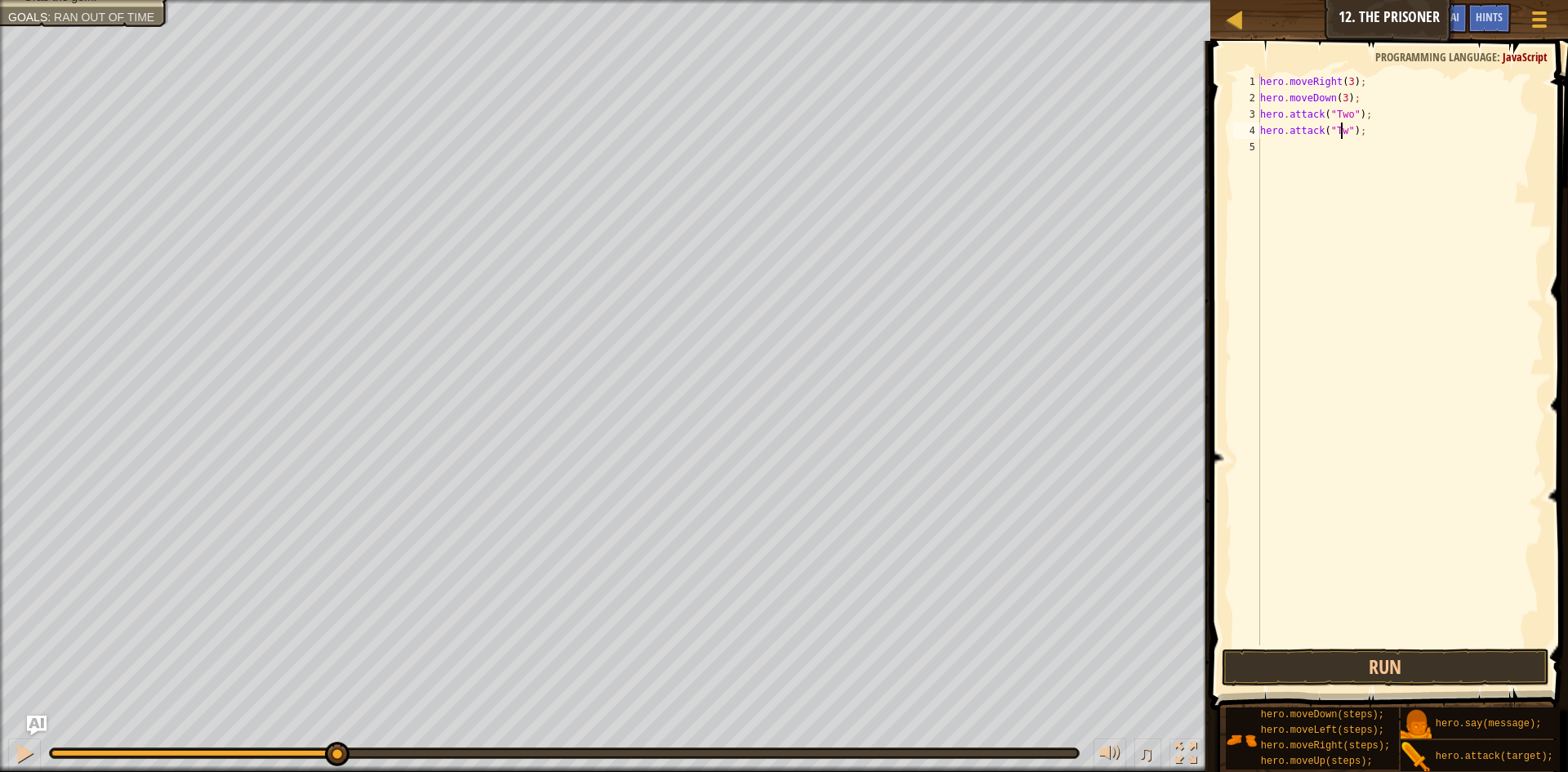
scroll to position [7, 7]
click at [1324, 651] on button "Run" at bounding box center [1384, 667] width 327 height 38
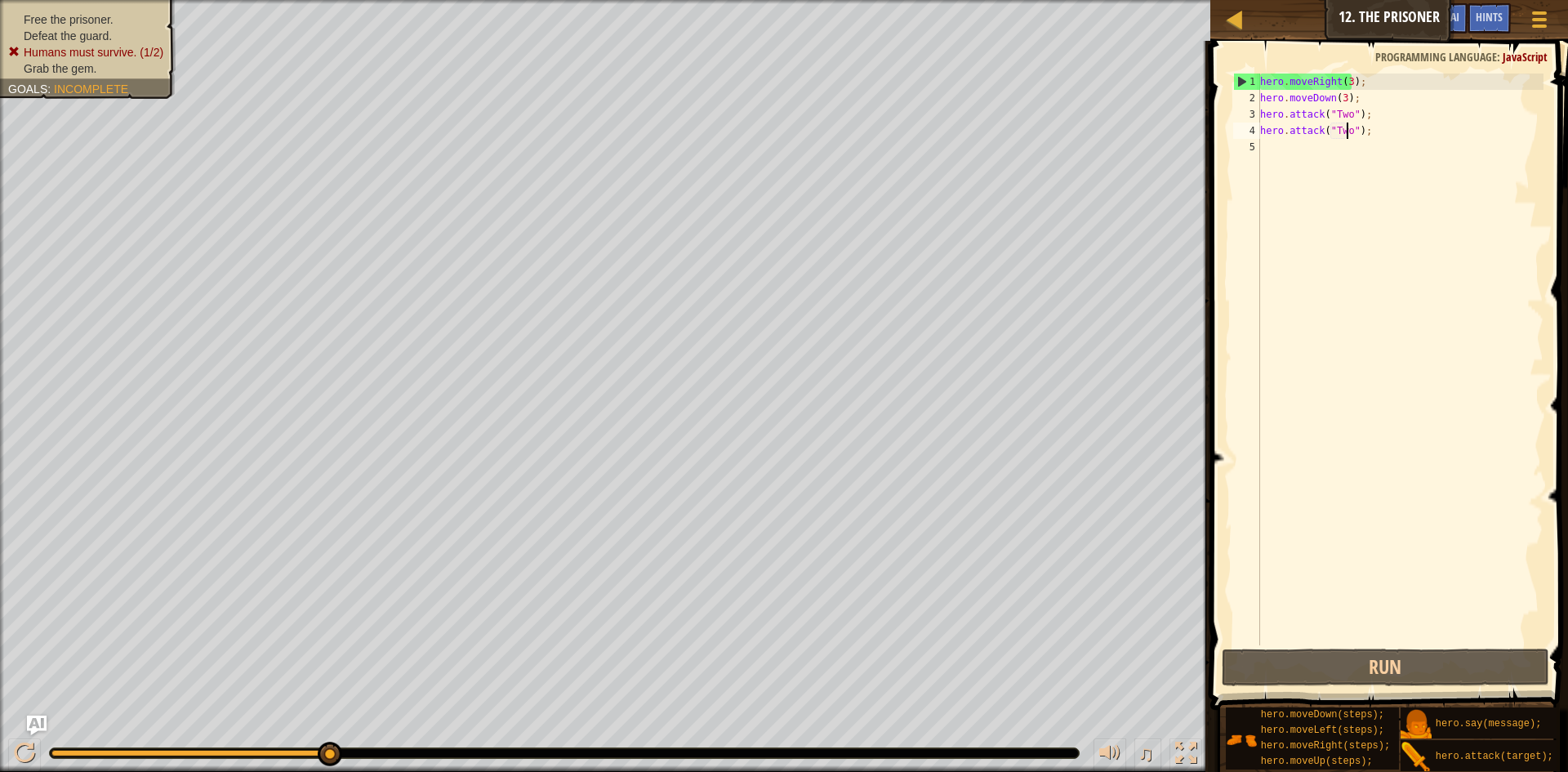
click at [129, 26] on div "Free the prisoner. Defeat the guard. Humans must survive. (1/2) Grab the gem. G…" at bounding box center [78, 43] width 195 height 110
click at [158, 12] on ul "Free the prisoner. Defeat the guard. Humans must survive. (1/2) Grab the gem." at bounding box center [87, 44] width 159 height 65
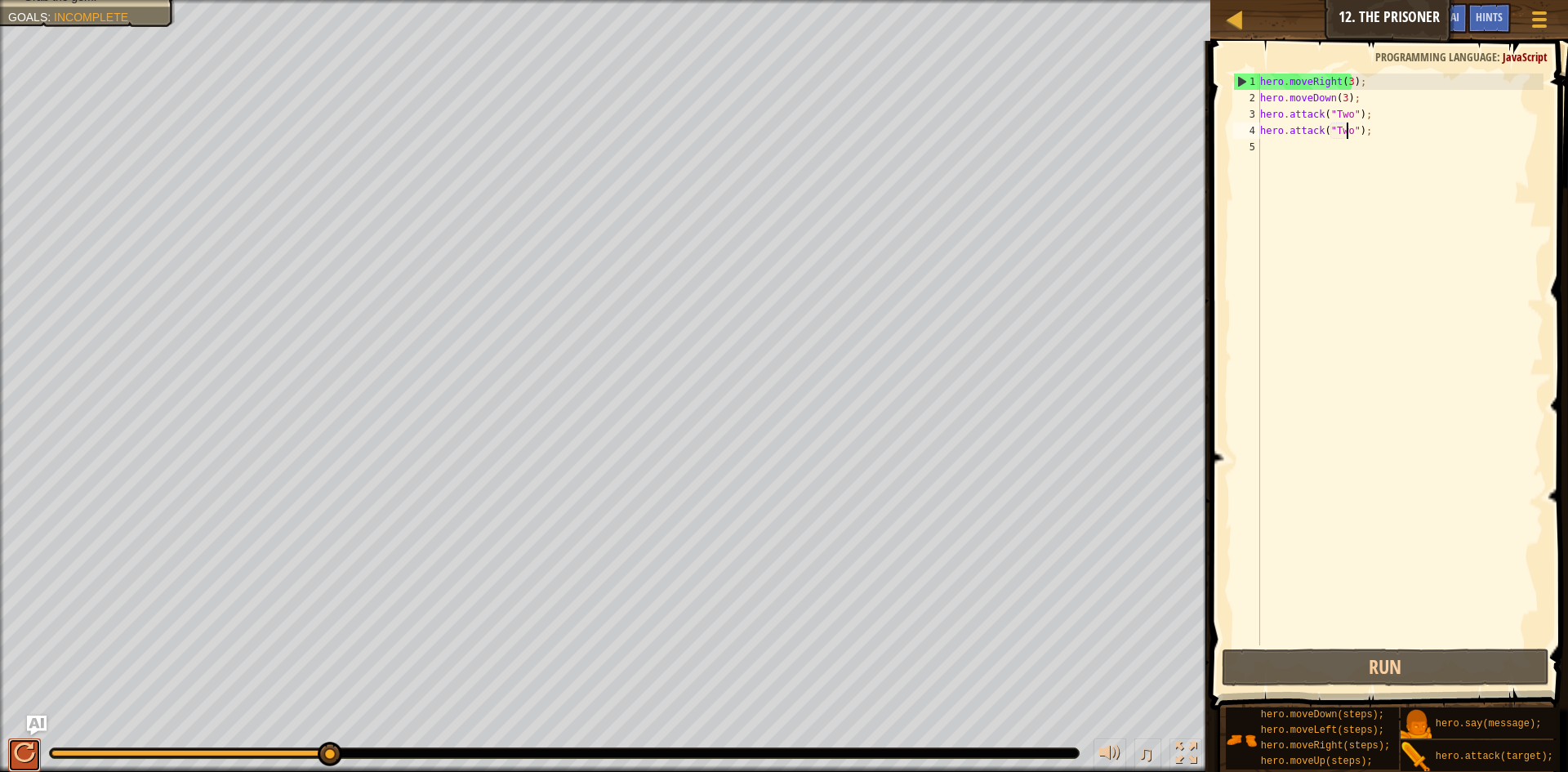
click at [29, 729] on div at bounding box center [24, 752] width 21 height 21
click at [1384, 131] on div "hero . moveRight ( 3 ) ; hero . moveDown ( 3 ) ; hero . attack ( "Two" ) ; hero…" at bounding box center [1400, 375] width 287 height 604
drag, startPoint x: 1370, startPoint y: 141, endPoint x: 1359, endPoint y: 124, distance: 20.2
click at [1359, 124] on div "hero . moveRight ( 3 ) ; hero . moveDown ( 3 ) ; hero . attack ( "Two" ) ; hero…" at bounding box center [1400, 375] width 287 height 604
click at [1359, 124] on div "hero . moveRight ( 3 ) ; hero . moveDown ( 3 ) ; hero . attack ( "Two" ) ; hero…" at bounding box center [1400, 359] width 287 height 571
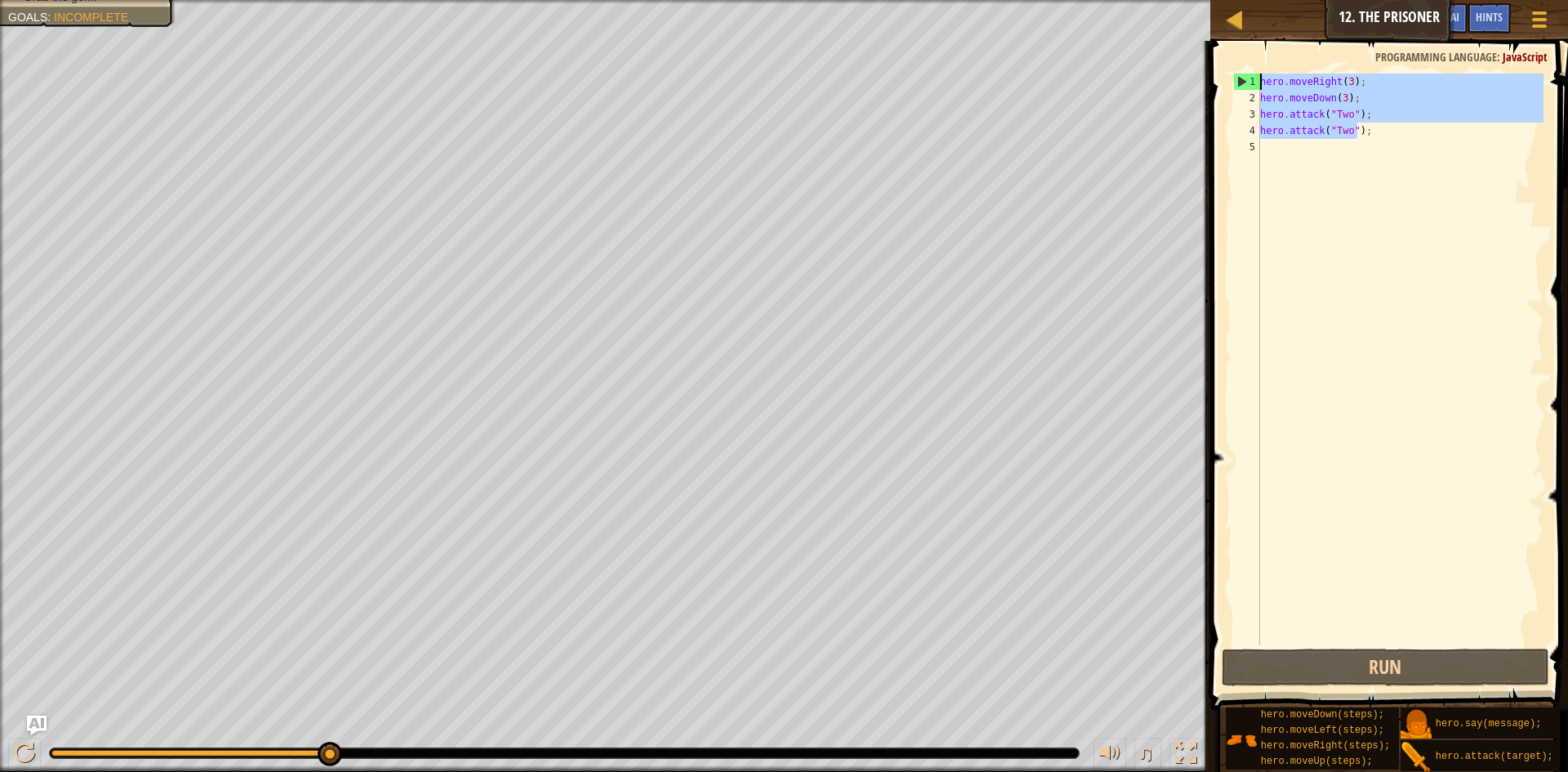
drag, startPoint x: 1359, startPoint y: 124, endPoint x: 1185, endPoint y: -22, distance: 227.1
click at [1185, 0] on html "Map Introduction to Computer Science 12. The Prisoner Game Menu Done Hints Ask …" at bounding box center [784, 0] width 1568 height 0
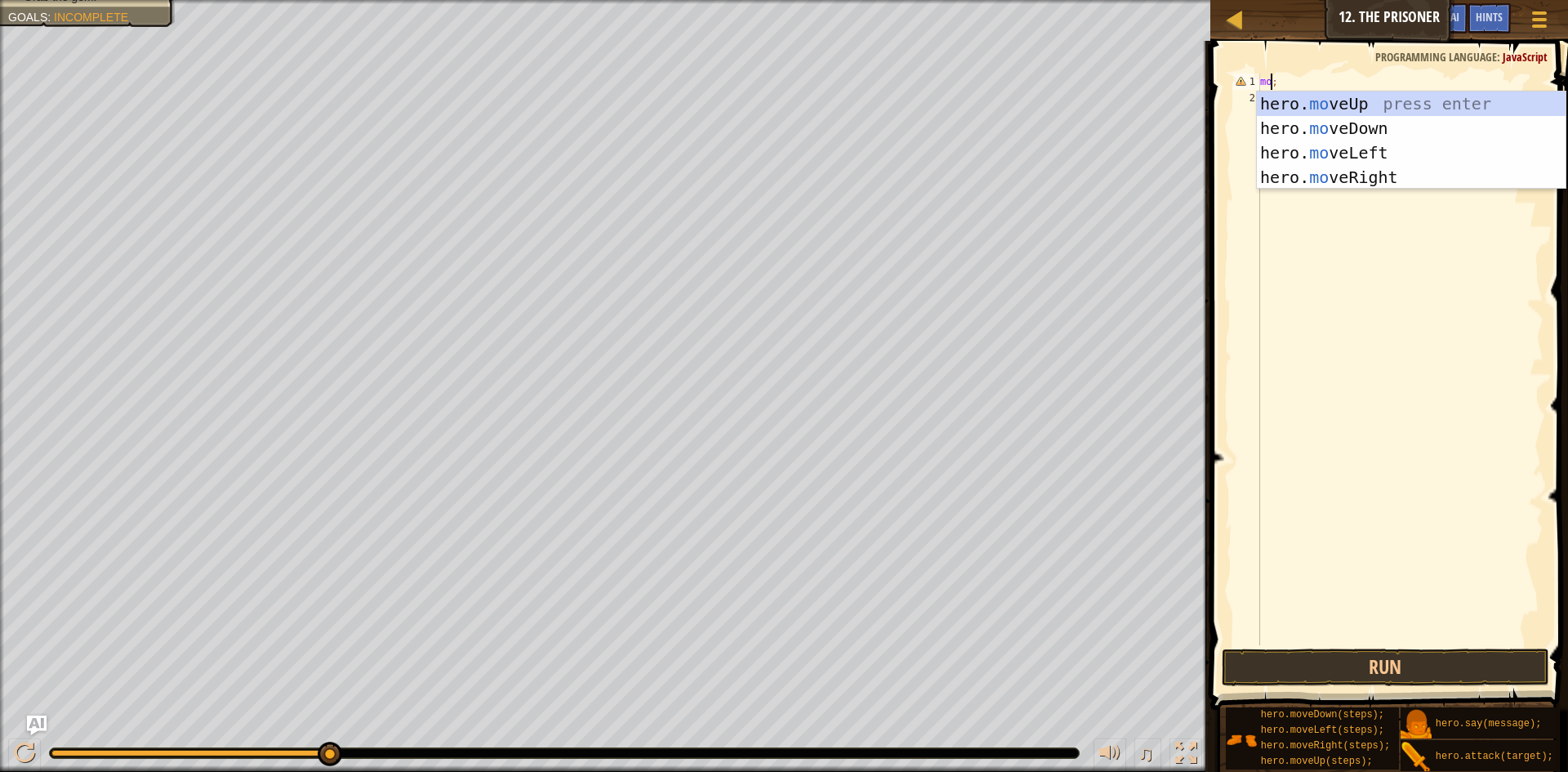
scroll to position [7, 1]
click at [1267, 174] on div "hero. mo veUp press enter hero. mo veDown press enter hero. mo veLeft press ent…" at bounding box center [1411, 165] width 308 height 147
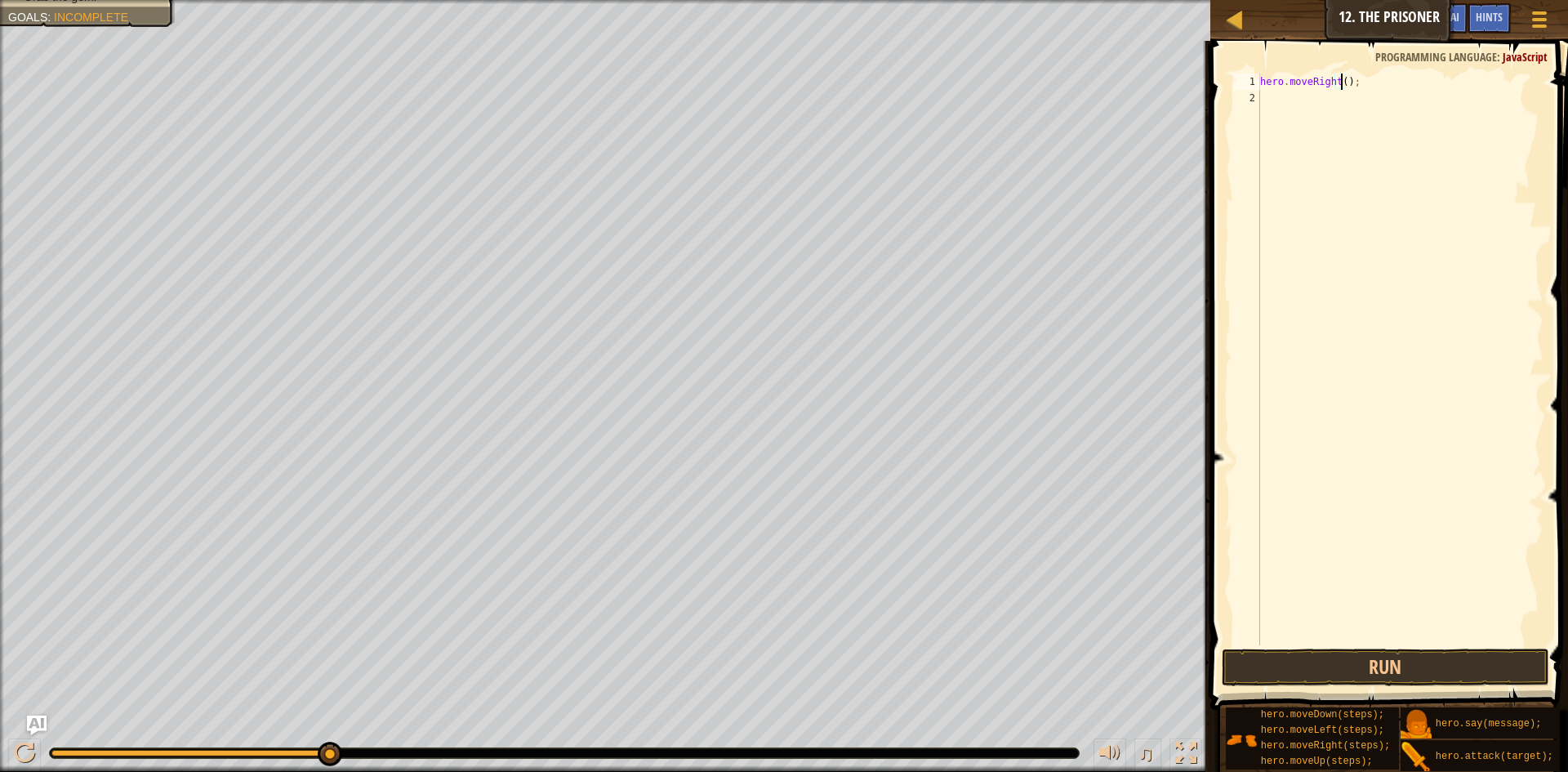
click at [1340, 80] on div "hero . moveRight ( ) ;" at bounding box center [1400, 375] width 287 height 604
type textarea "hero.moveRight(1);"
click at [1302, 91] on div "hero . moveRight ( 1 ) ;" at bounding box center [1400, 375] width 287 height 604
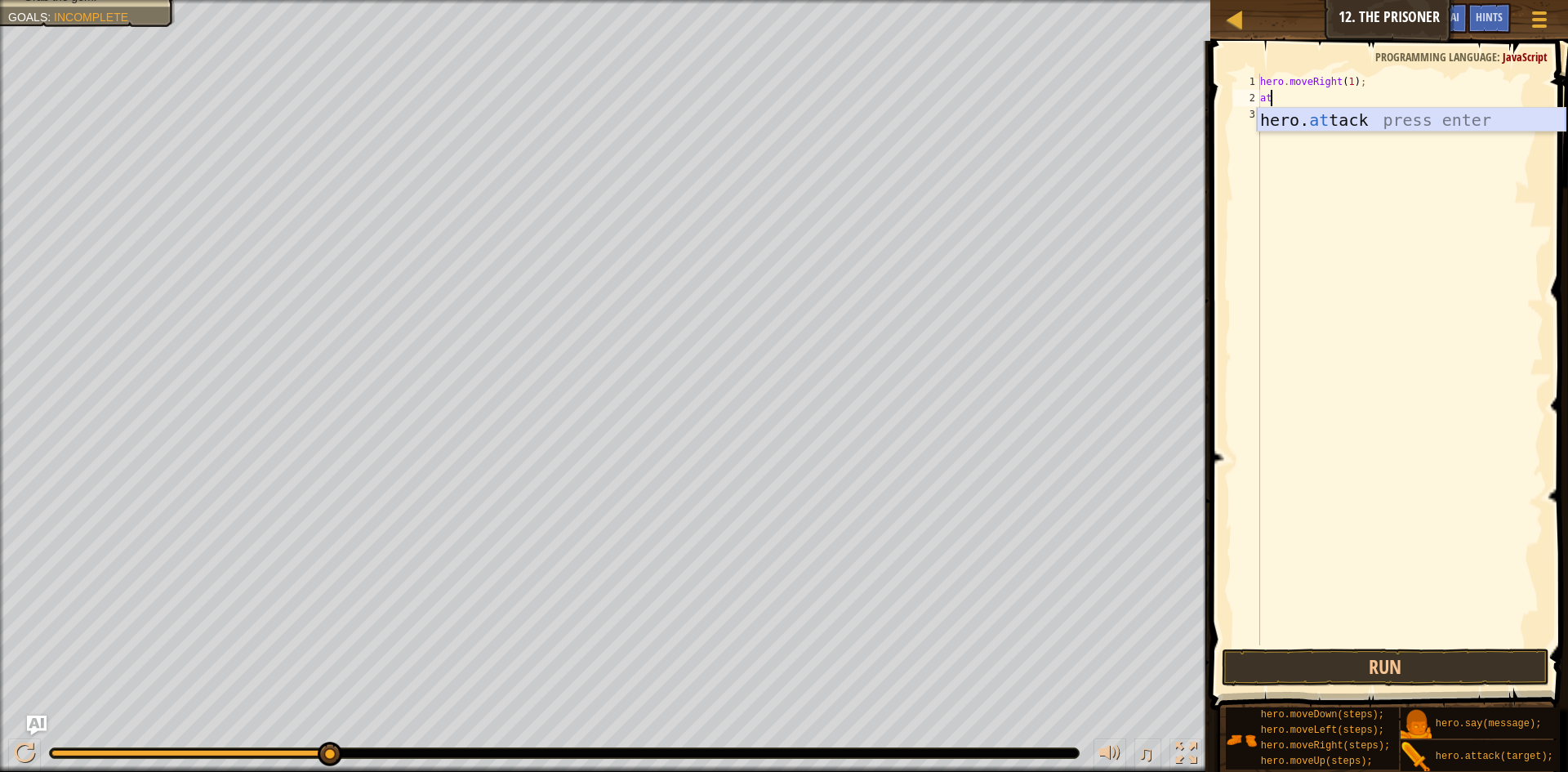
click at [1357, 125] on div "hero. at tack press enter" at bounding box center [1411, 144] width 308 height 73
type textarea "hero.attack("Weak Door");"
click at [1282, 116] on div "hero . moveRight ( 1 ) ; hero . attack ( "Weak Door" ) ;" at bounding box center [1400, 375] width 287 height 604
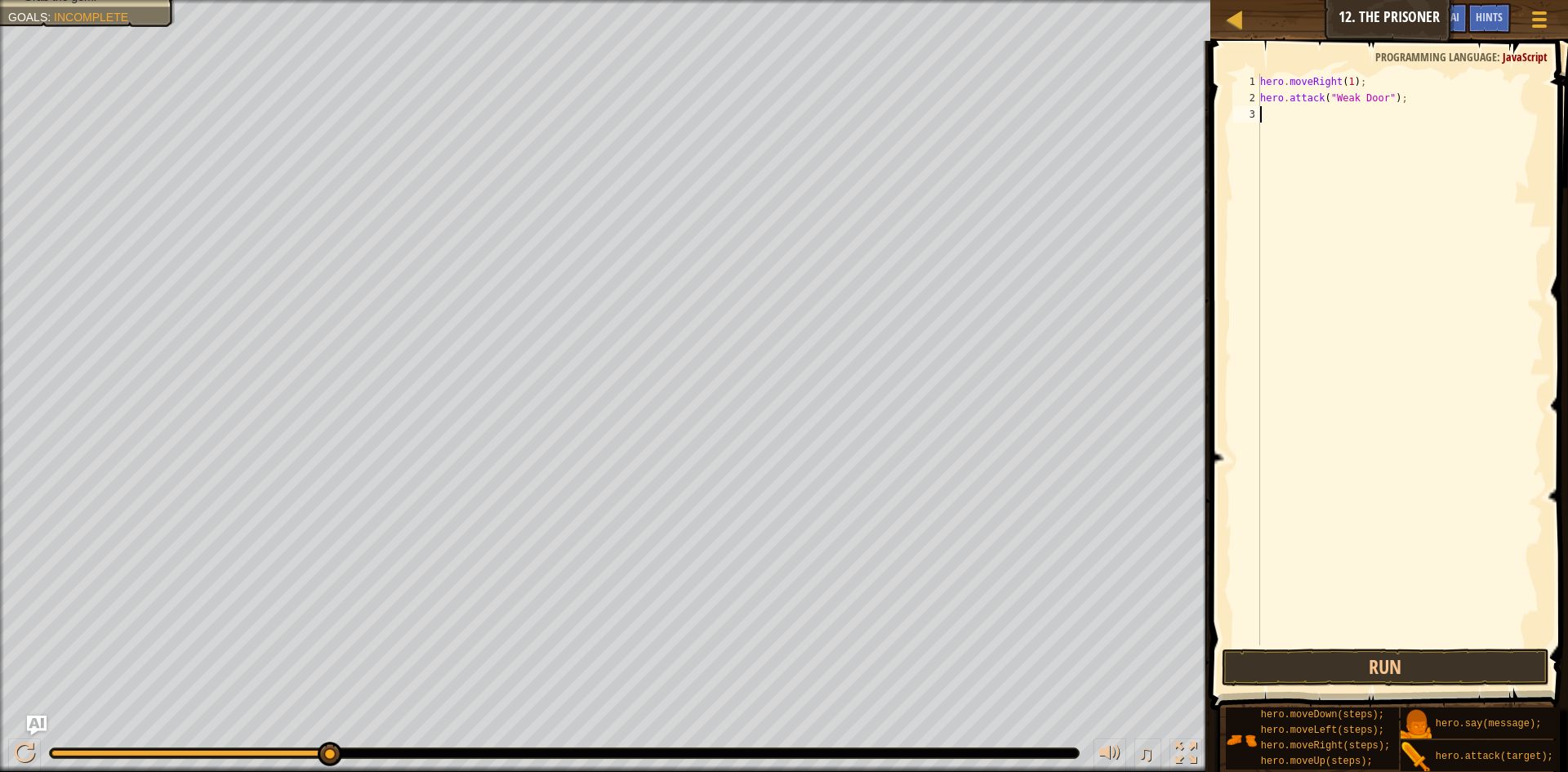
scroll to position [7, 0]
type textarea "r"
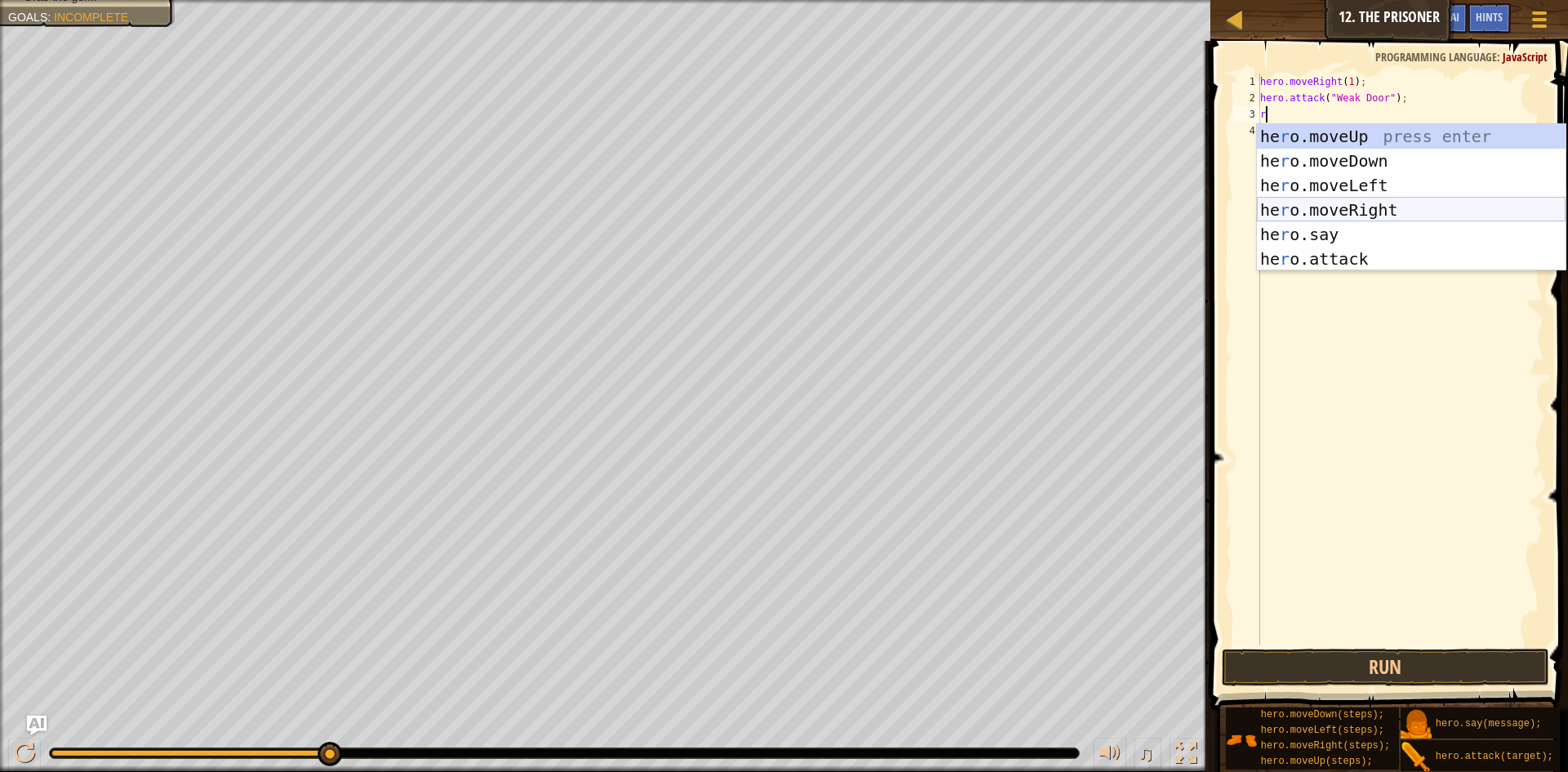
click at [1341, 205] on div "he r o.moveUp press enter he r o.moveDown press enter he r o.moveLeft press ent…" at bounding box center [1411, 222] width 308 height 196
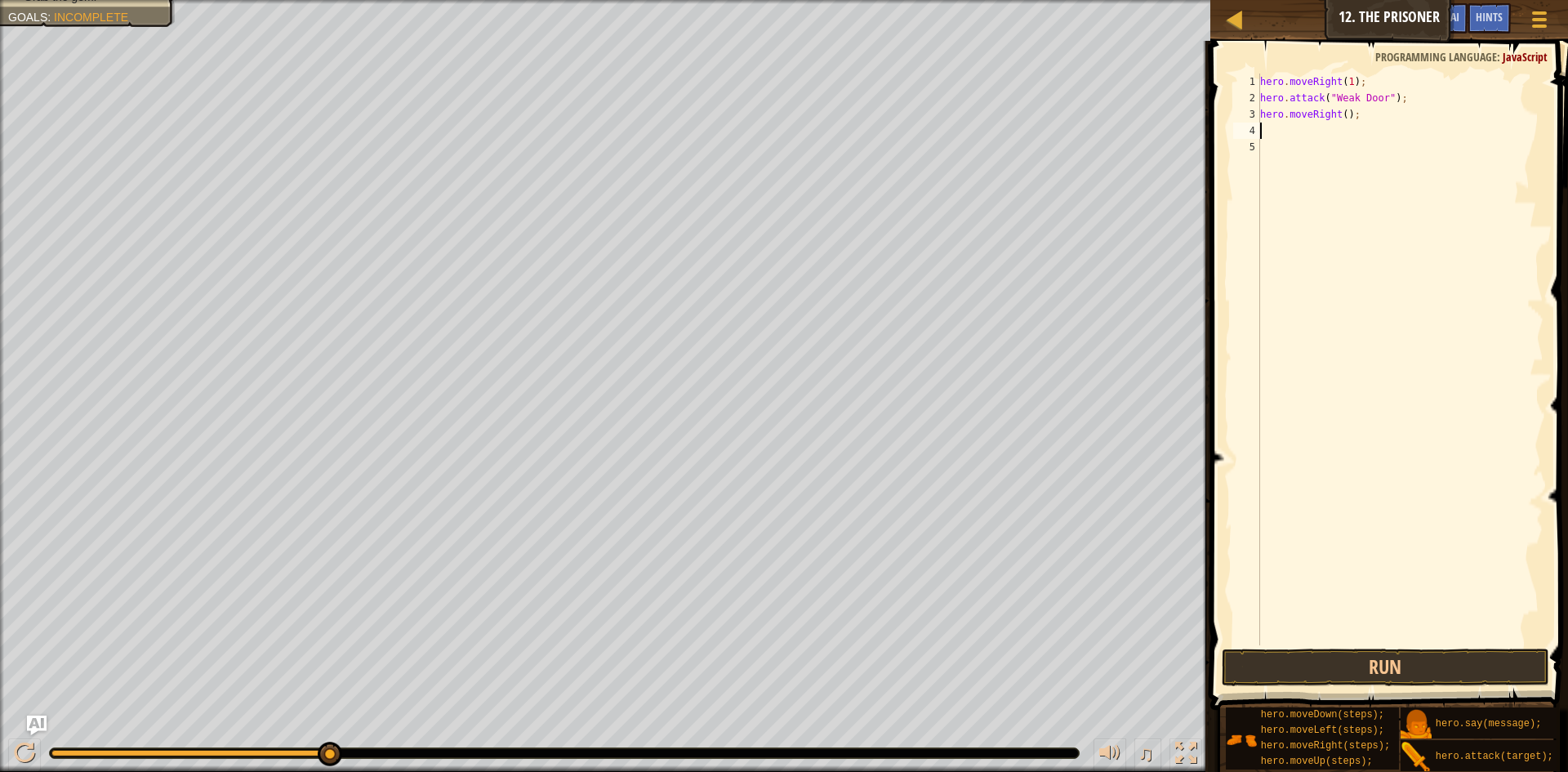
click at [1341, 120] on div "hero . moveRight ( 1 ) ; hero . attack ( "Weak Door" ) ; hero . moveRight ( ) ;" at bounding box center [1400, 375] width 287 height 604
type textarea "hero.moveRight(3);"
click at [1309, 134] on div "hero . moveRight ( 1 ) ; hero . attack ( "Weak Door" ) ; hero . moveRight ( 3 )…" at bounding box center [1400, 375] width 287 height 604
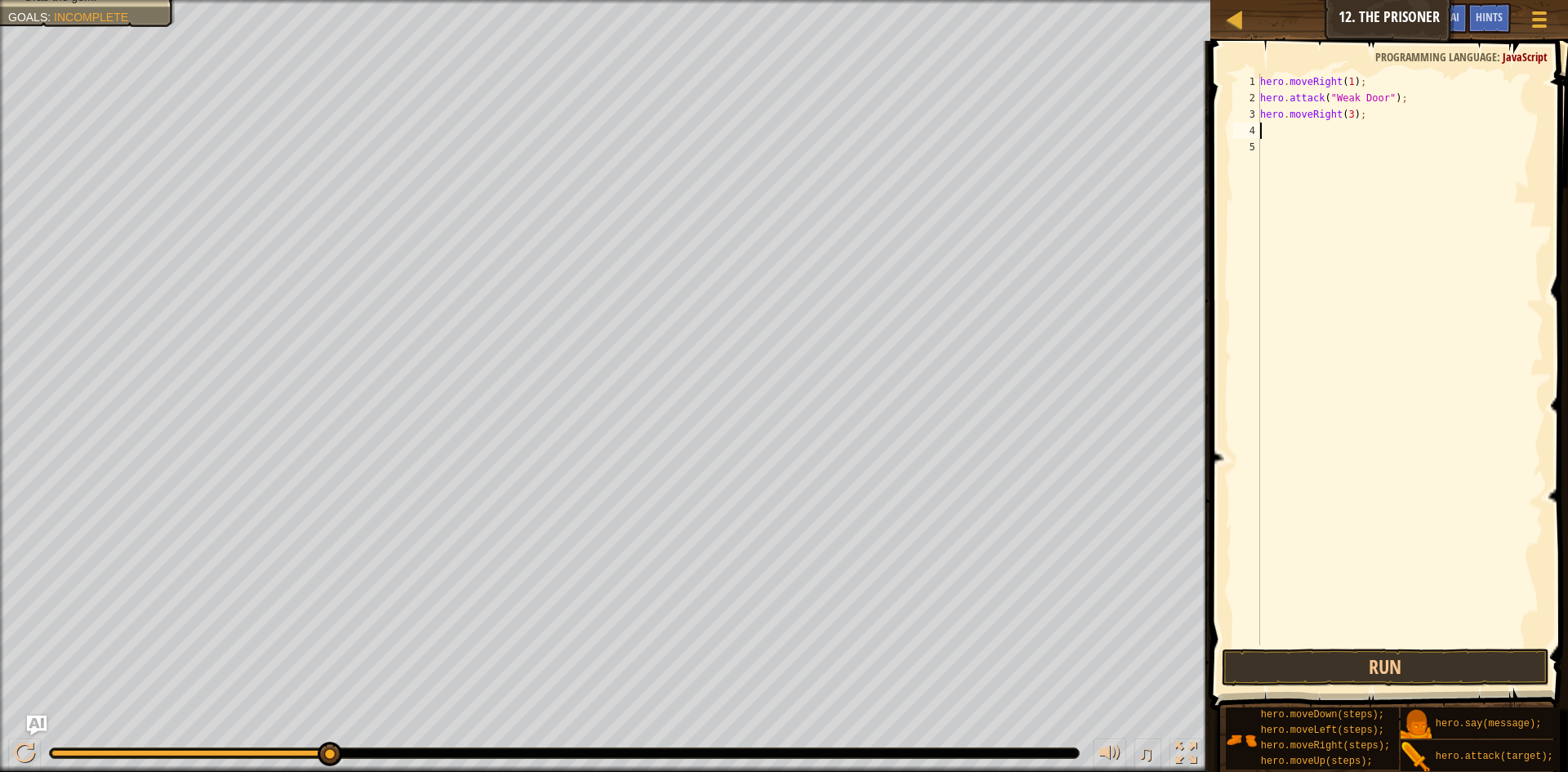
type textarea "d"
click at [1294, 142] on div "hero.move D own press enter" at bounding box center [1411, 177] width 308 height 73
click at [1336, 128] on div "hero . moveRight ( 1 ) ; hero . attack ( "Weak Door" ) ; hero . moveRight ( 3 )…" at bounding box center [1400, 375] width 287 height 604
type textarea "hero.moveDown(3);"
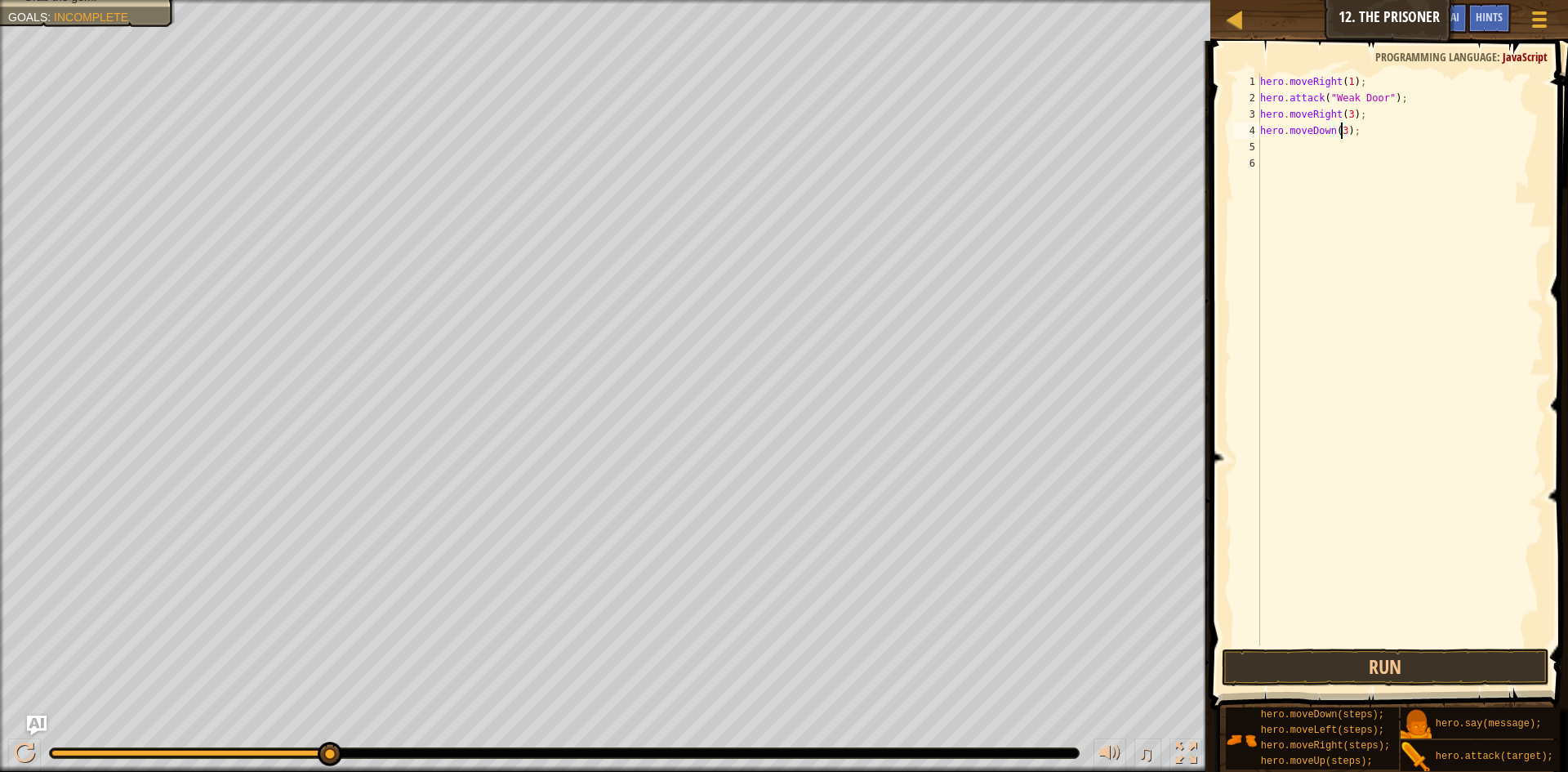
click at [1281, 148] on div "hero . moveRight ( 1 ) ; hero . attack ( "Weak Door" ) ; hero . moveRight ( 3 )…" at bounding box center [1400, 375] width 287 height 604
type textarea "le"
click at [1307, 170] on div "hero.move Le ft press enter" at bounding box center [1411, 194] width 308 height 73
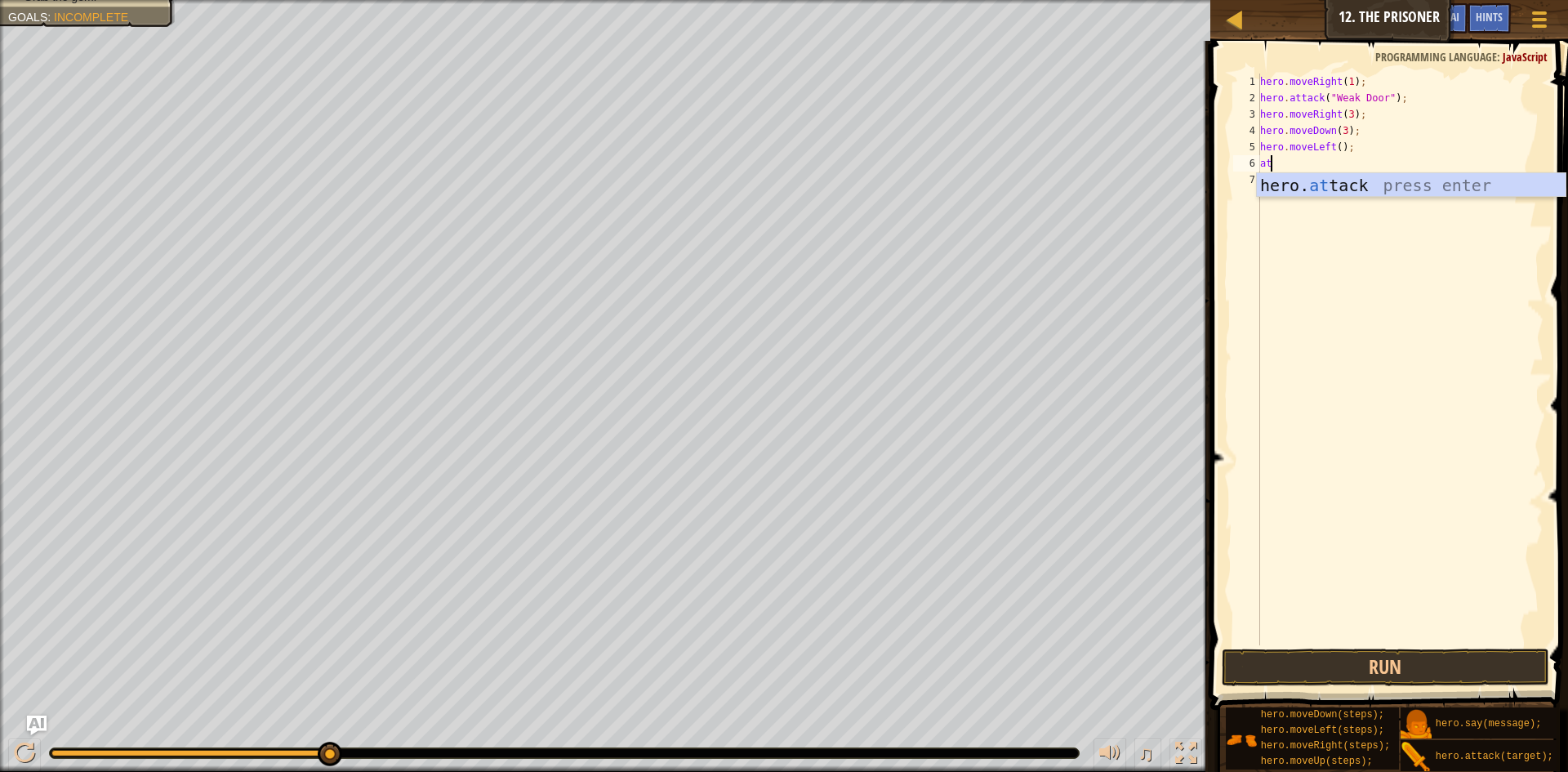
click at [1279, 181] on div "hero. at tack press enter" at bounding box center [1411, 210] width 308 height 73
type textarea "hero.attack("Two");"
click at [1337, 194] on div "hero . moveRight ( 1 ) ; hero . attack ( "Weak Door" ) ; hero . moveRight ( 3 )…" at bounding box center [1400, 375] width 287 height 604
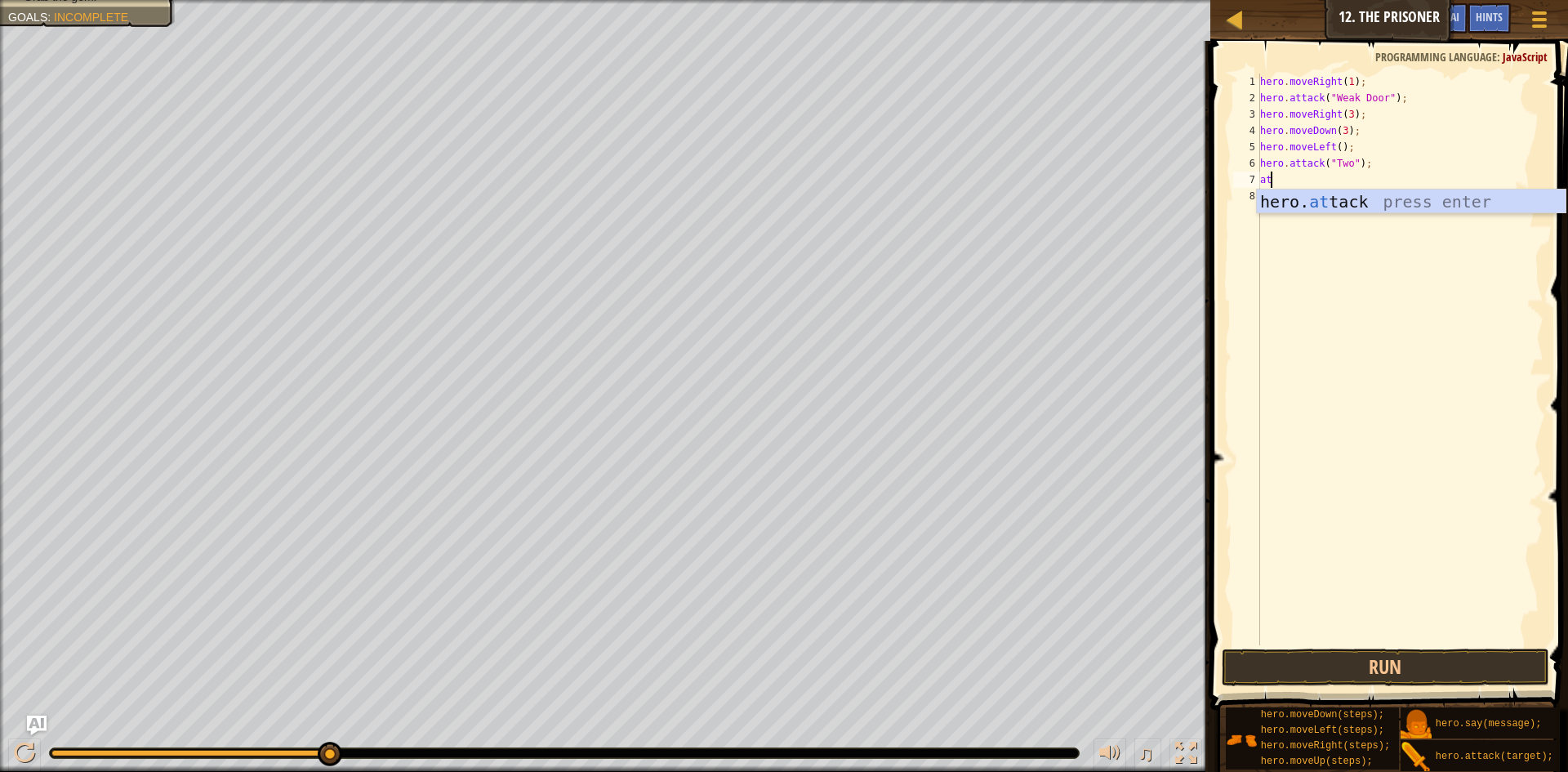
click at [1330, 194] on div "hero. at tack press enter" at bounding box center [1411, 226] width 308 height 73
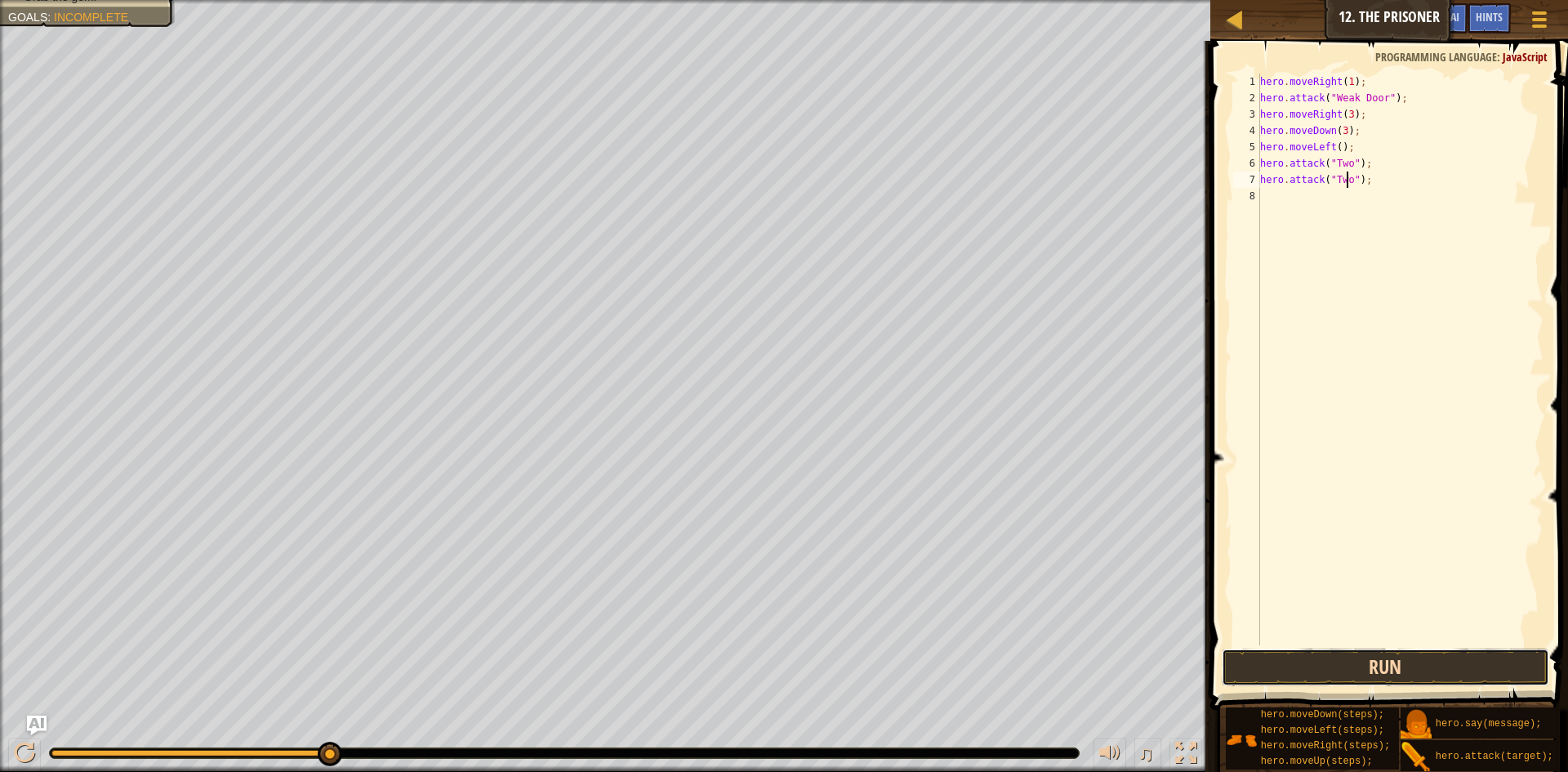
click at [1324, 677] on button "Run" at bounding box center [1384, 667] width 327 height 38
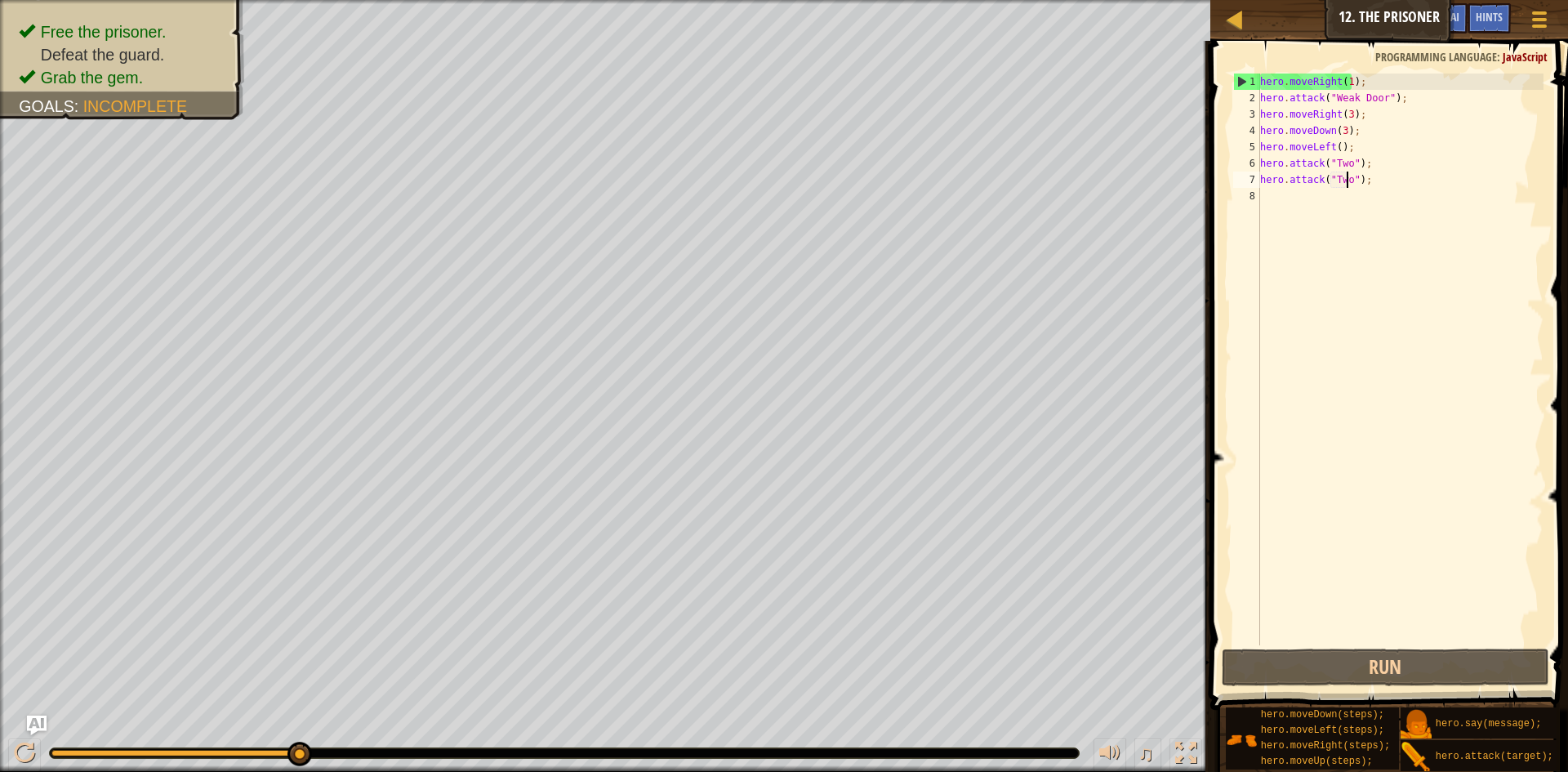
click at [1333, 149] on div "hero . moveRight ( 1 ) ; hero . attack ( "Weak Door" ) ; hero . moveRight ( 3 )…" at bounding box center [1400, 375] width 287 height 604
click at [1335, 148] on div "hero . moveRight ( 1 ) ; hero . attack ( "Weak Door" ) ; hero . moveRight ( 3 )…" at bounding box center [1400, 375] width 287 height 604
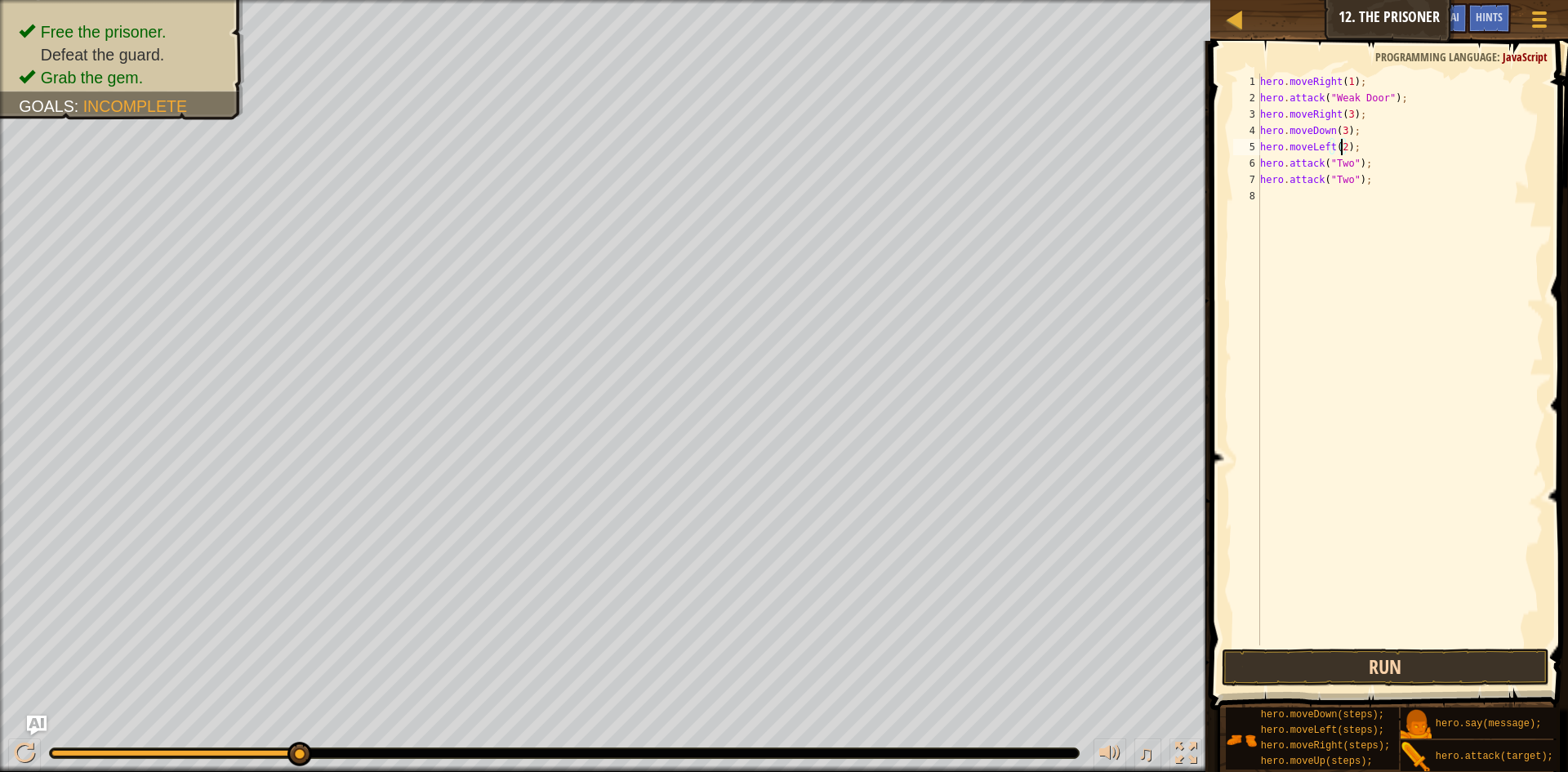
type textarea "hero.moveLeft(2);"
click at [1314, 662] on button "Run" at bounding box center [1384, 667] width 327 height 38
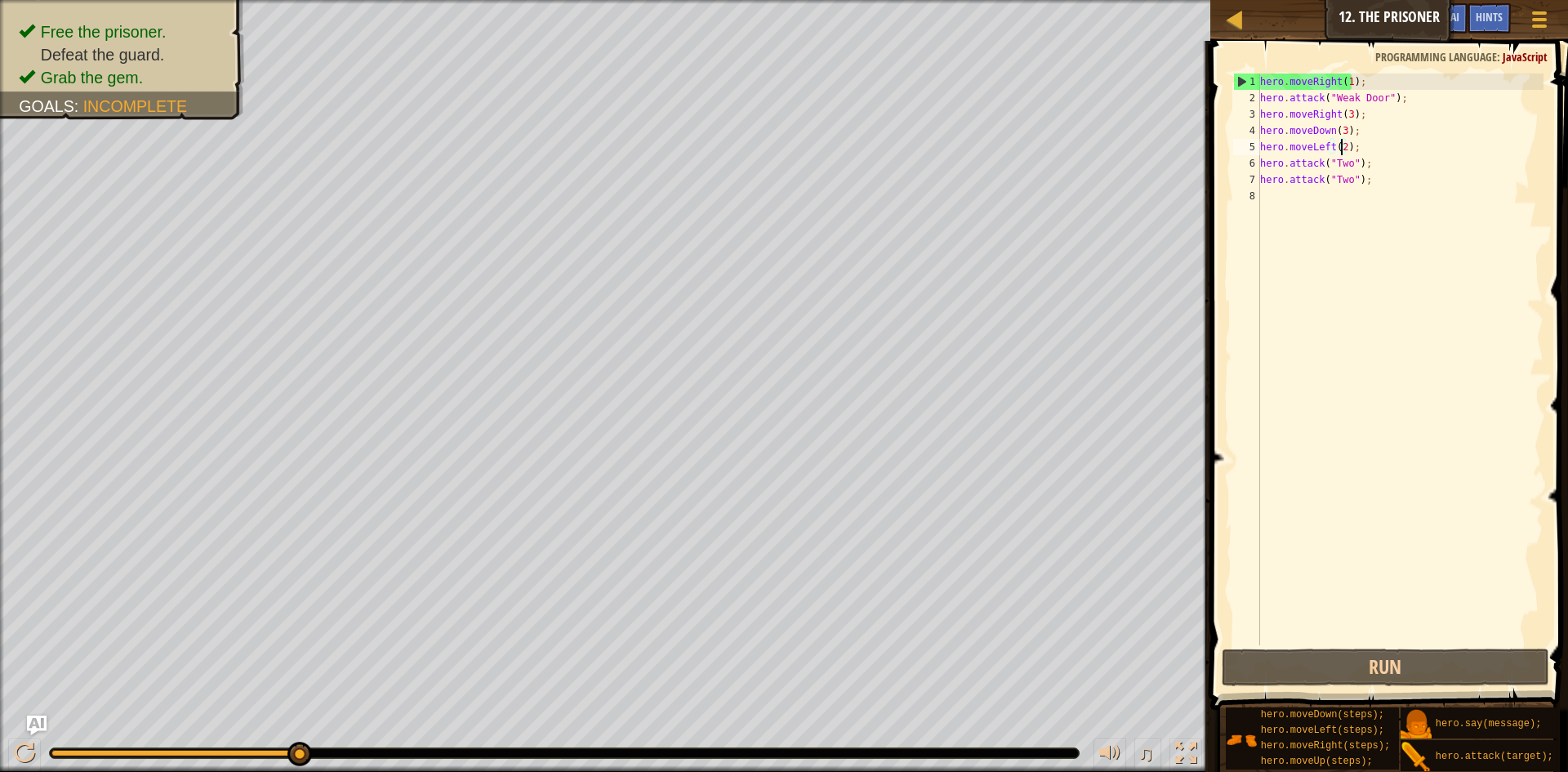
click at [1370, 197] on div "hero . moveRight ( 1 ) ; hero . attack ( "Weak Door" ) ; hero . moveRight ( 3 )…" at bounding box center [1400, 375] width 287 height 604
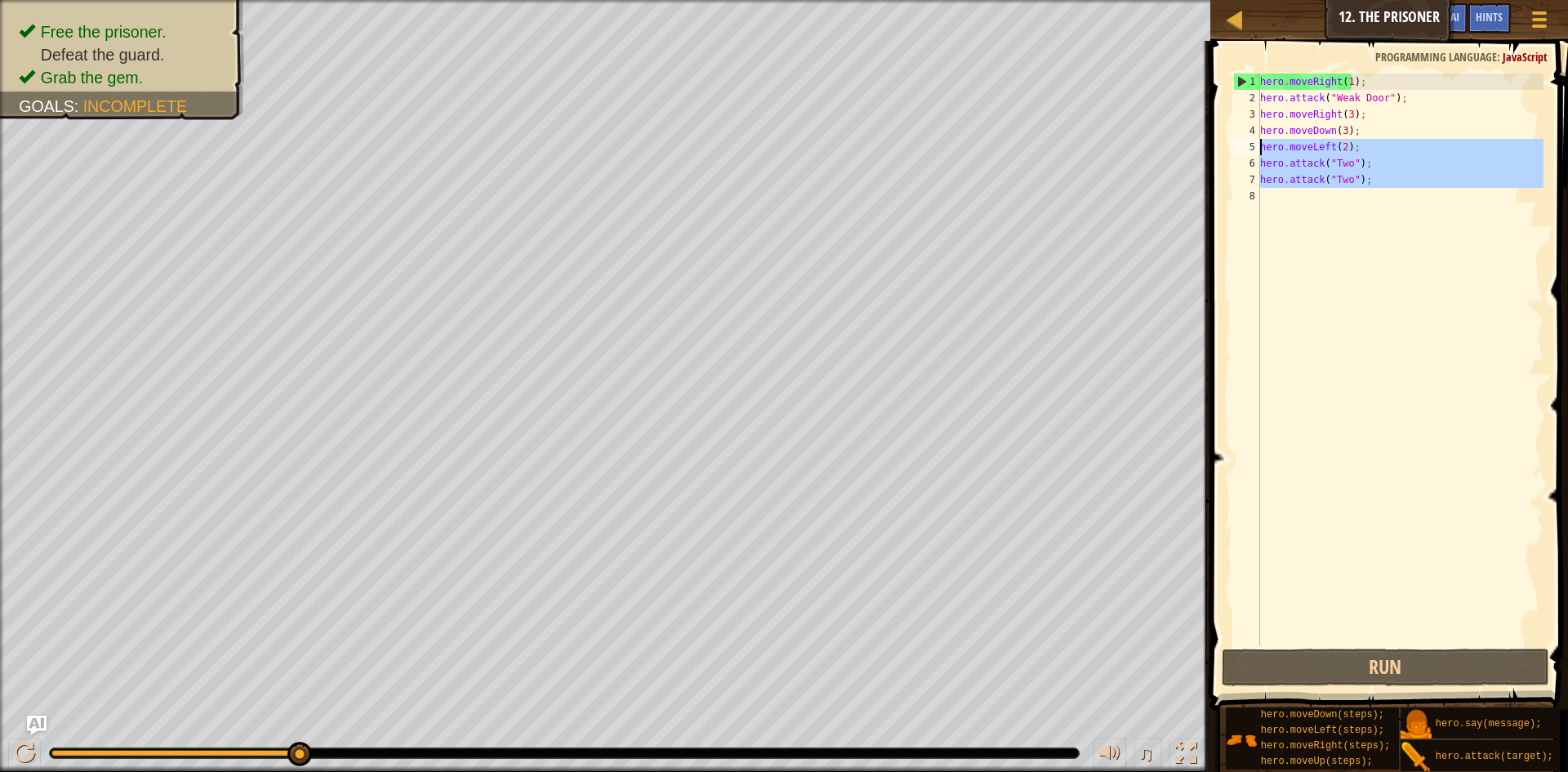
drag, startPoint x: 1370, startPoint y: 197, endPoint x: 1249, endPoint y: 150, distance: 129.8
click at [1249, 150] on div "1 2 3 4 5 6 7 8 hero . moveRight ( 1 ) ; hero . attack ( "Weak Door" ) ; hero .…" at bounding box center [1385, 359] width 313 height 571
type textarea "hero.moveLeft(2); hero.attack("Two");"
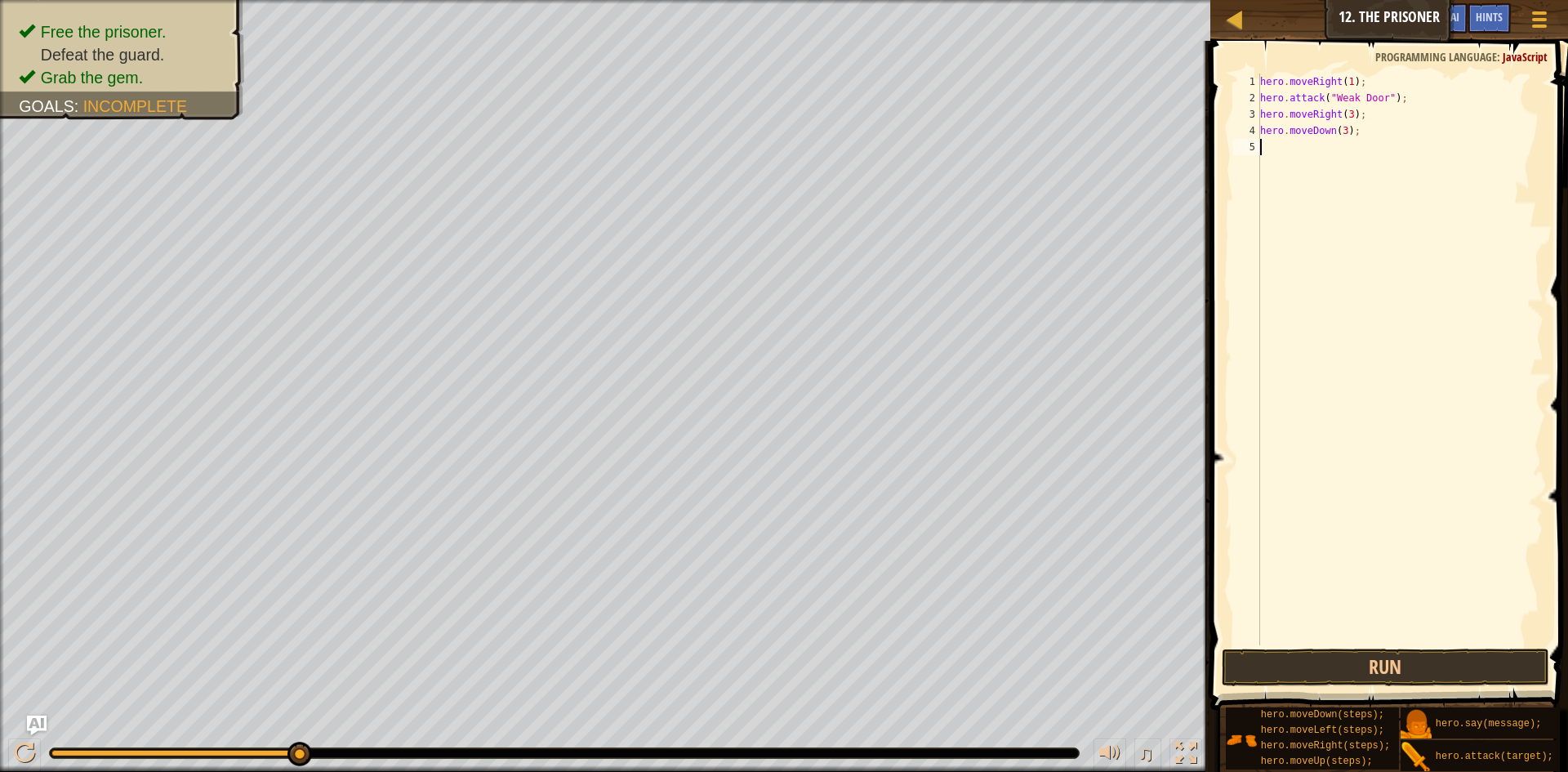
type textarea "u"
drag, startPoint x: 1292, startPoint y: 167, endPoint x: 1372, endPoint y: 145, distance: 83.0
click at [1293, 168] on div "hero.move U p press enter" at bounding box center [1411, 194] width 308 height 73
click at [1327, 152] on div "hero . moveRight ( 1 ) ; hero . attack ( "Weak Door" ) ; hero . moveRight ( 3 )…" at bounding box center [1400, 375] width 287 height 604
type textarea "hero.moveUp(1);"
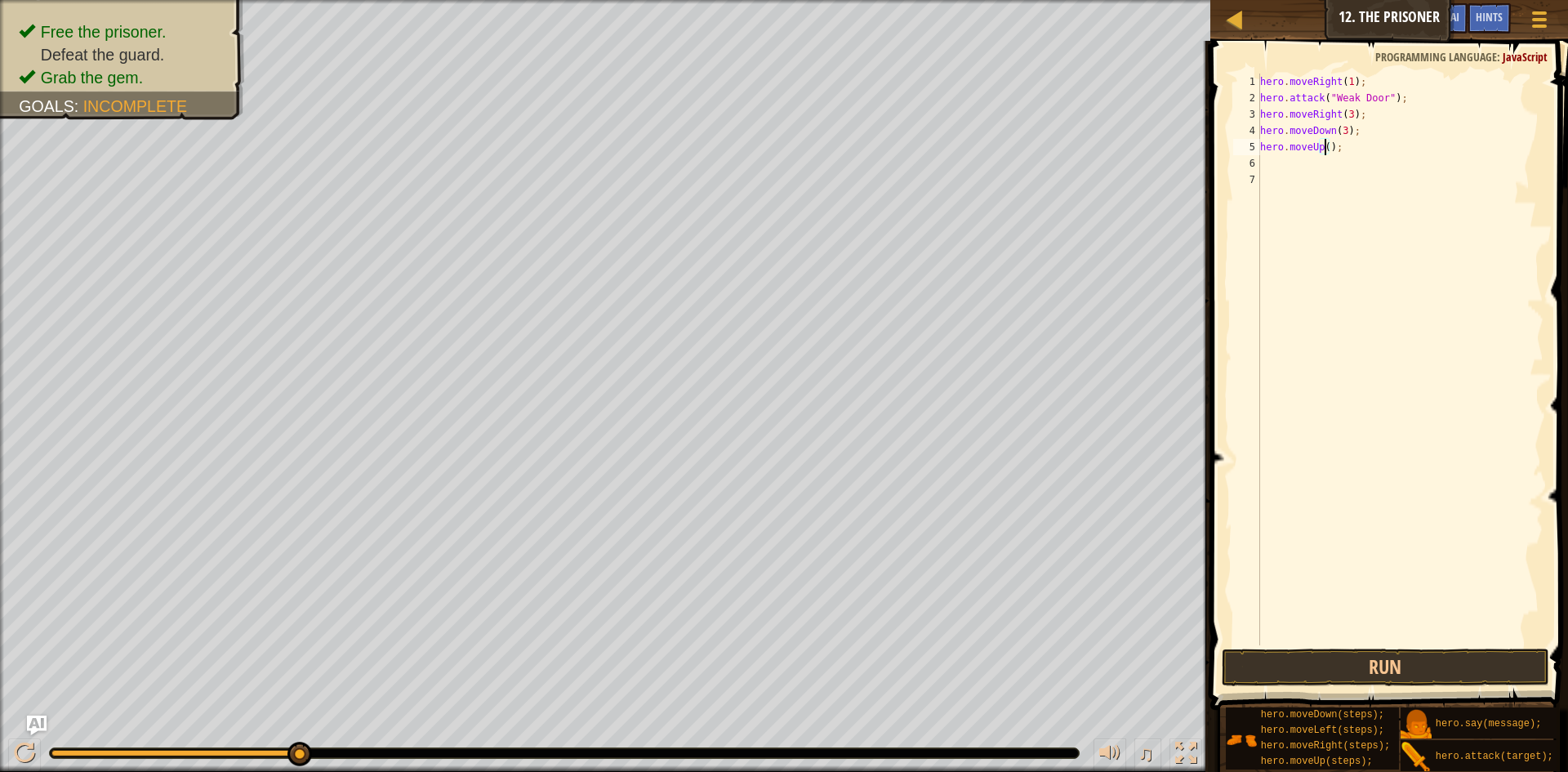
scroll to position [7, 6]
click at [1289, 157] on div "hero . moveRight ( 1 ) ; hero . attack ( "Weak Door" ) ; hero . moveRight ( 3 )…" at bounding box center [1400, 375] width 287 height 604
type textarea "le"
click at [1330, 183] on div "hero.move Le ft press enter" at bounding box center [1411, 210] width 308 height 73
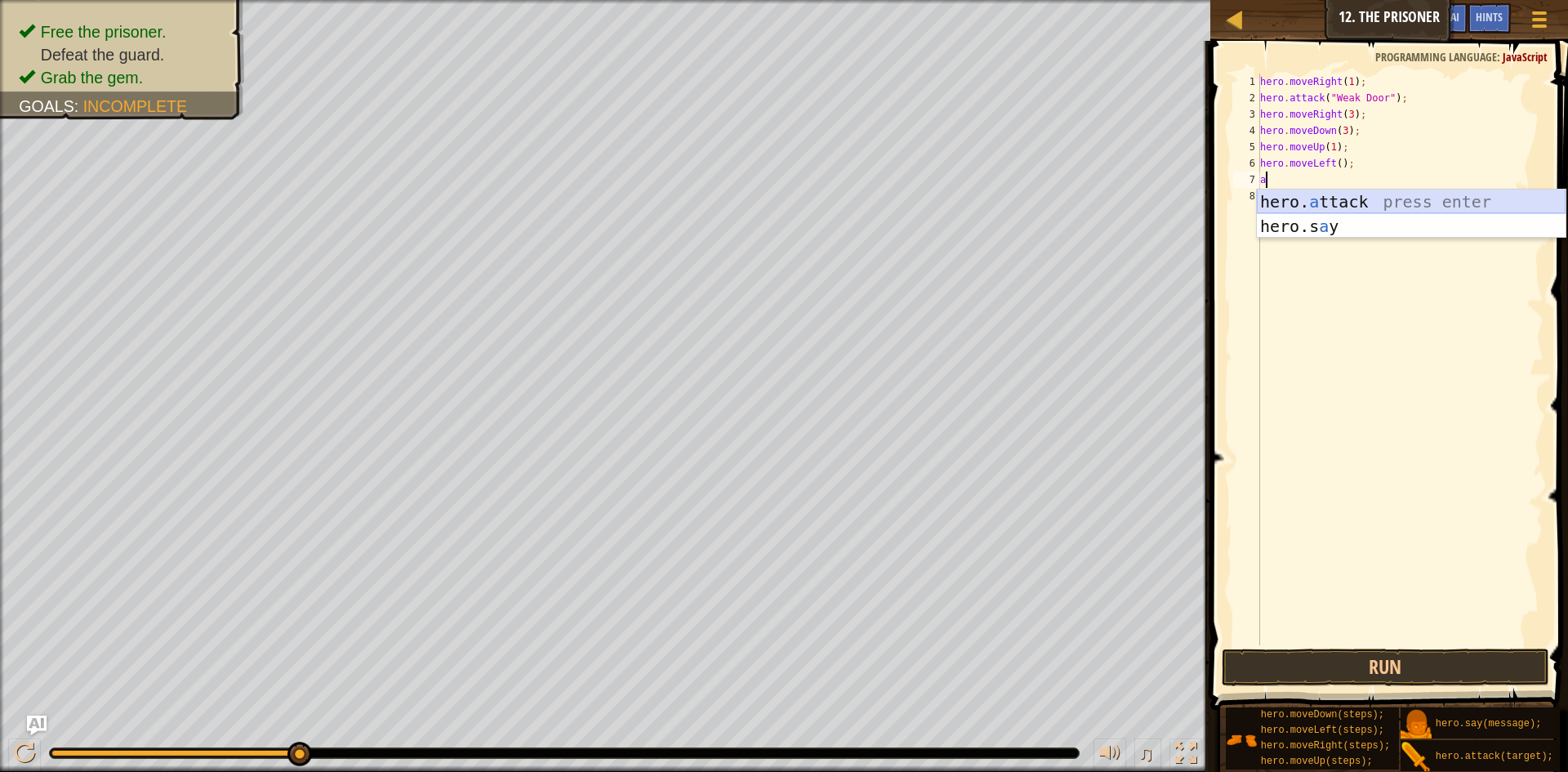
click at [1331, 210] on div "hero. a ttack press enter hero.s a y press enter" at bounding box center [1411, 238] width 308 height 98
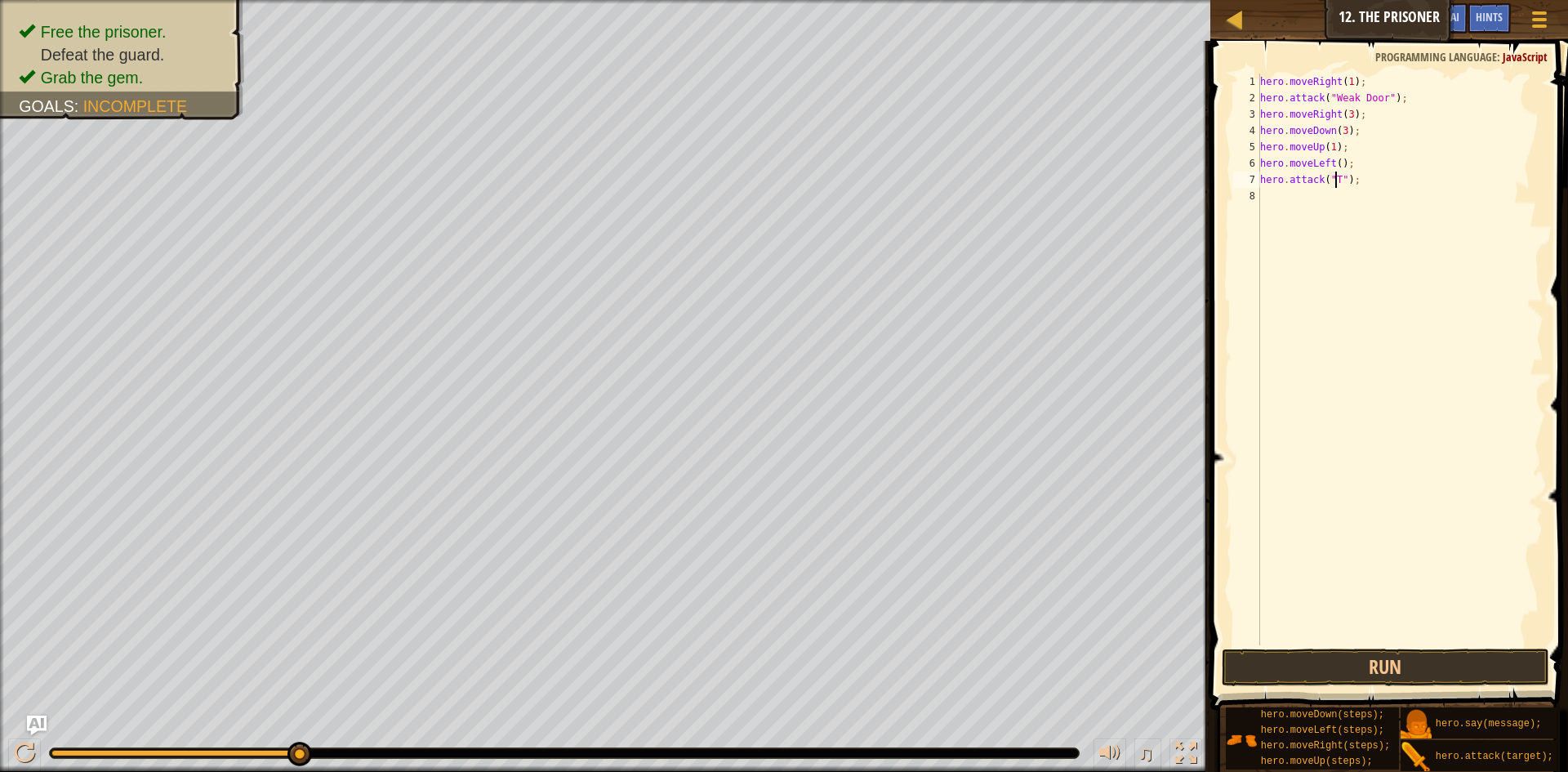
scroll to position [7, 7]
type textarea "hero.attack("Two");"
click at [1272, 202] on div "hero . moveRight ( 1 ) ; hero . attack ( "Weak Door" ) ; hero . moveRight ( 3 )…" at bounding box center [1400, 375] width 287 height 604
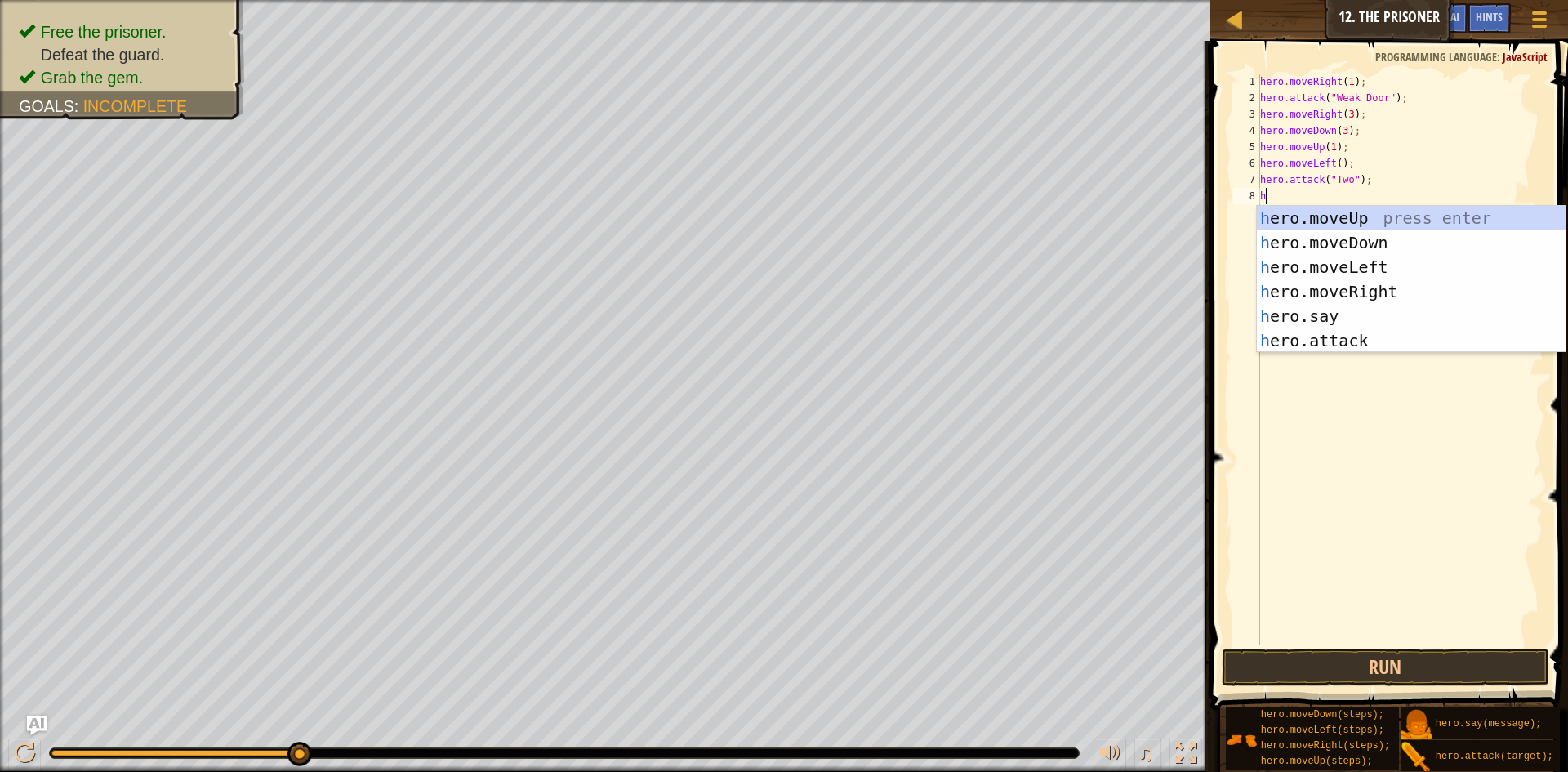
type textarea "h"
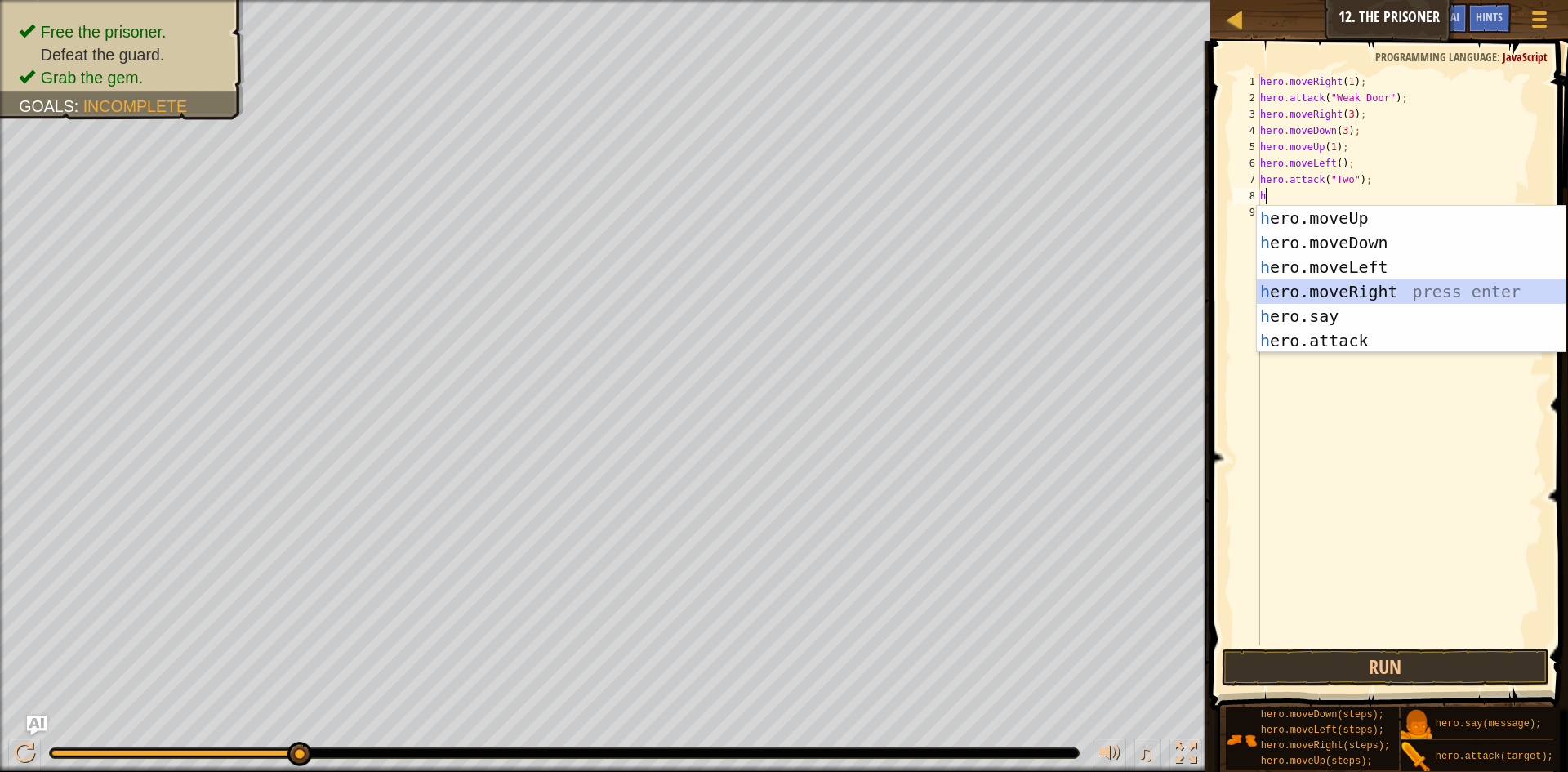
click at [1352, 300] on div "h ero.moveUp press enter h ero.moveDown press enter h ero.moveLeft press enter …" at bounding box center [1411, 303] width 308 height 196
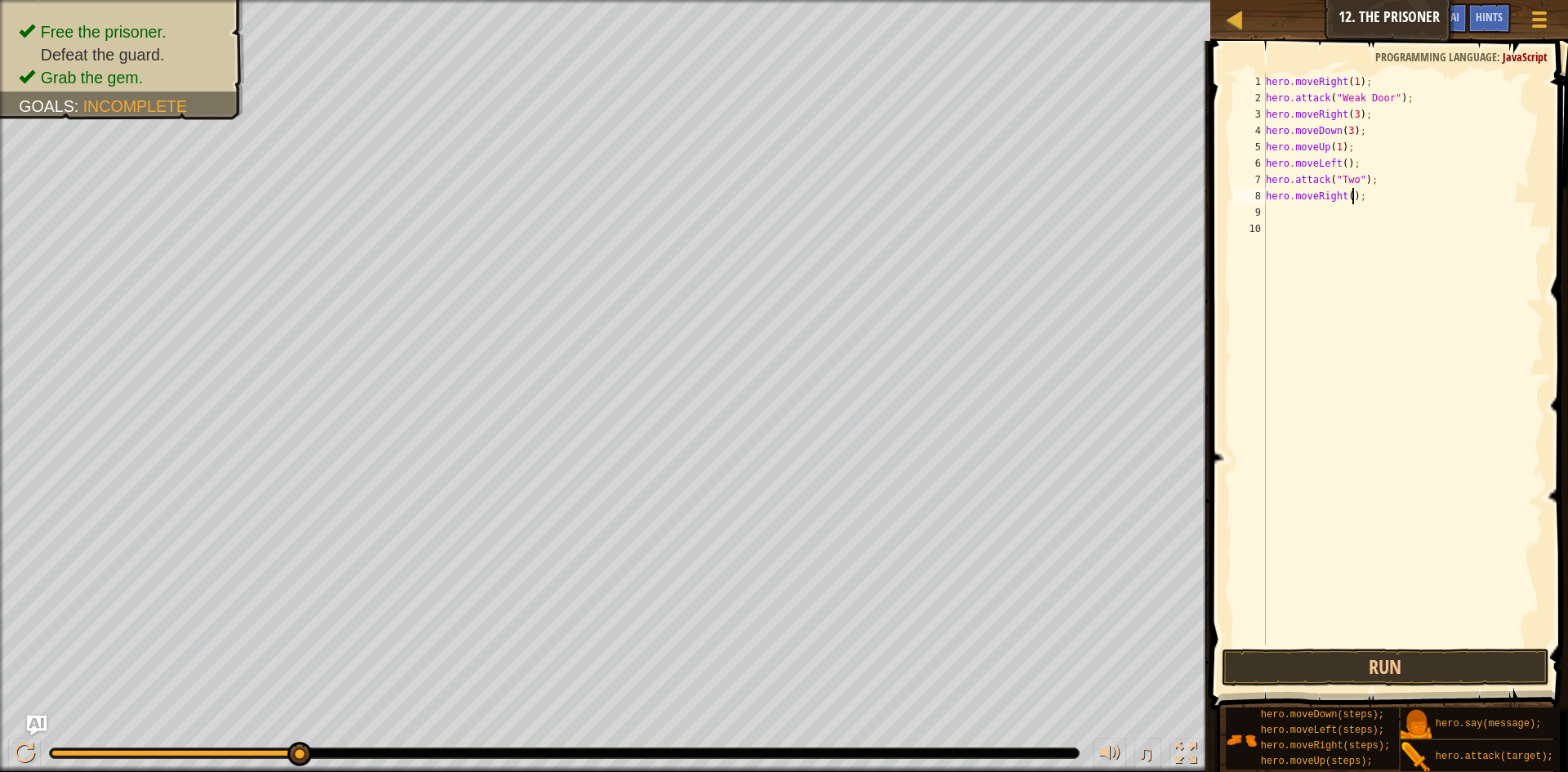
click at [1351, 198] on div "hero . moveRight ( 1 ) ; hero . attack ( "Weak Door" ) ; hero . moveRight ( 3 )…" at bounding box center [1402, 375] width 282 height 604
type textarea ";"
click at [1318, 191] on div "hero . moveRight ( 1 ) ; hero . attack ( "Weak Door" ) ; hero . moveRight ( 3 )…" at bounding box center [1402, 375] width 282 height 604
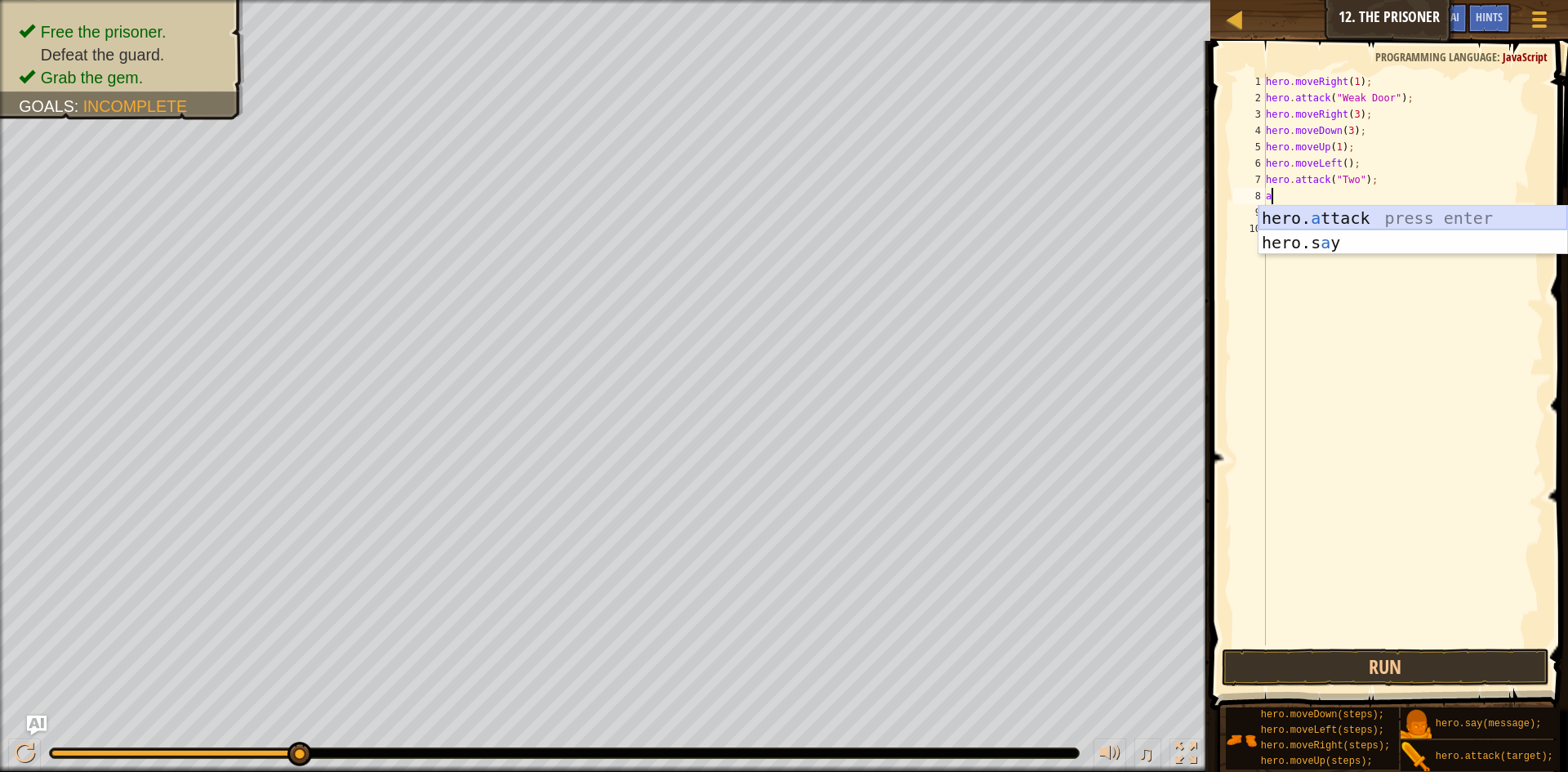
click at [1342, 214] on div "hero. a ttack press enter hero.s a y press enter" at bounding box center [1412, 254] width 308 height 98
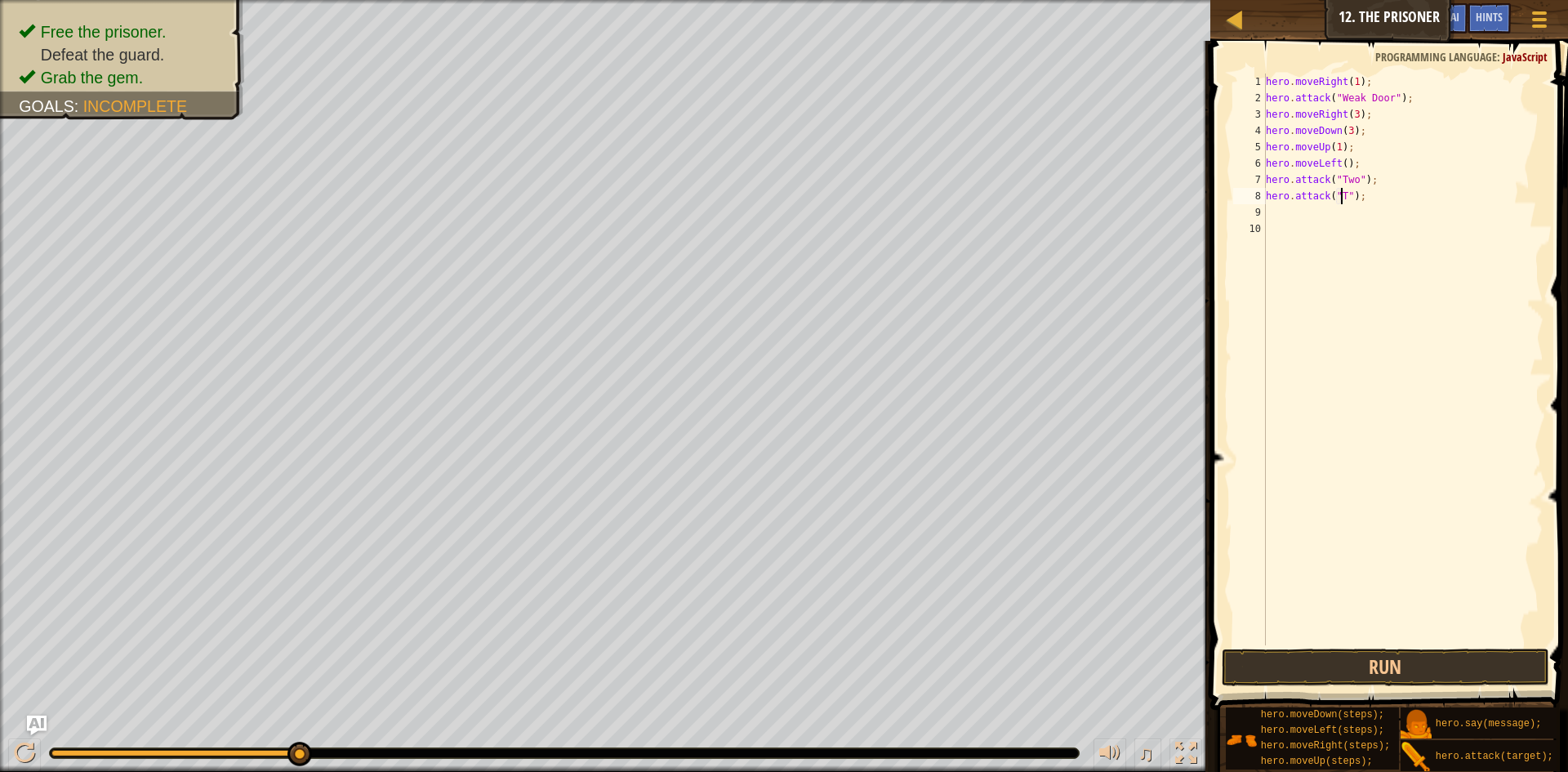
scroll to position [7, 7]
type textarea "hero.attack("Two");"
click at [1329, 660] on button "Run" at bounding box center [1384, 667] width 327 height 38
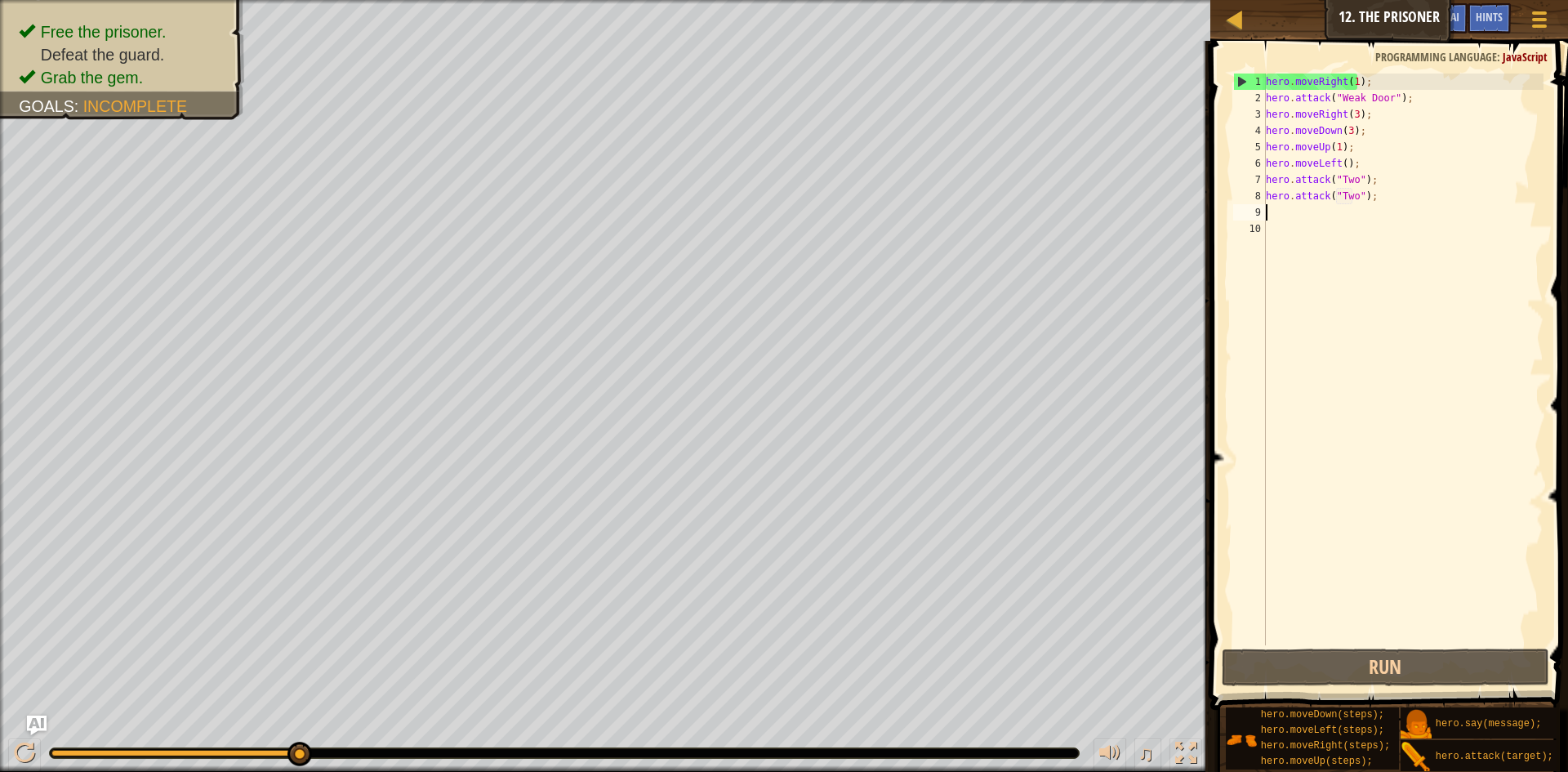
click at [1303, 218] on div "hero . moveRight ( 1 ) ; hero . attack ( "Weak Door" ) ; hero . moveRight ( 3 )…" at bounding box center [1402, 375] width 282 height 604
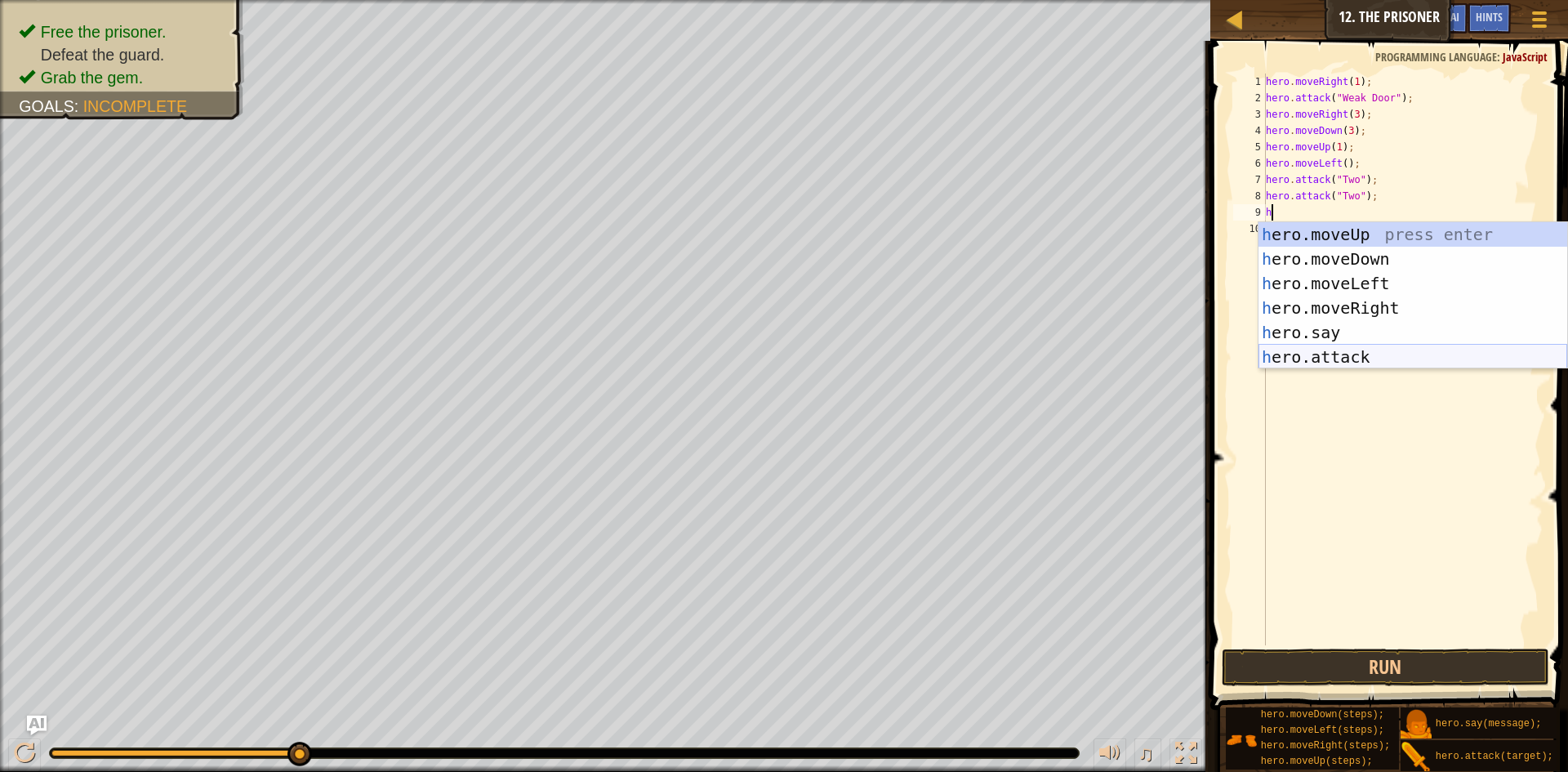
click at [1362, 358] on div "h ero.moveUp press enter h ero.moveDown press enter h ero.moveLeft press enter …" at bounding box center [1412, 320] width 308 height 196
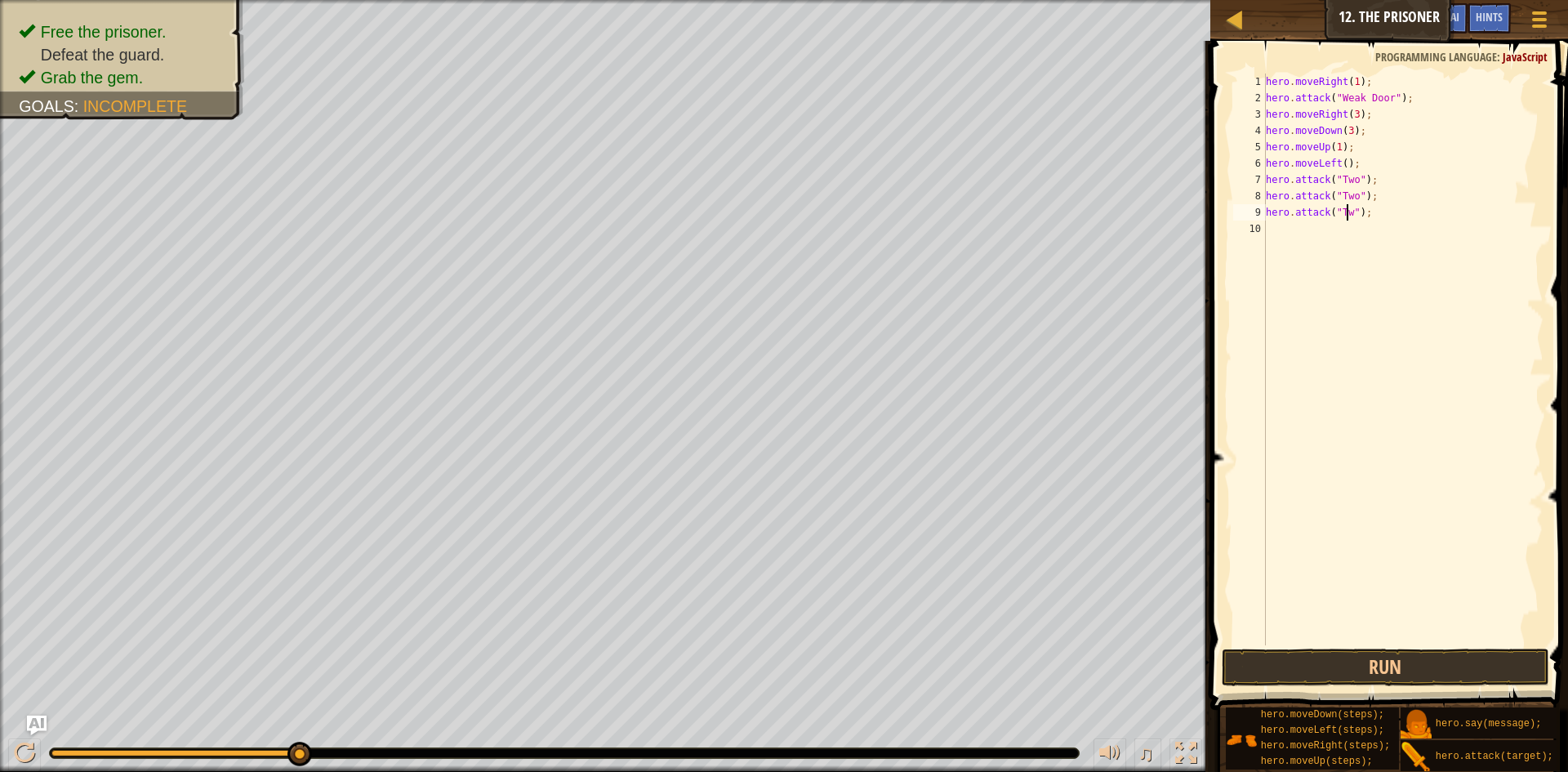
scroll to position [7, 7]
click at [1232, 671] on button "Run" at bounding box center [1384, 667] width 327 height 38
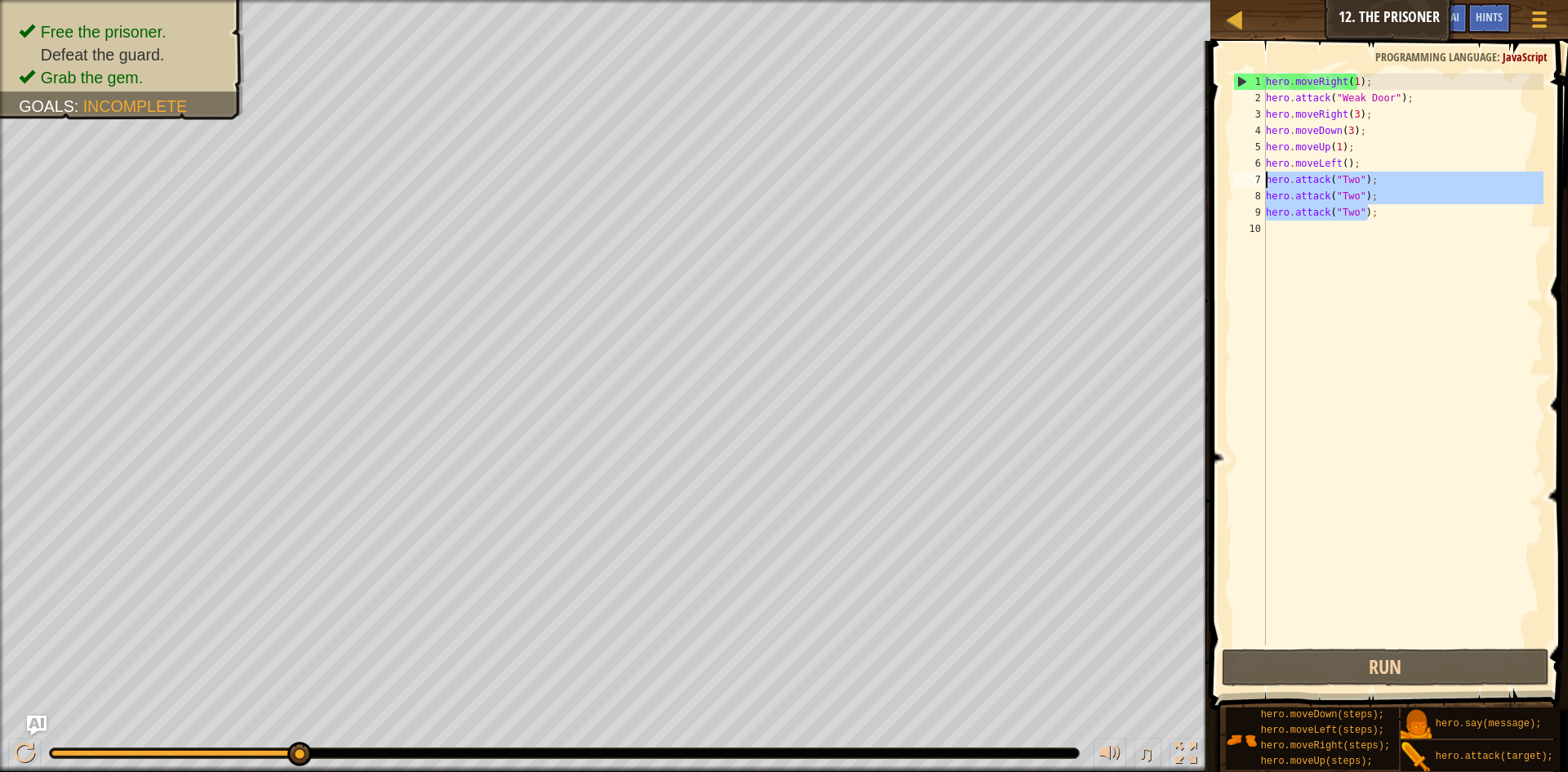
drag, startPoint x: 1371, startPoint y: 218, endPoint x: 1258, endPoint y: 184, distance: 118.0
click at [1258, 184] on div "hero.attack("Two"); 1 2 3 4 5 6 7 8 9 10 hero . moveRight ( 1 ) ; hero . attack…" at bounding box center [1385, 359] width 313 height 571
type textarea "hero.attack("Two"); hero.attack("Two");"
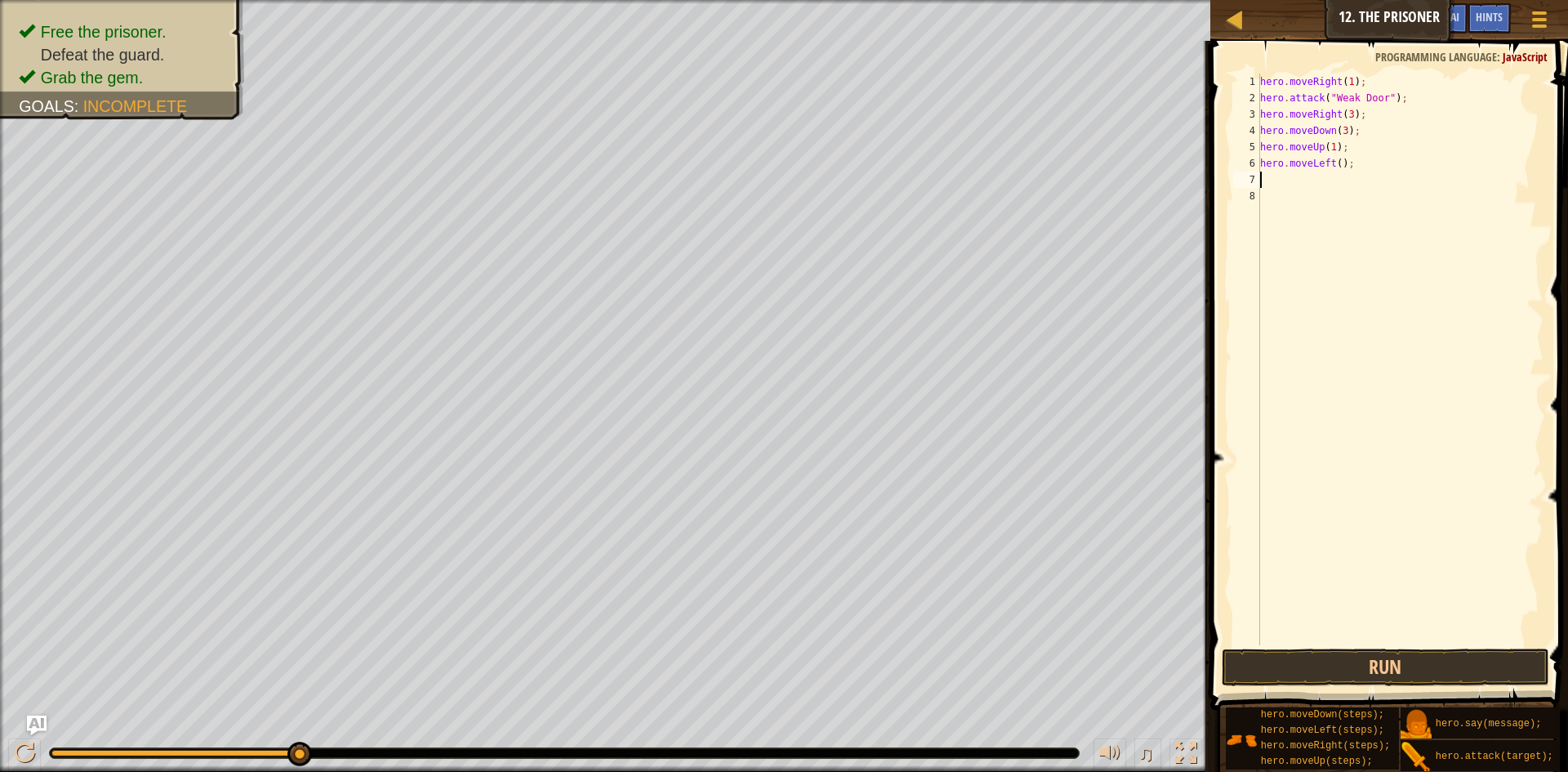
type textarea "u"
click at [1326, 203] on div "hero.move U p press enter" at bounding box center [1411, 226] width 308 height 73
click at [1305, 211] on div "hero. at tack press enter" at bounding box center [1411, 242] width 308 height 73
type textarea "hero.attack("Two");"
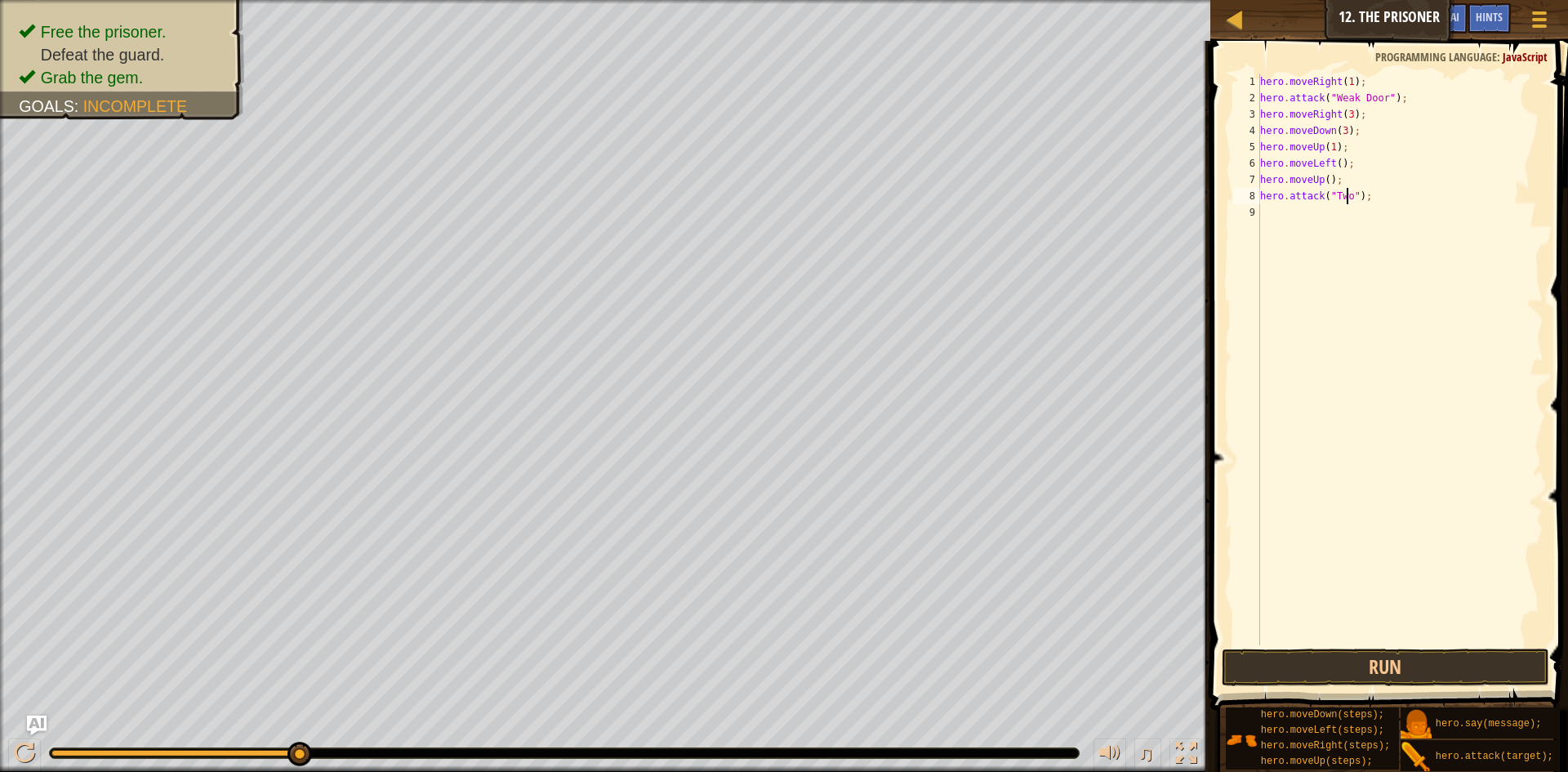
click at [1303, 212] on div "hero . moveRight ( 1 ) ; hero . attack ( "Weak Door" ) ; hero . moveRight ( 3 )…" at bounding box center [1400, 375] width 287 height 604
click at [1312, 232] on div "hero. at tack press enter" at bounding box center [1412, 259] width 308 height 73
click at [1375, 677] on button "Run" at bounding box center [1384, 667] width 327 height 38
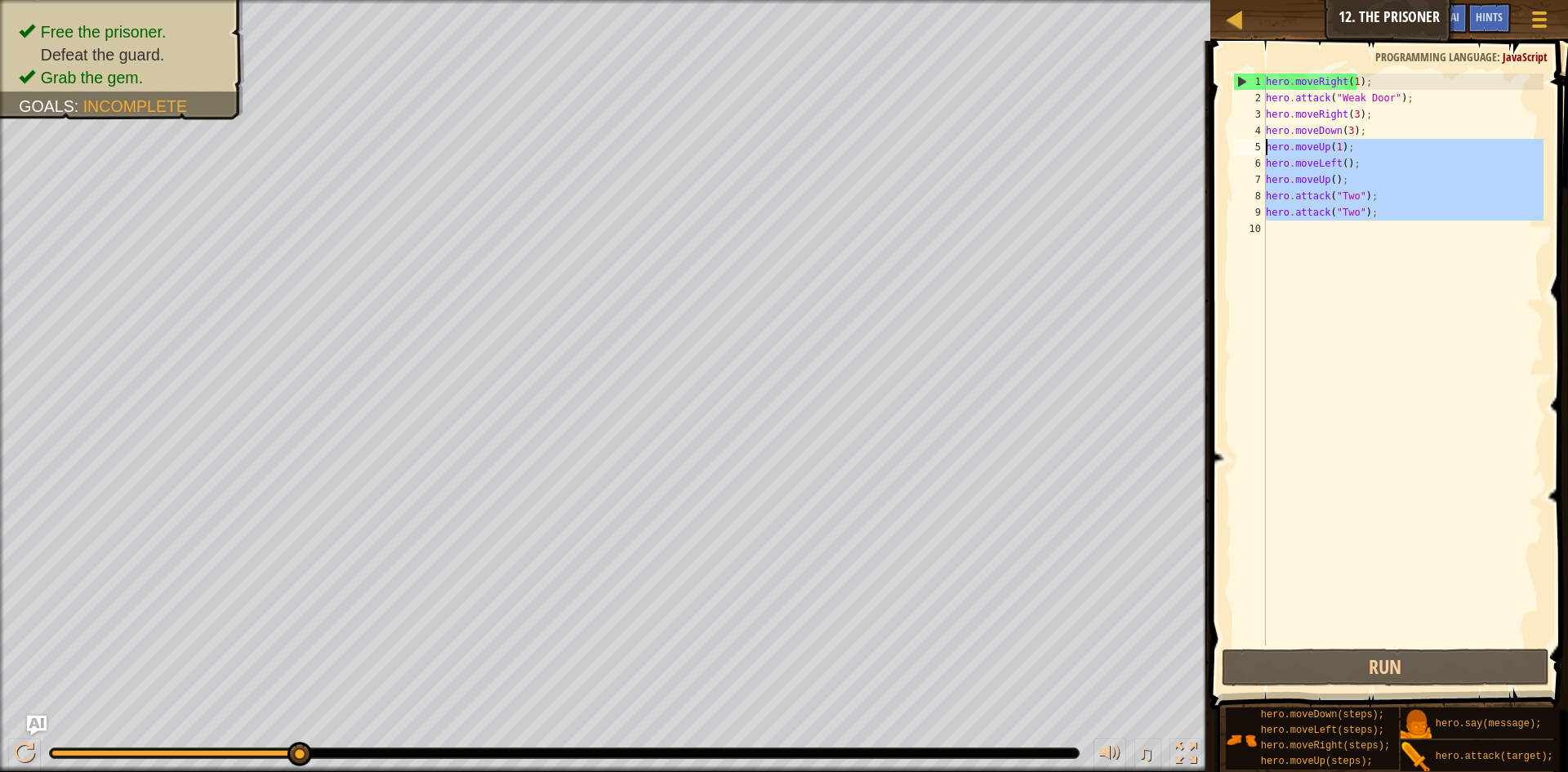
drag, startPoint x: 1421, startPoint y: 226, endPoint x: 1235, endPoint y: 153, distance: 199.8
click at [1235, 153] on div "hero.attack("Two"); 1 2 3 4 5 6 7 8 9 10 hero . moveRight ( 1 ) ; hero . attack…" at bounding box center [1385, 359] width 313 height 571
type textarea "hero.moveUp(1); hero.moveLeft();"
